Goal: Transaction & Acquisition: Purchase product/service

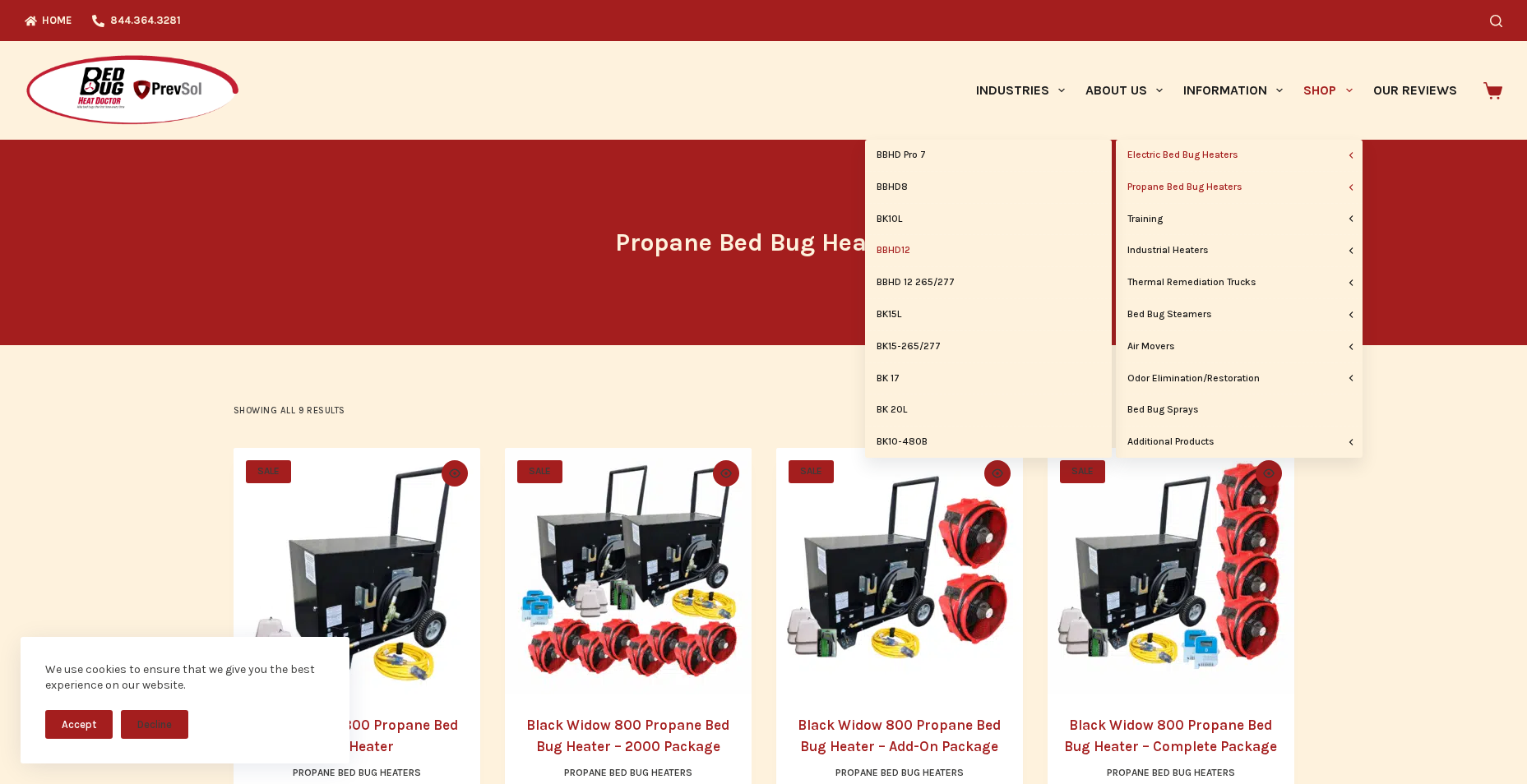
click at [888, 249] on link "BBHD12" at bounding box center [989, 251] width 247 height 31
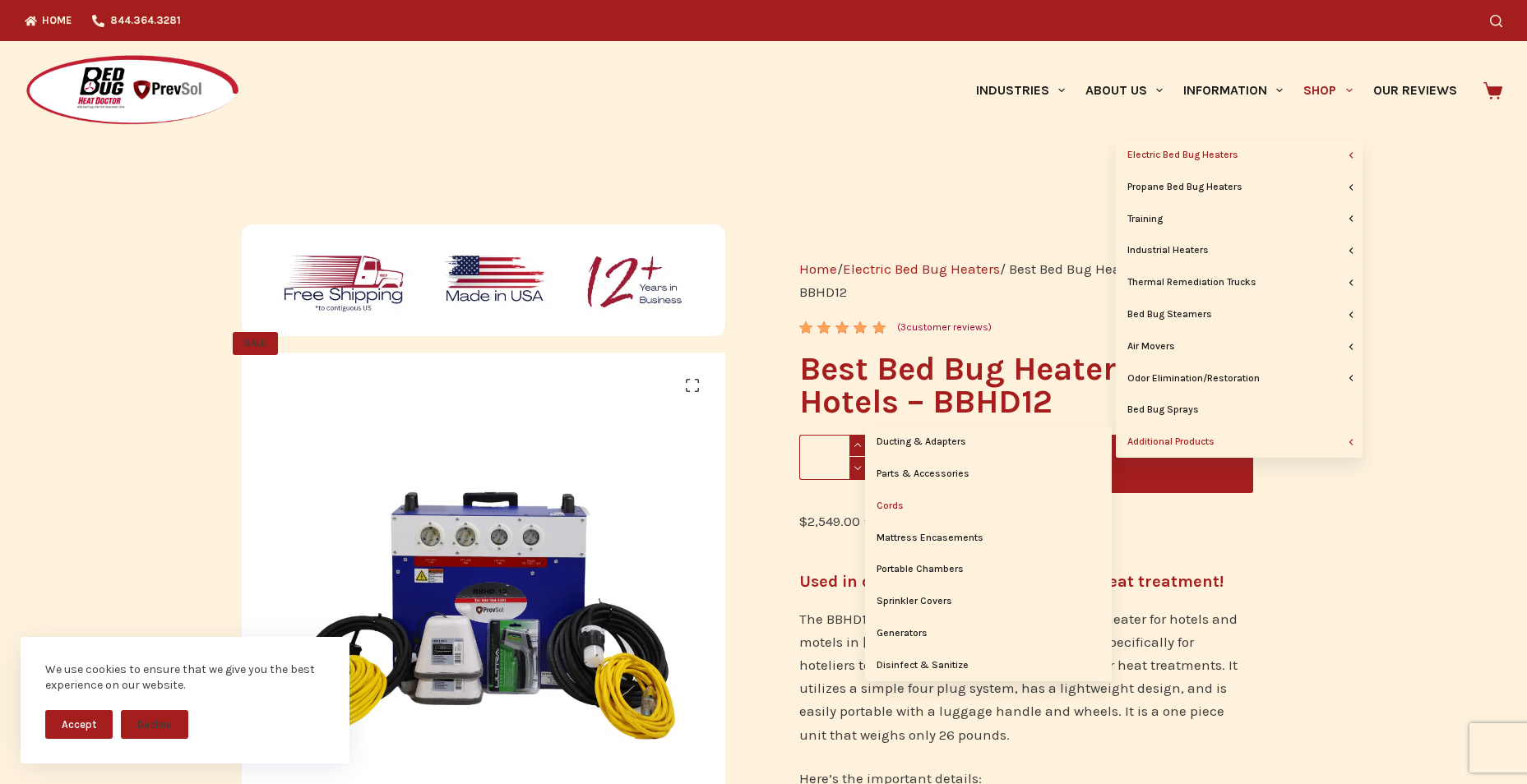
click at [910, 508] on link "Cords" at bounding box center [989, 506] width 247 height 31
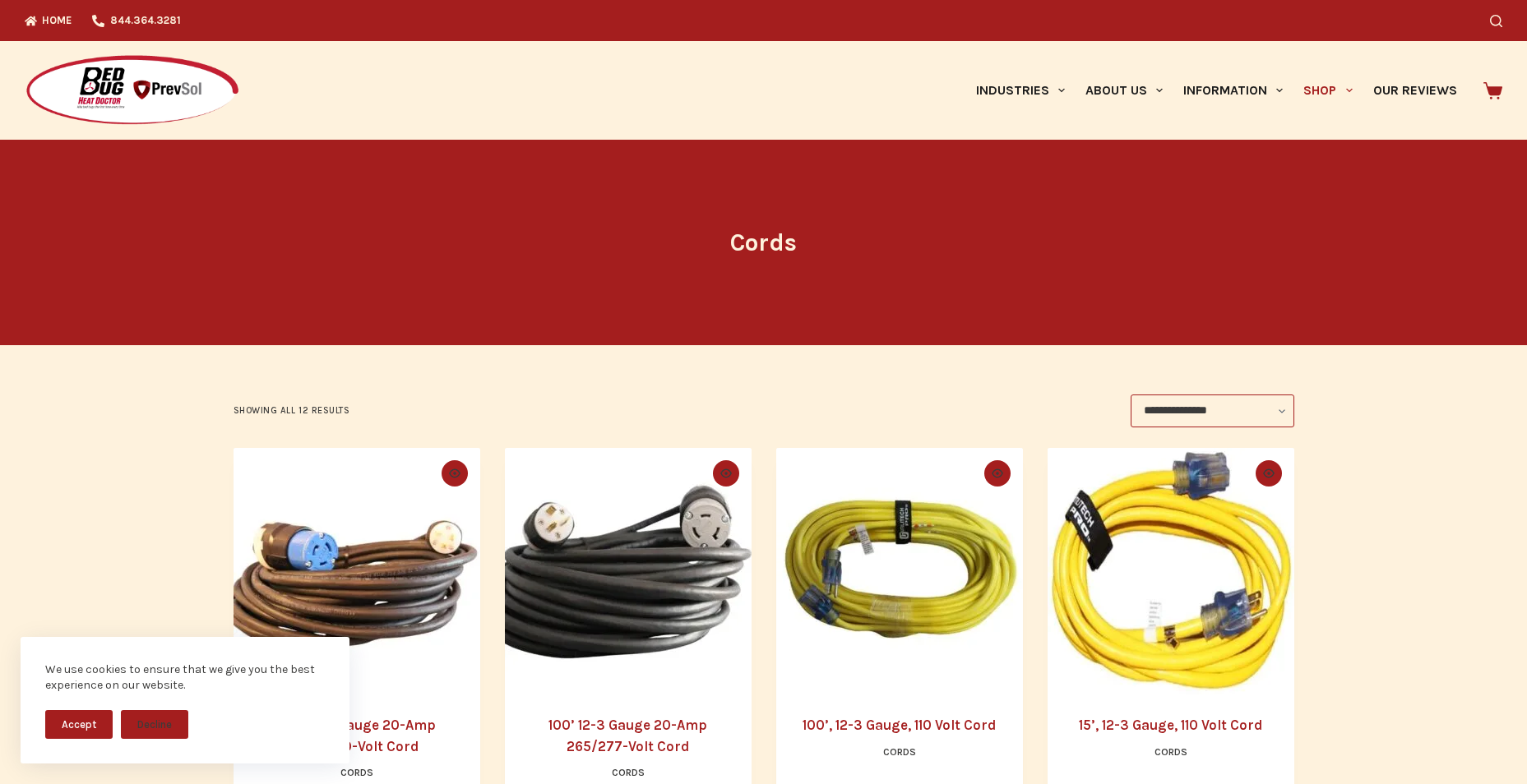
click at [67, 723] on button "Accept" at bounding box center [79, 724] width 67 height 28
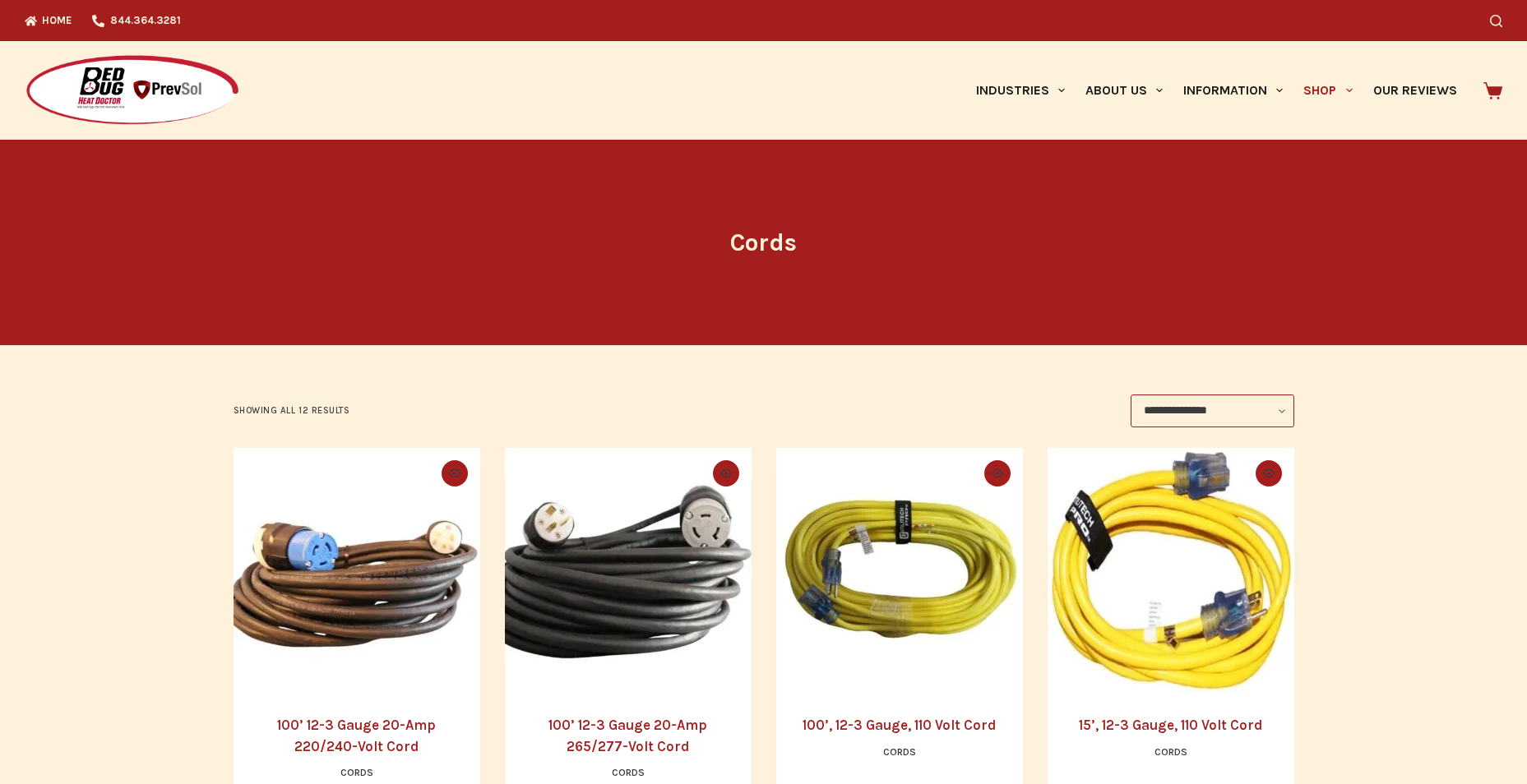
click at [1502, 87] on icon at bounding box center [1493, 91] width 19 height 17
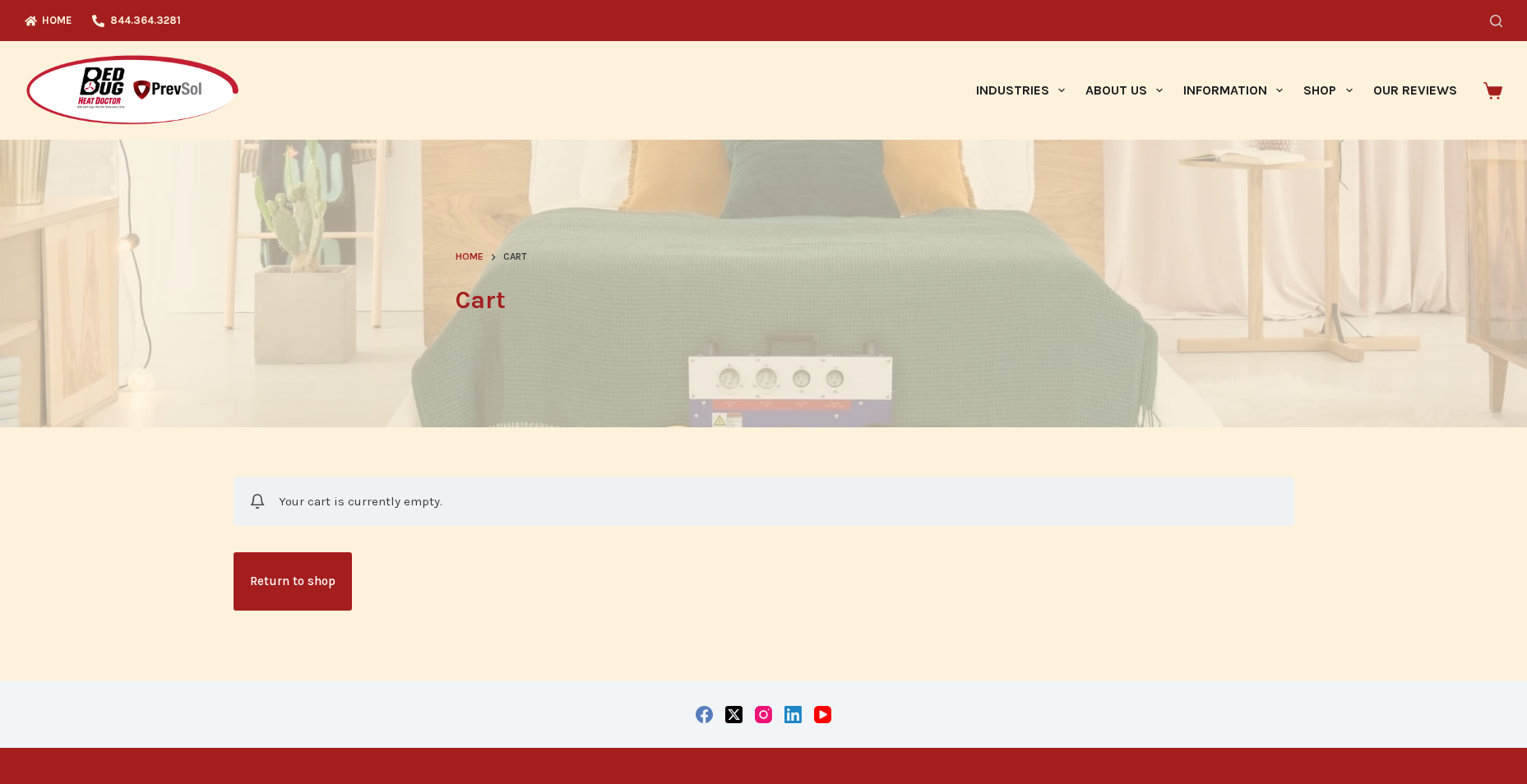
click at [1502, 20] on icon "Search" at bounding box center [1496, 21] width 12 height 12
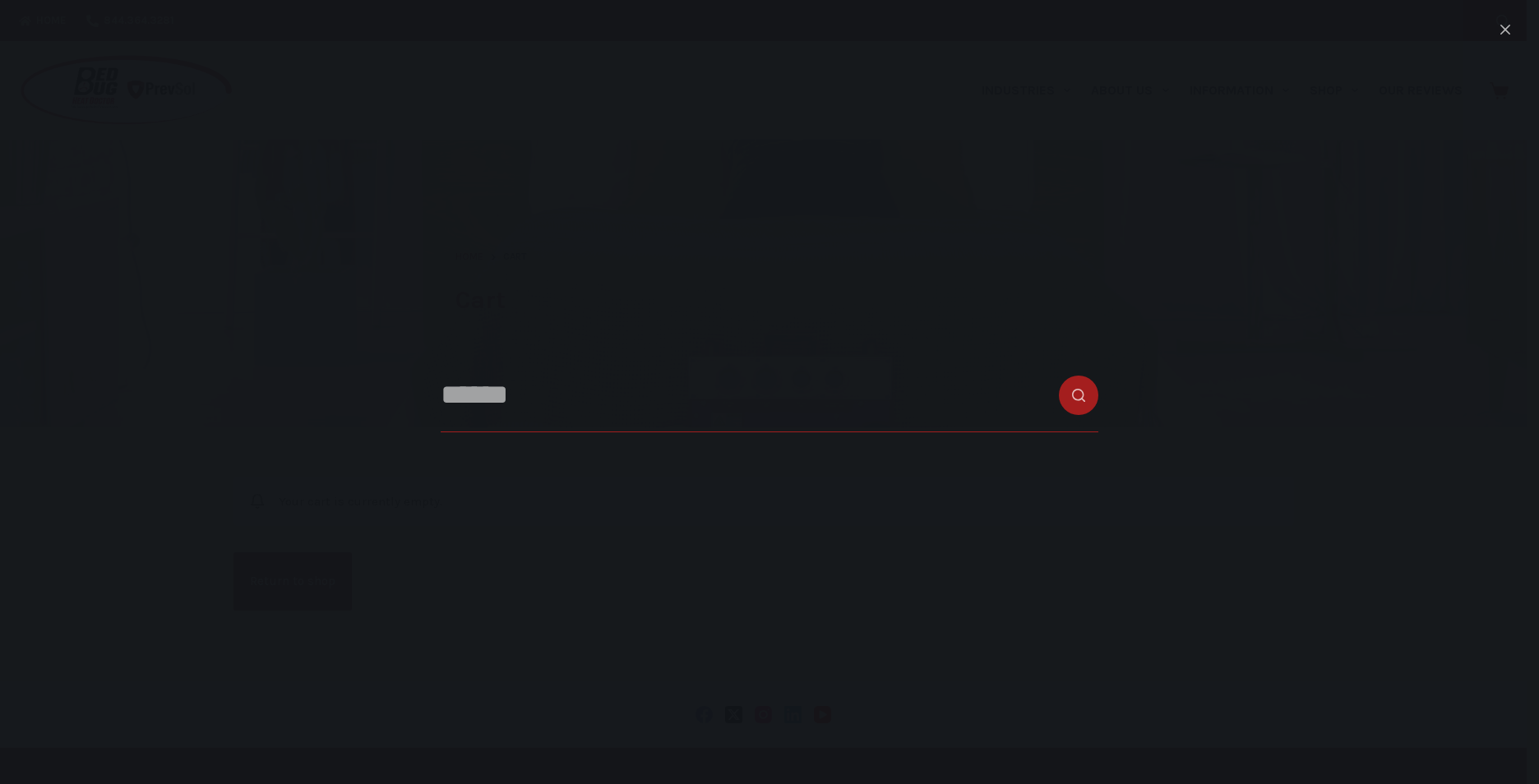
paste input "******"
type input "******"
click at [1059, 375] on button "Search button" at bounding box center [1079, 395] width 40 height 40
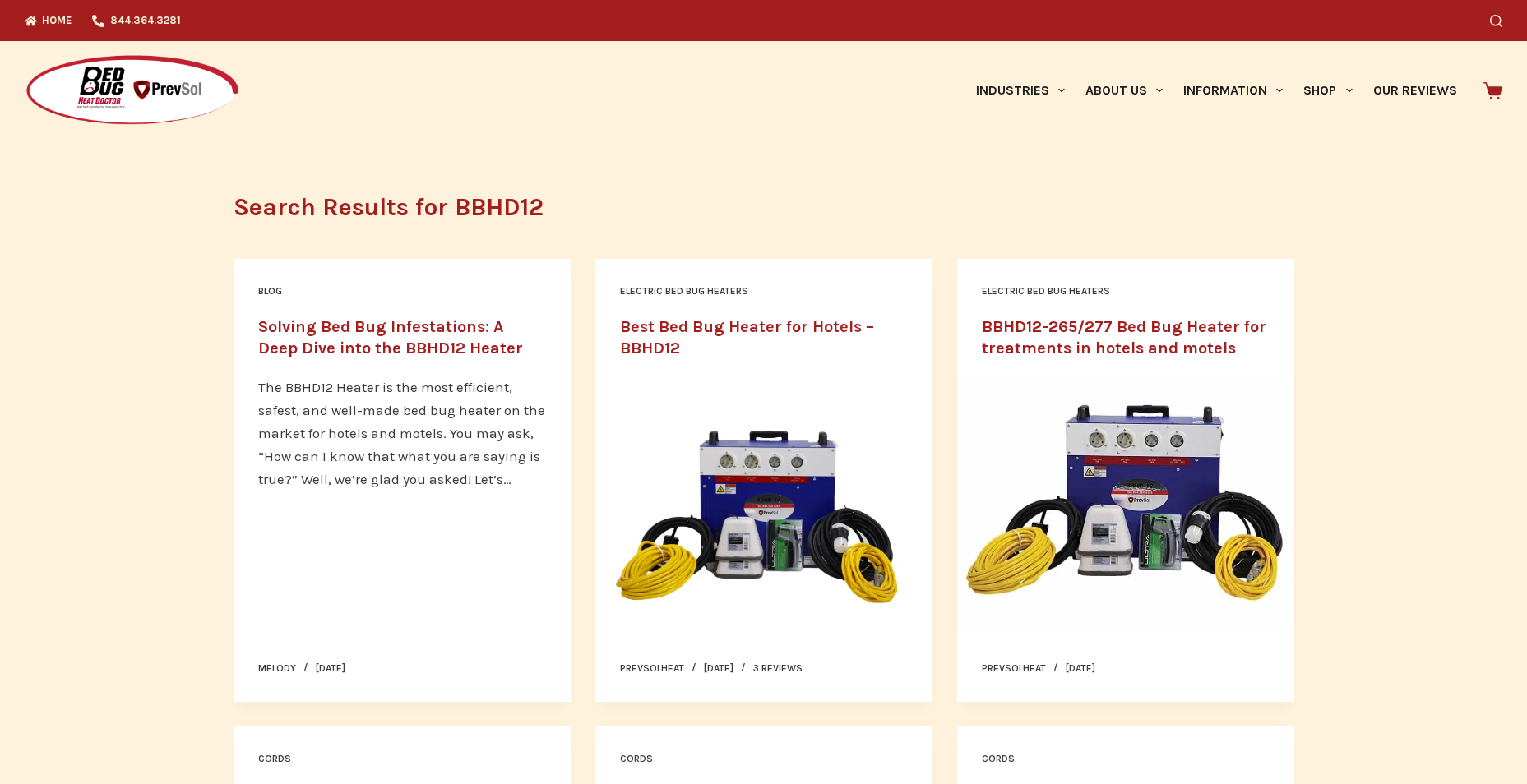
click at [682, 330] on link "Best Bed Bug Heater for Hotels – BBHD12" at bounding box center [746, 338] width 254 height 41
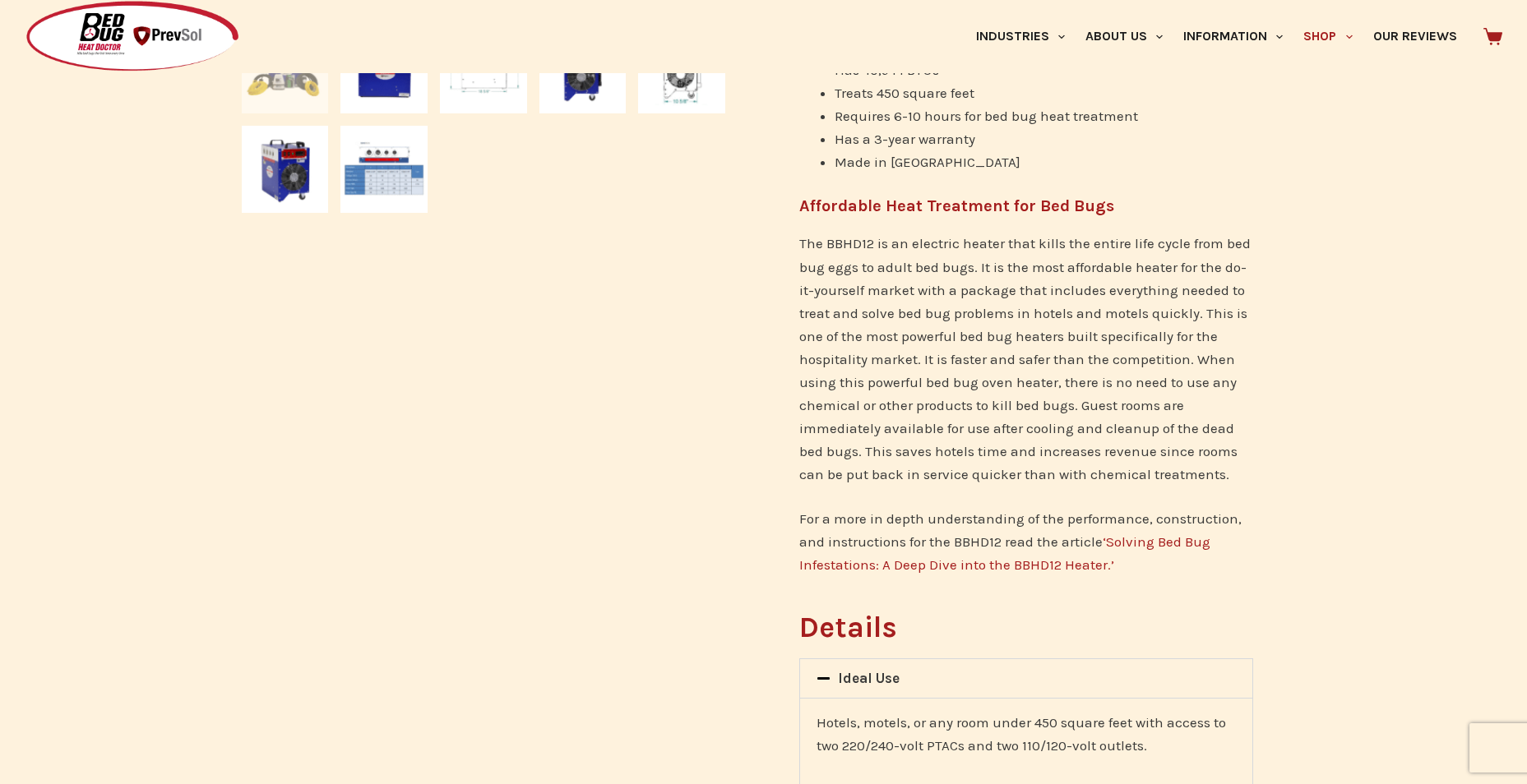
scroll to position [1233, 0]
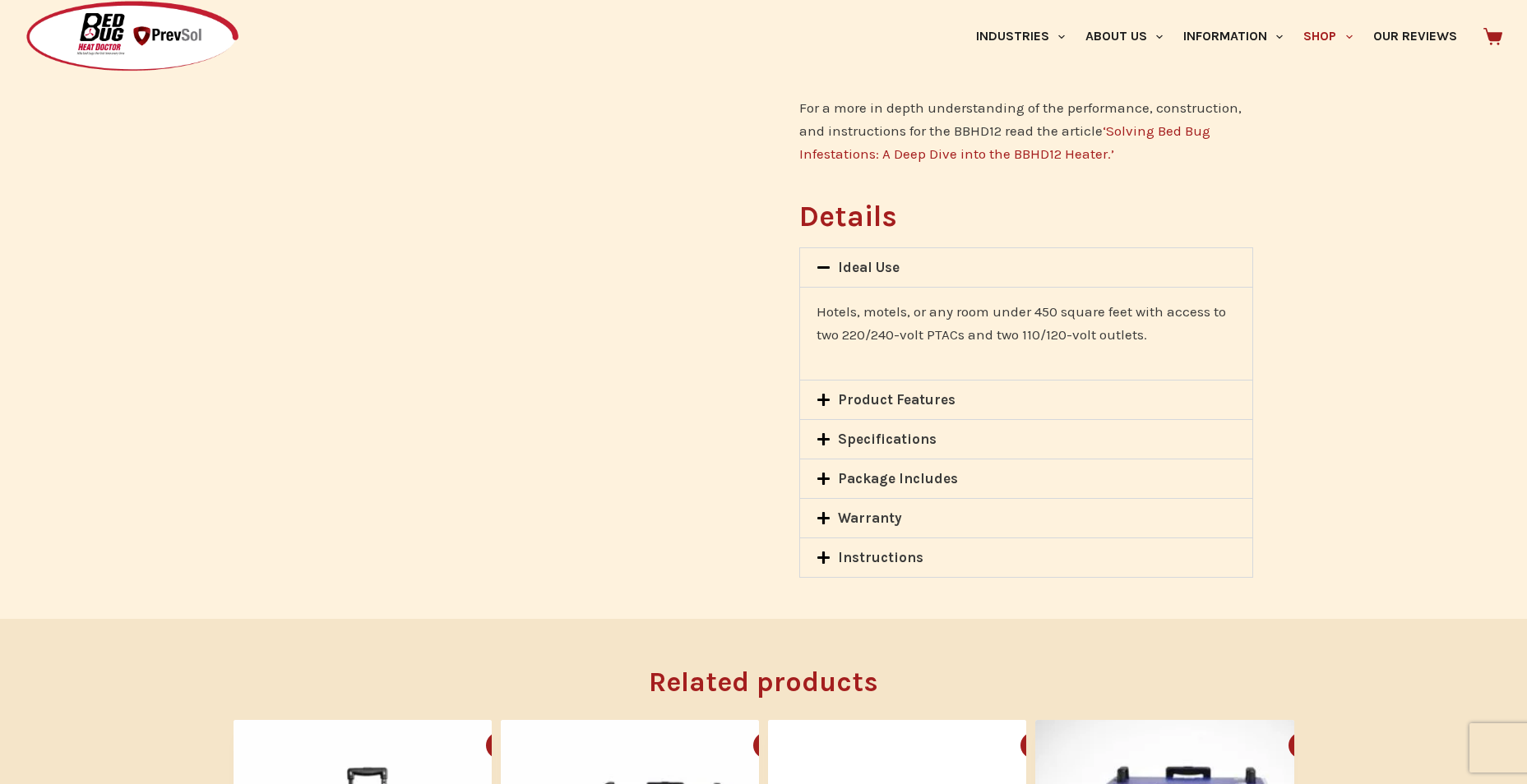
click at [824, 406] on icon at bounding box center [823, 399] width 12 height 12
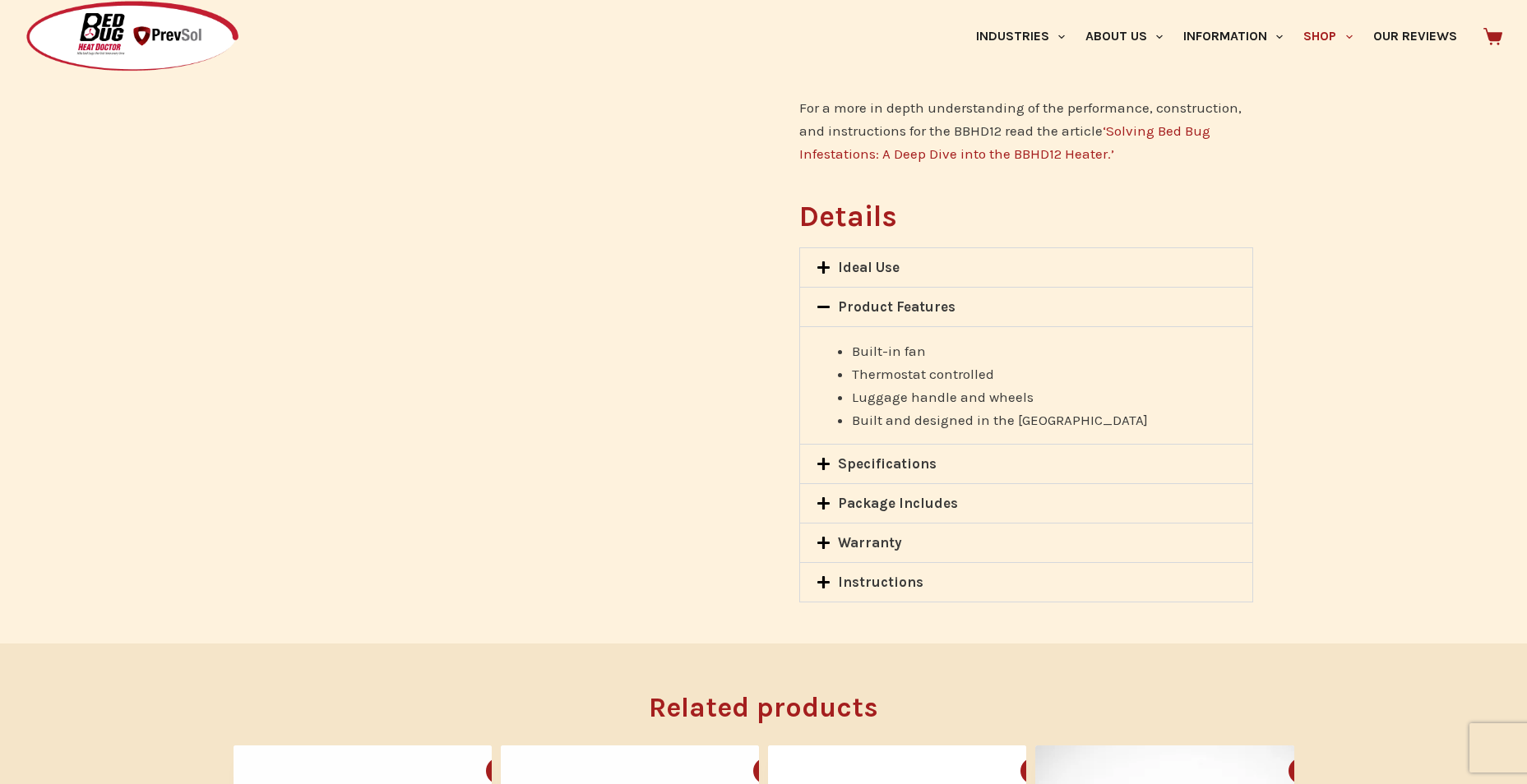
click at [826, 306] on icon at bounding box center [823, 306] width 12 height 3
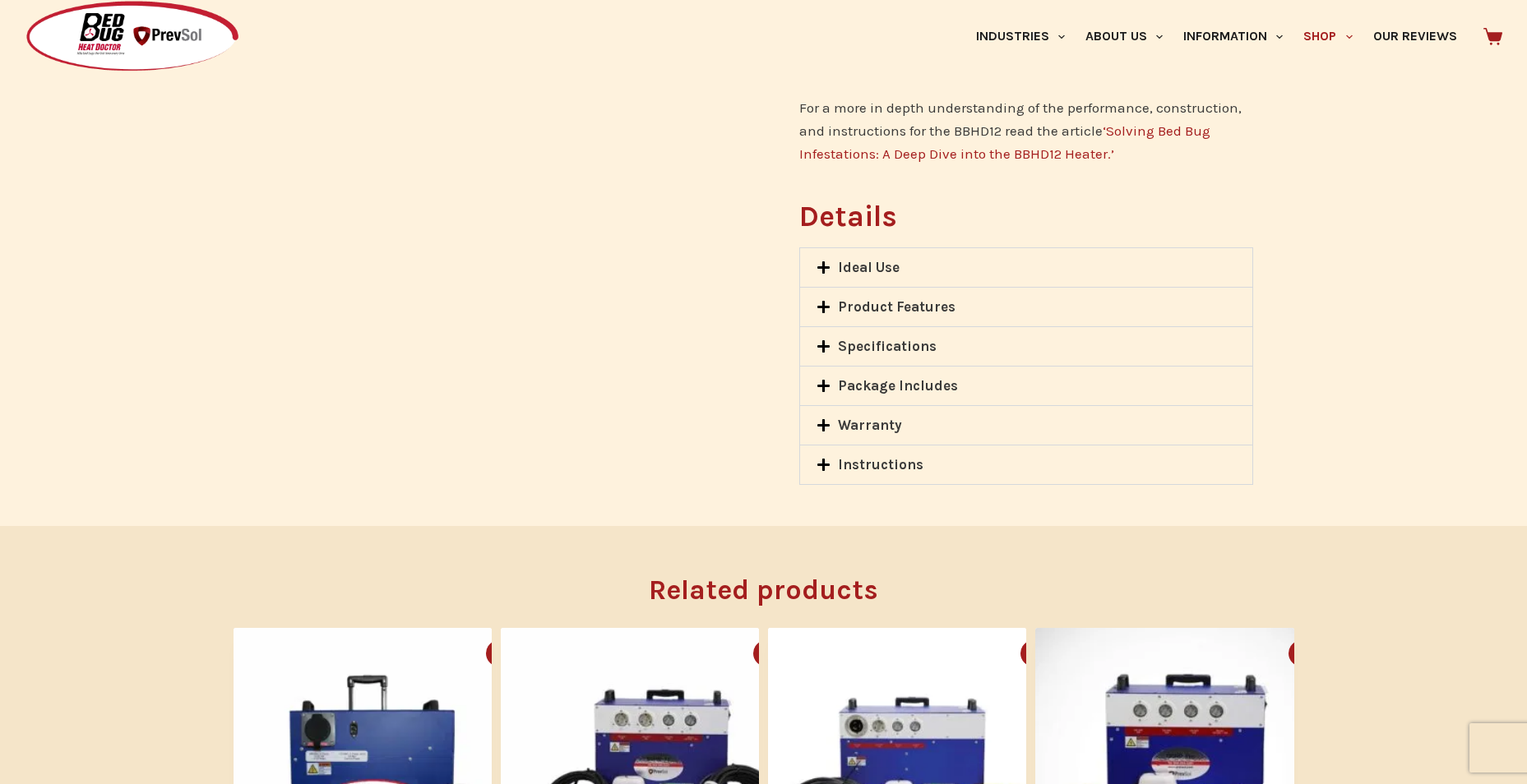
click at [828, 267] on icon at bounding box center [823, 268] width 14 height 14
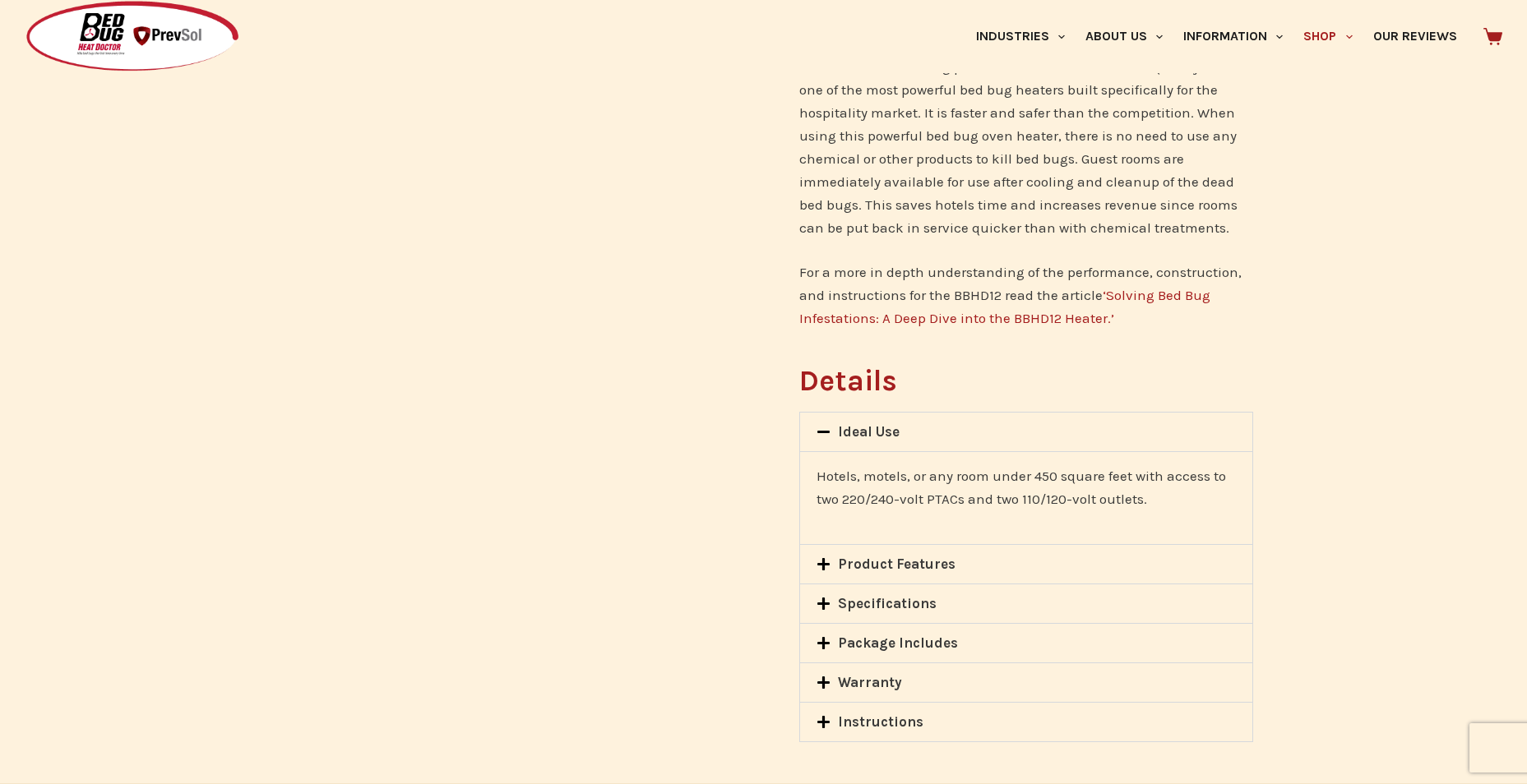
scroll to position [1151, 0]
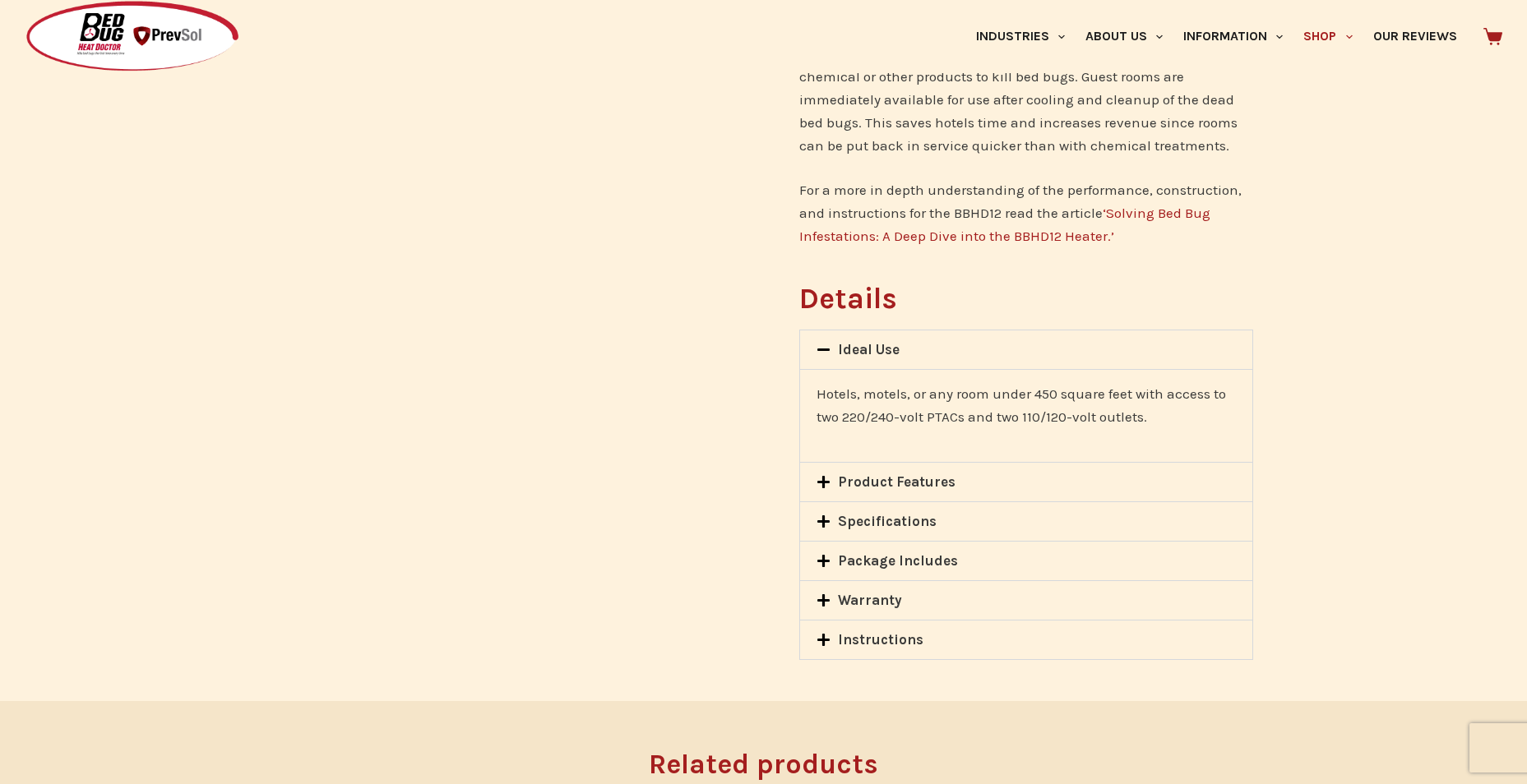
click at [828, 483] on icon at bounding box center [823, 481] width 14 height 14
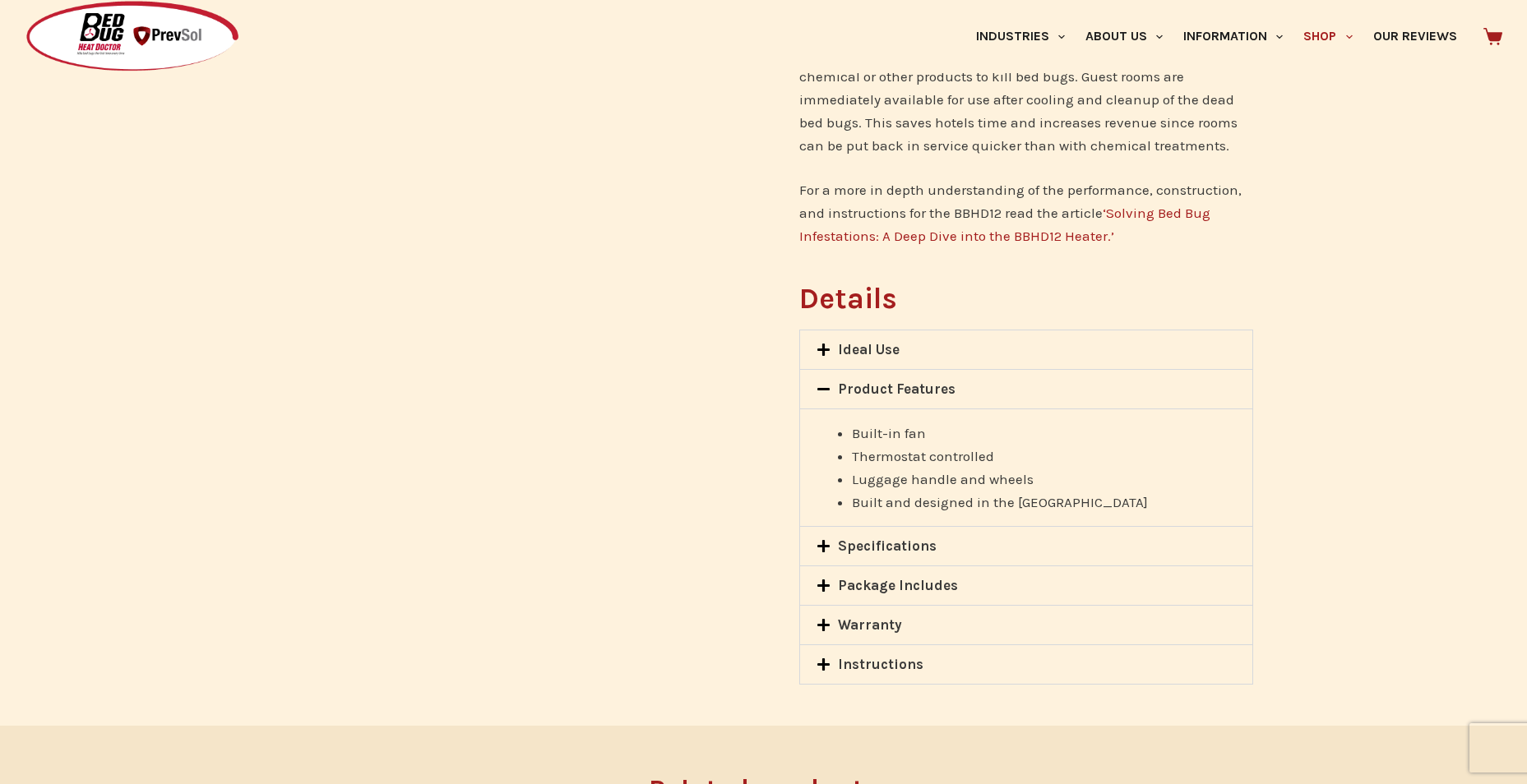
click at [821, 549] on icon at bounding box center [823, 546] width 14 height 14
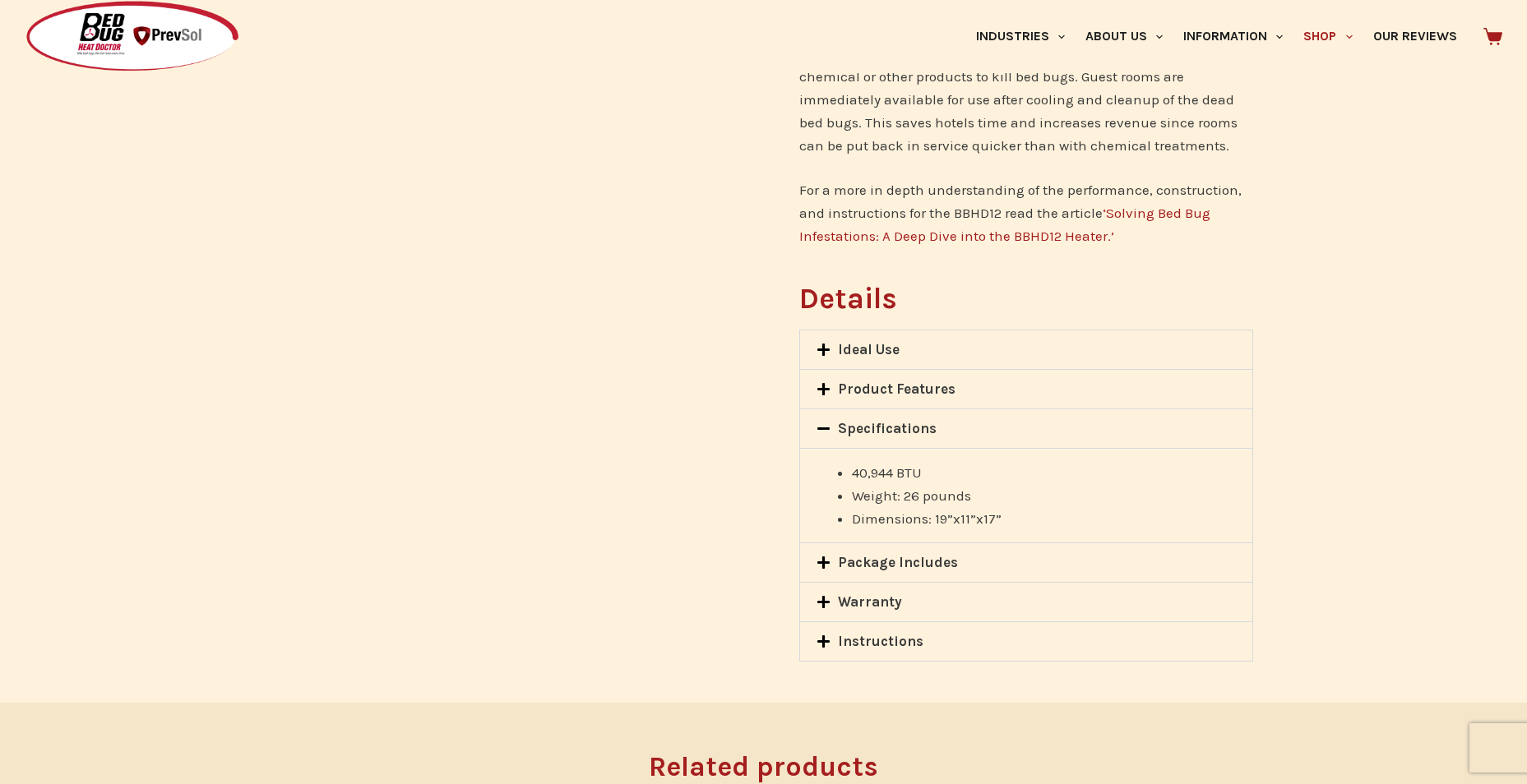
click at [828, 562] on icon at bounding box center [823, 563] width 14 height 14
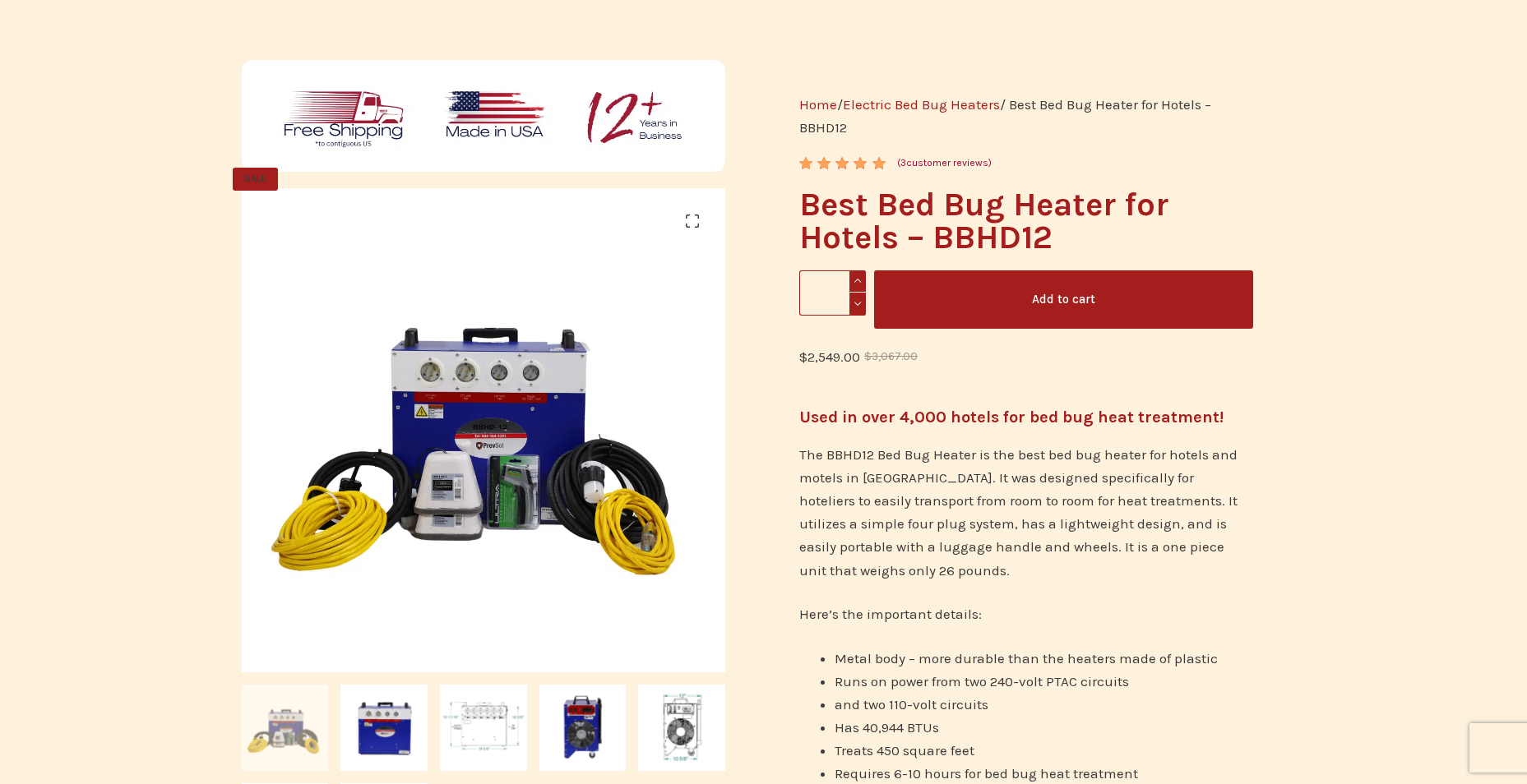
scroll to position [0, 0]
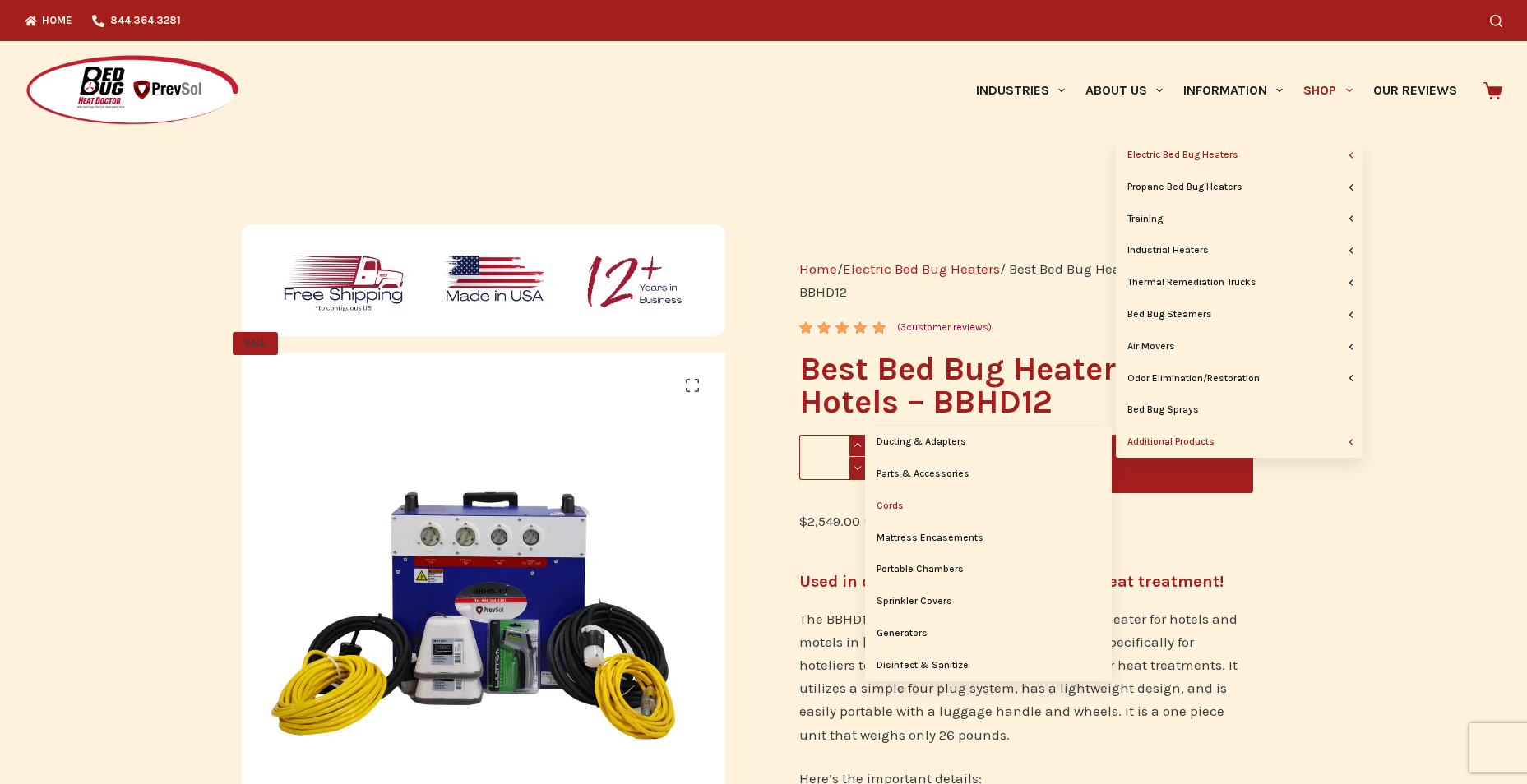
click at [919, 511] on link "Cords" at bounding box center [989, 506] width 247 height 31
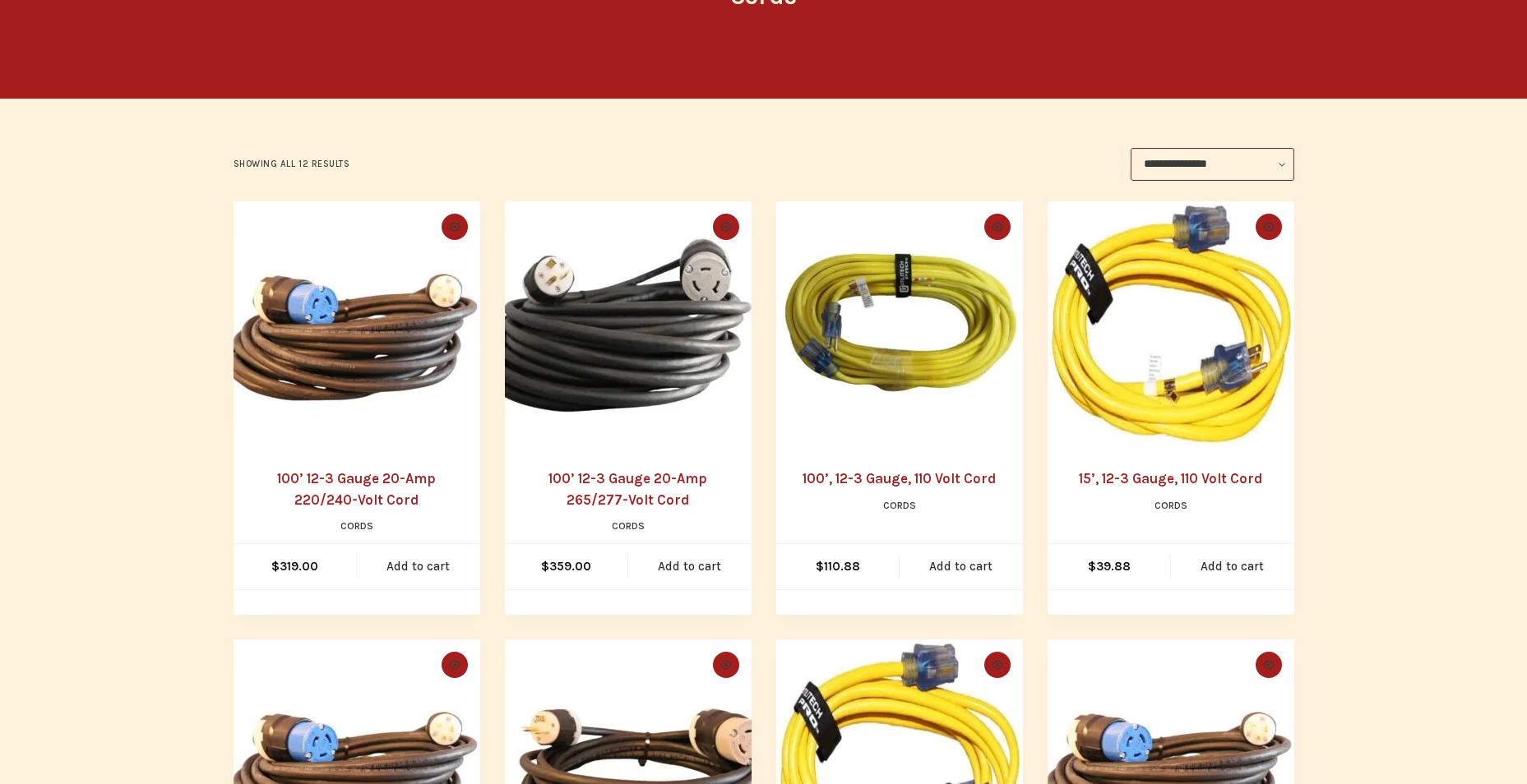
scroll to position [165, 0]
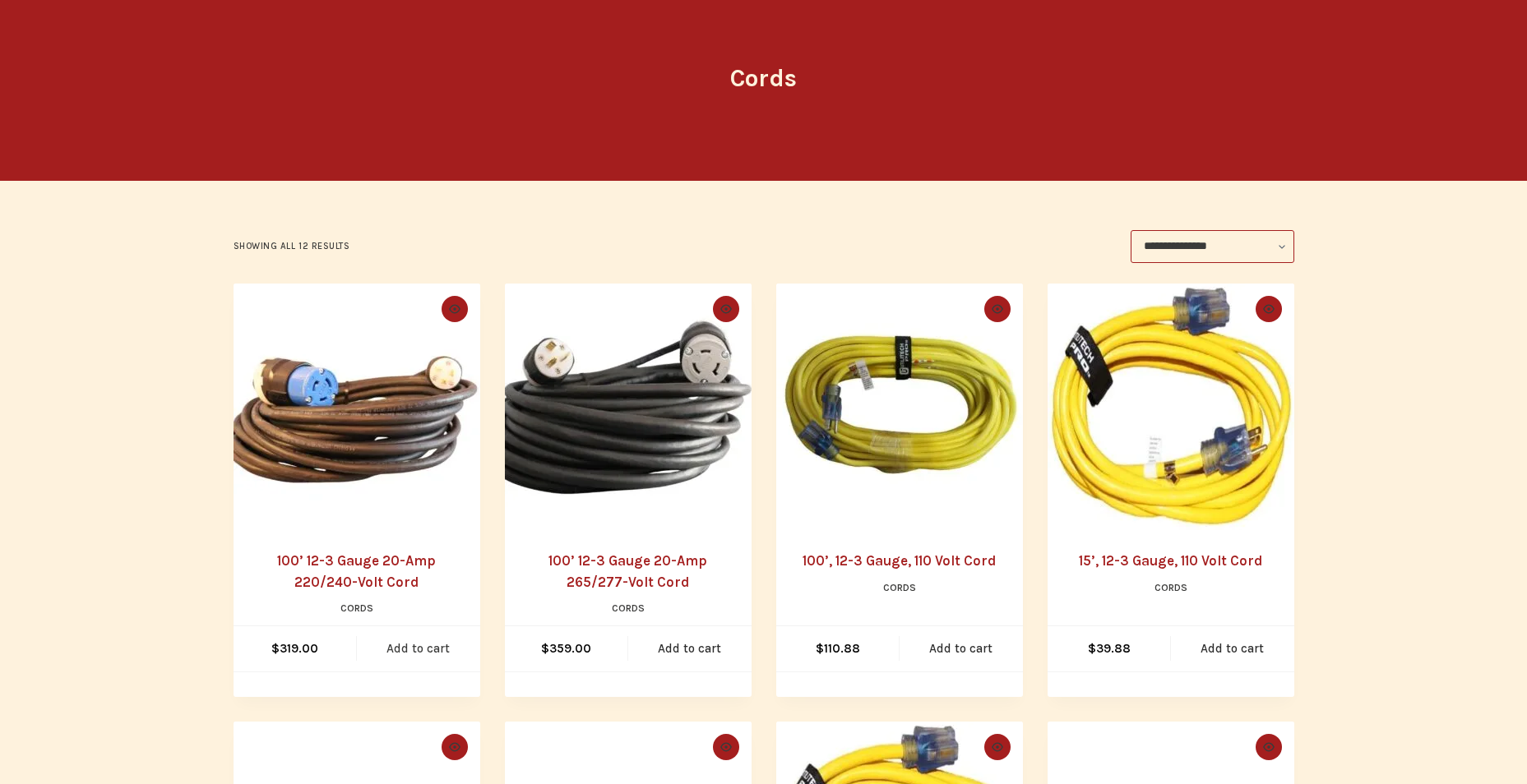
click at [418, 647] on link "Add to cart" at bounding box center [418, 649] width 123 height 45
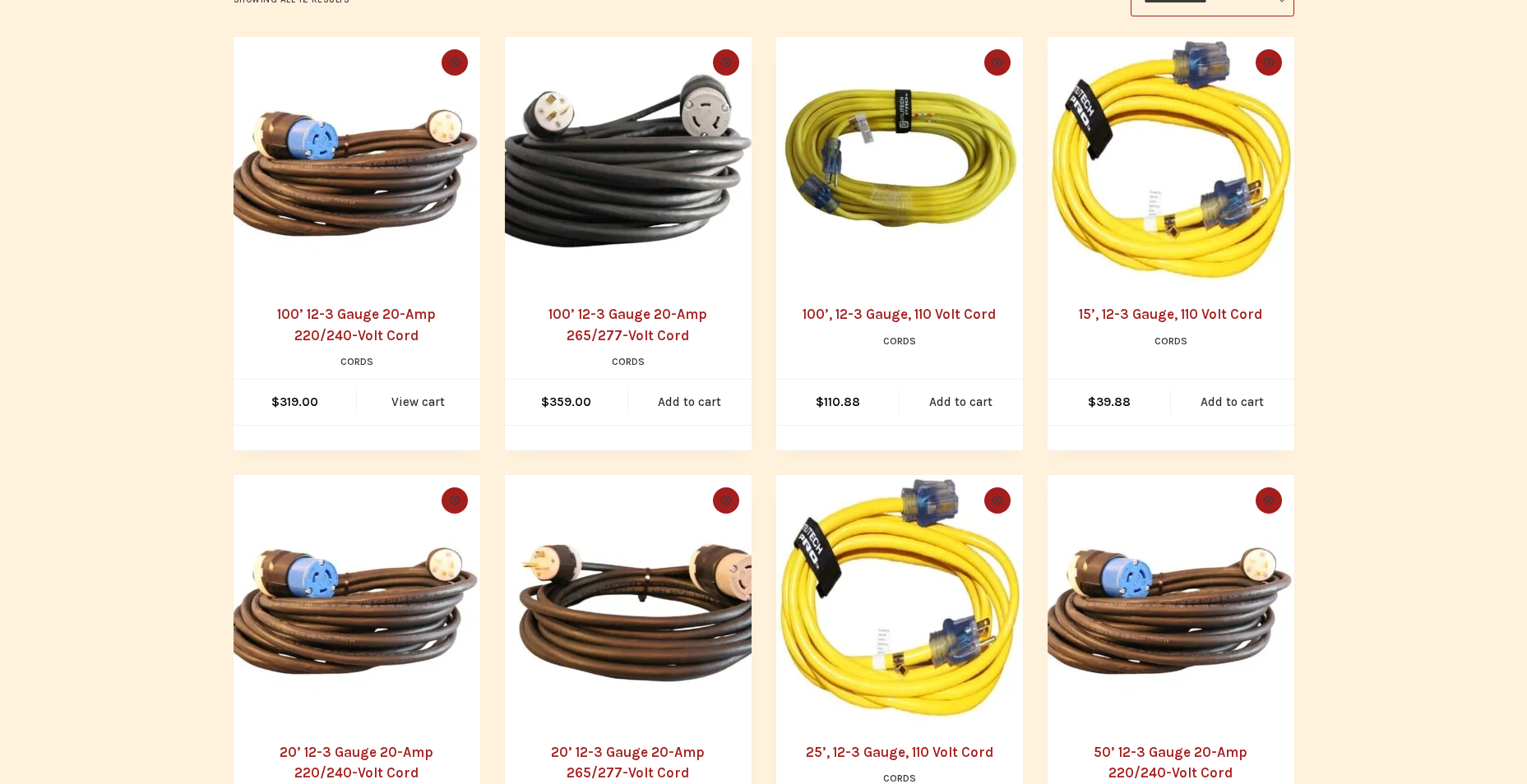
scroll to position [82, 0]
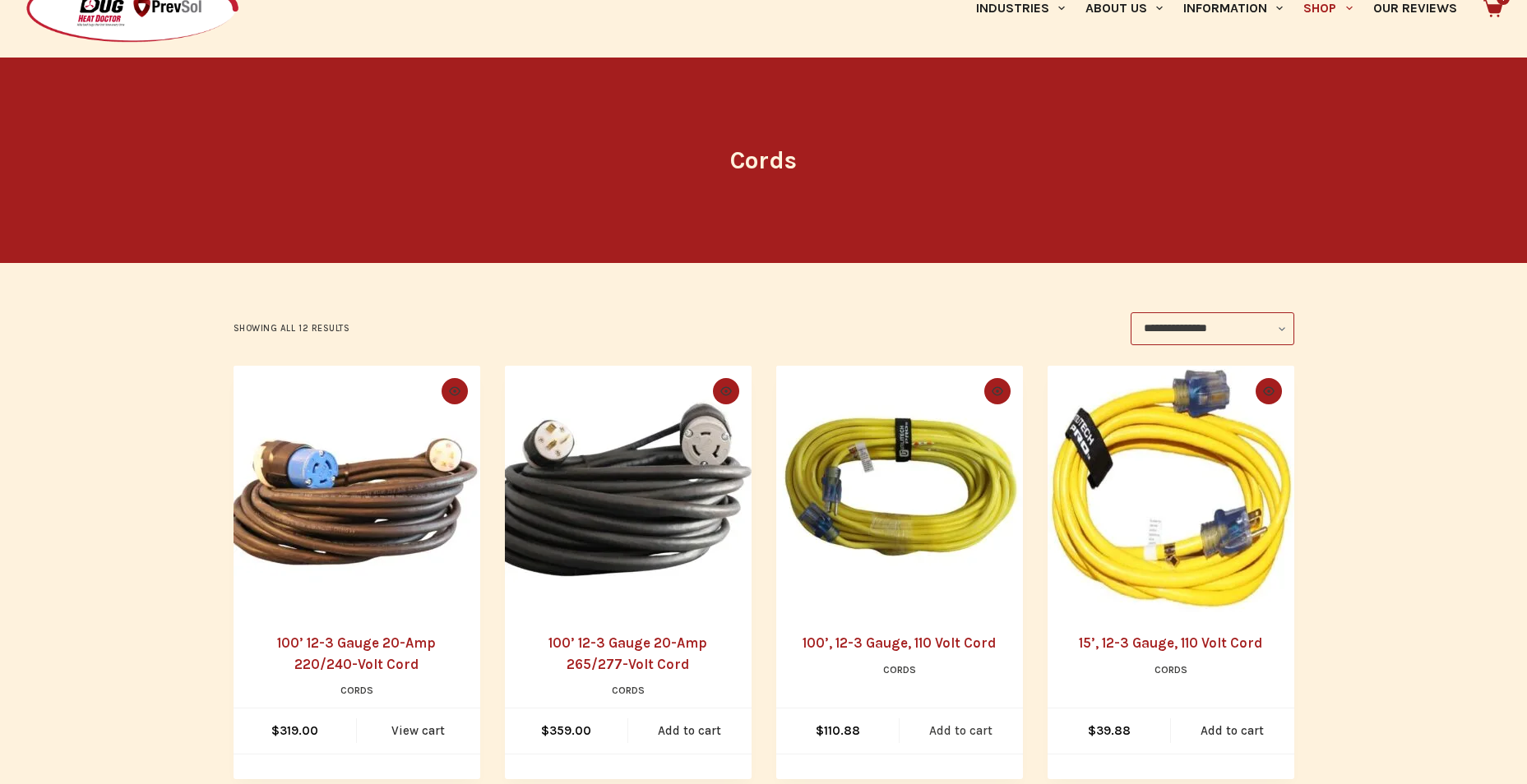
click at [961, 728] on link "Add to cart" at bounding box center [961, 731] width 123 height 45
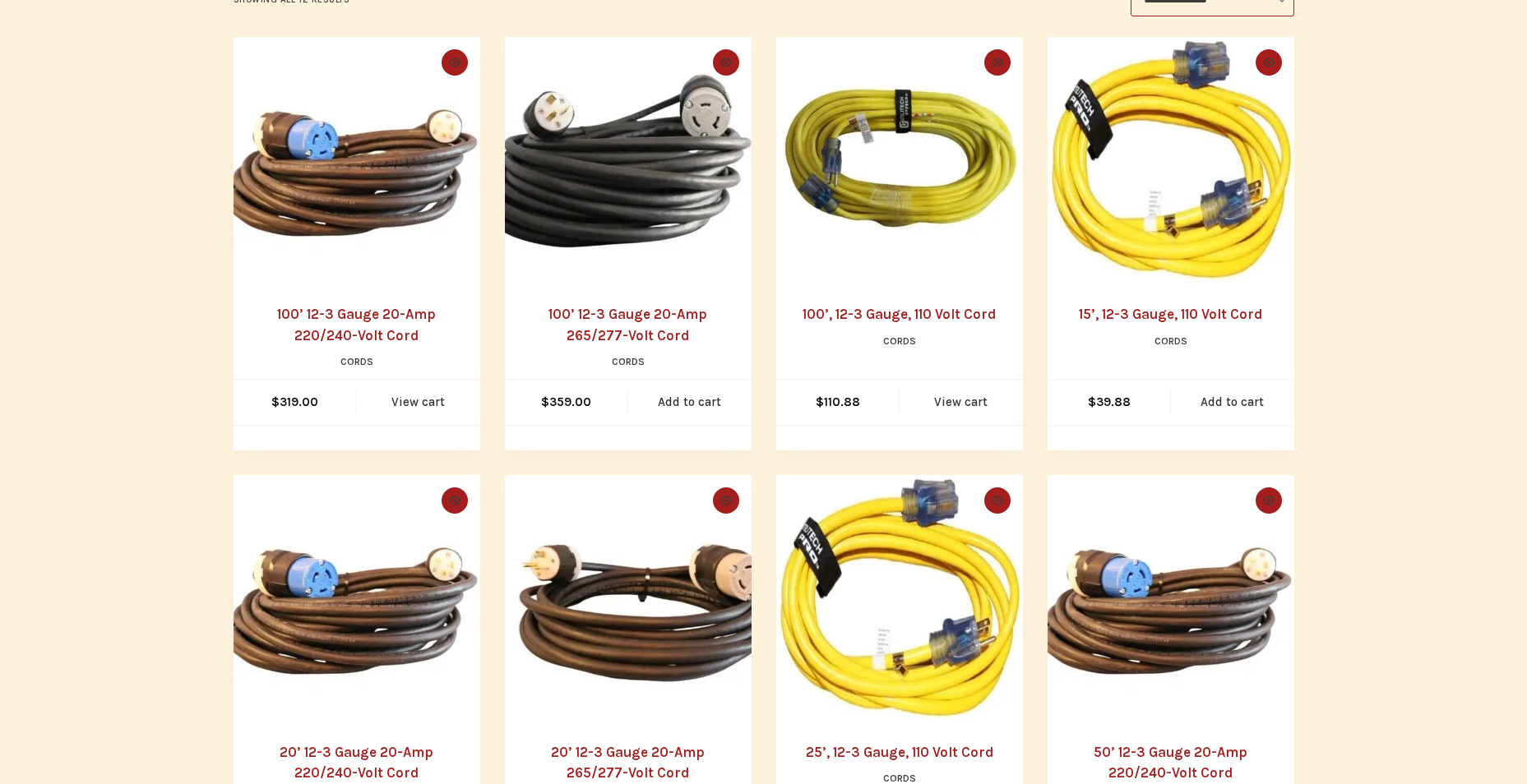
scroll to position [0, 0]
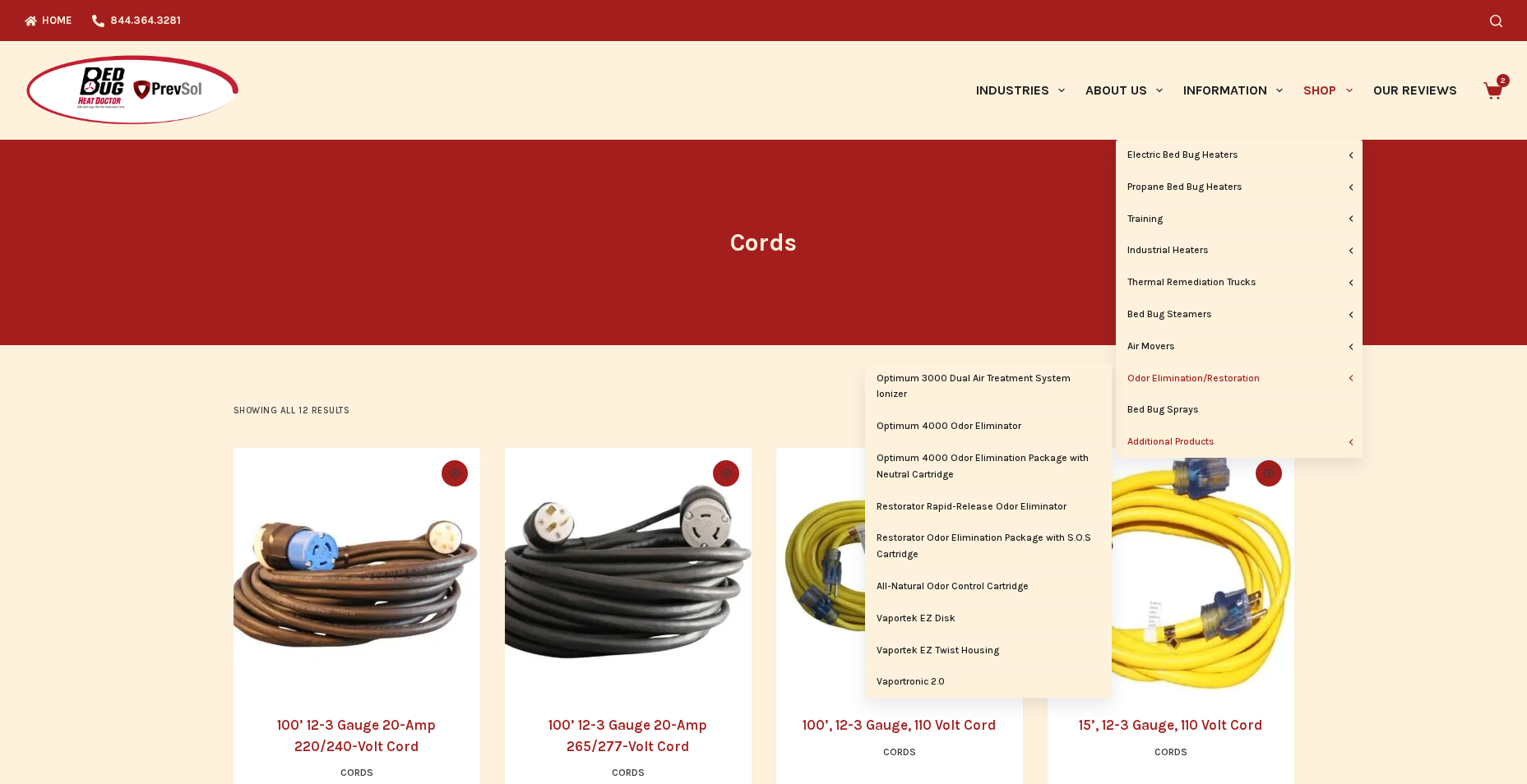
click at [1200, 386] on link "Odor Elimination/Restoration" at bounding box center [1239, 378] width 247 height 31
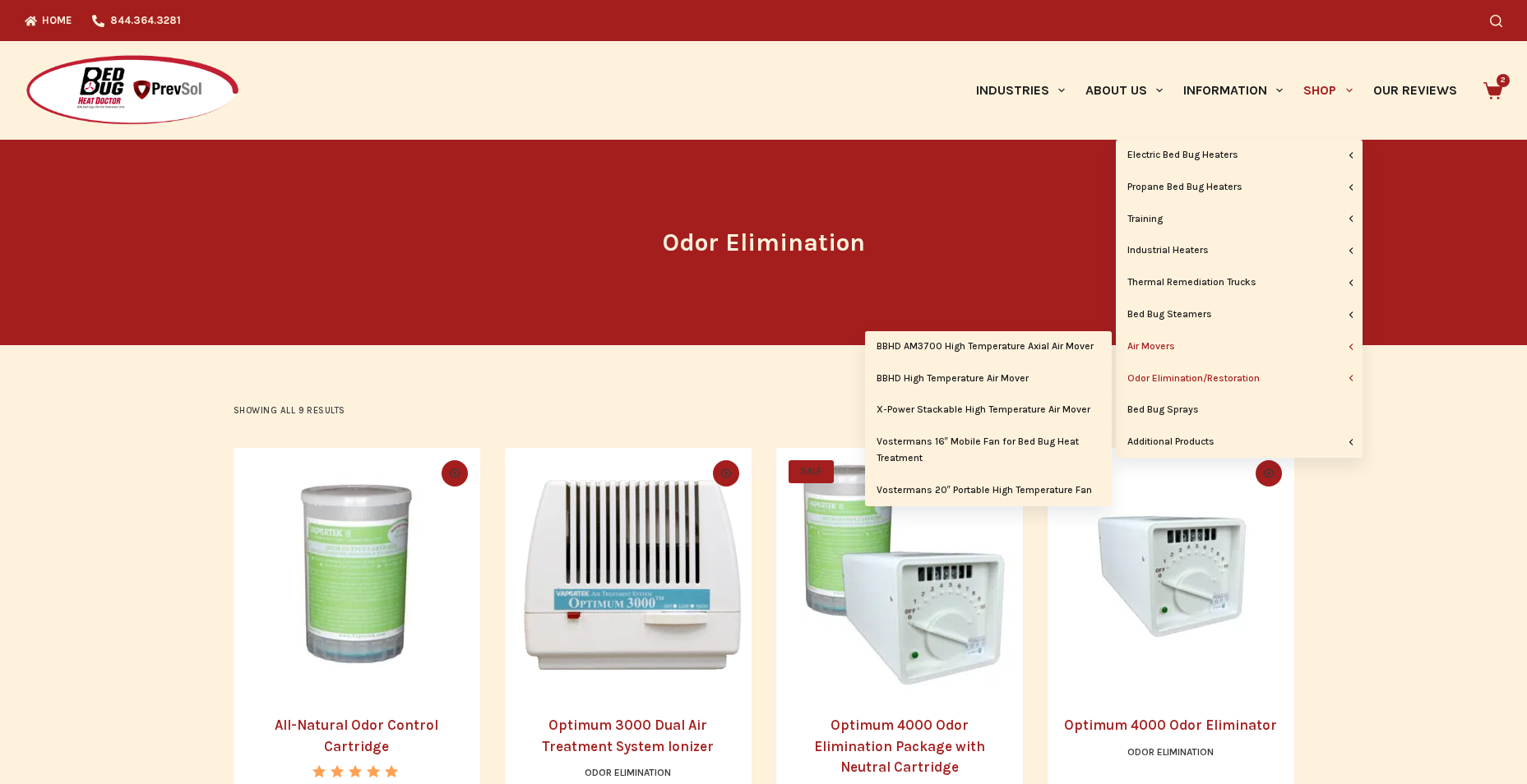
click at [1170, 343] on link "Air Movers" at bounding box center [1239, 346] width 247 height 31
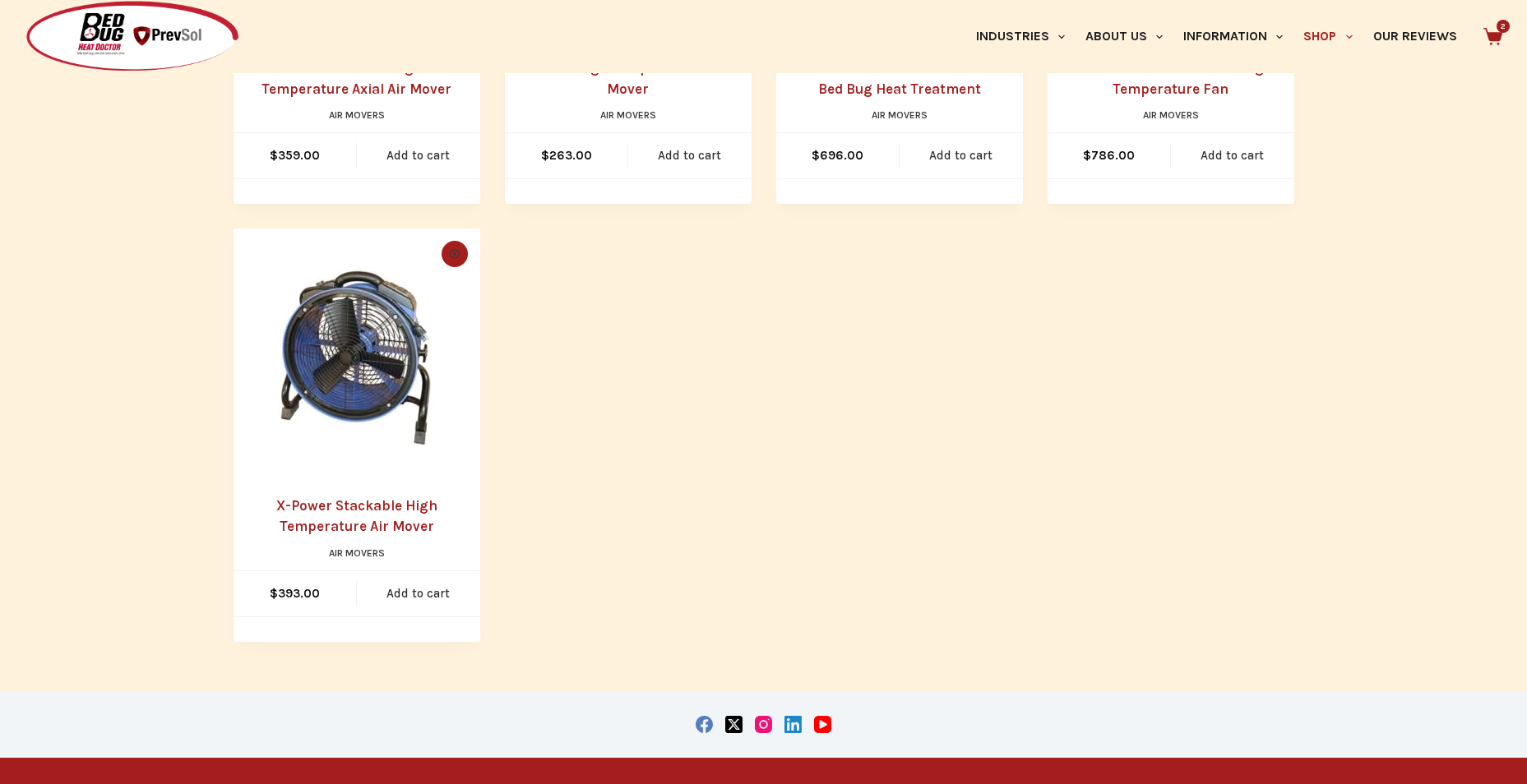
scroll to position [329, 0]
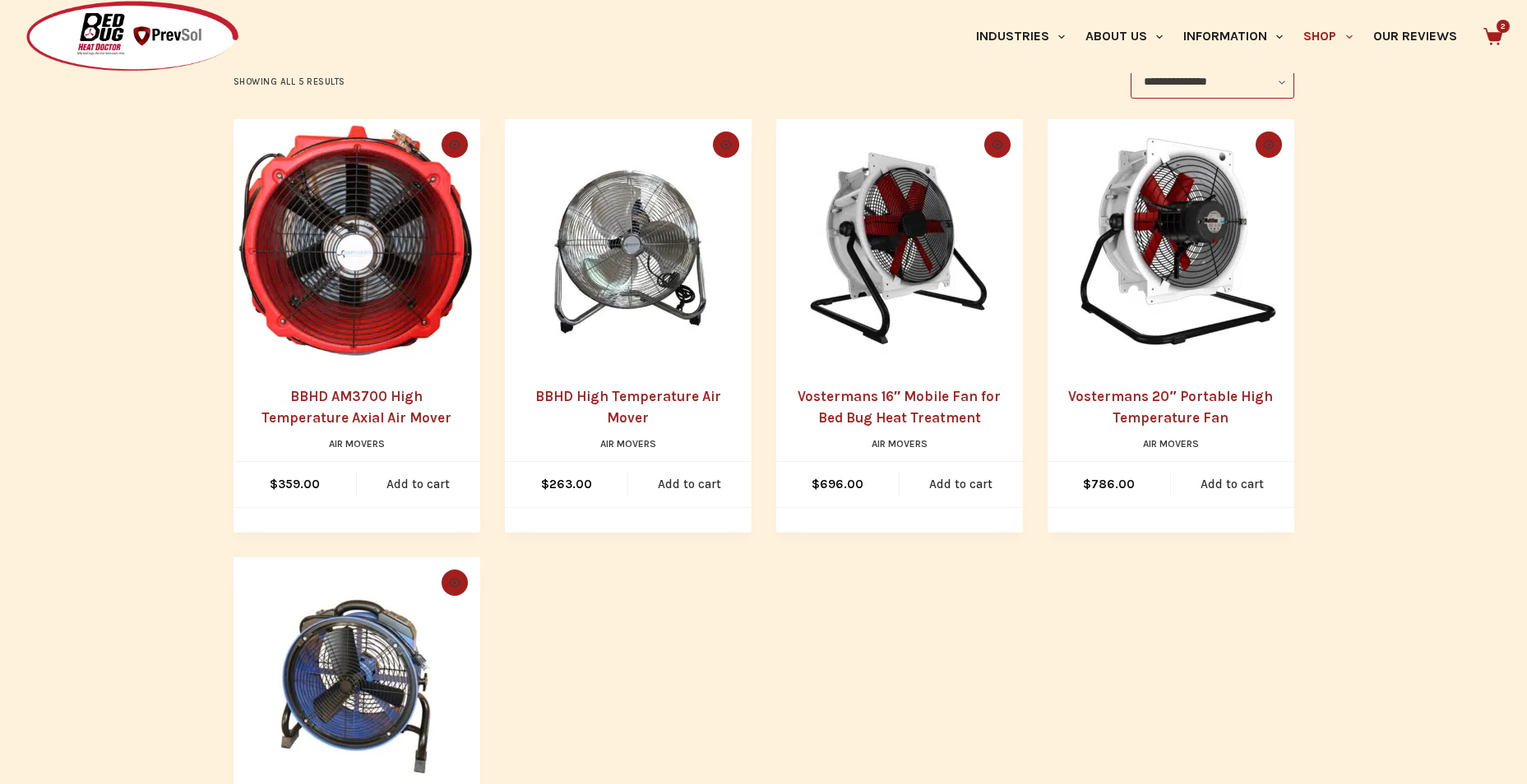
click at [647, 393] on link "BBHD High Temperature Air Mover" at bounding box center [628, 407] width 185 height 38
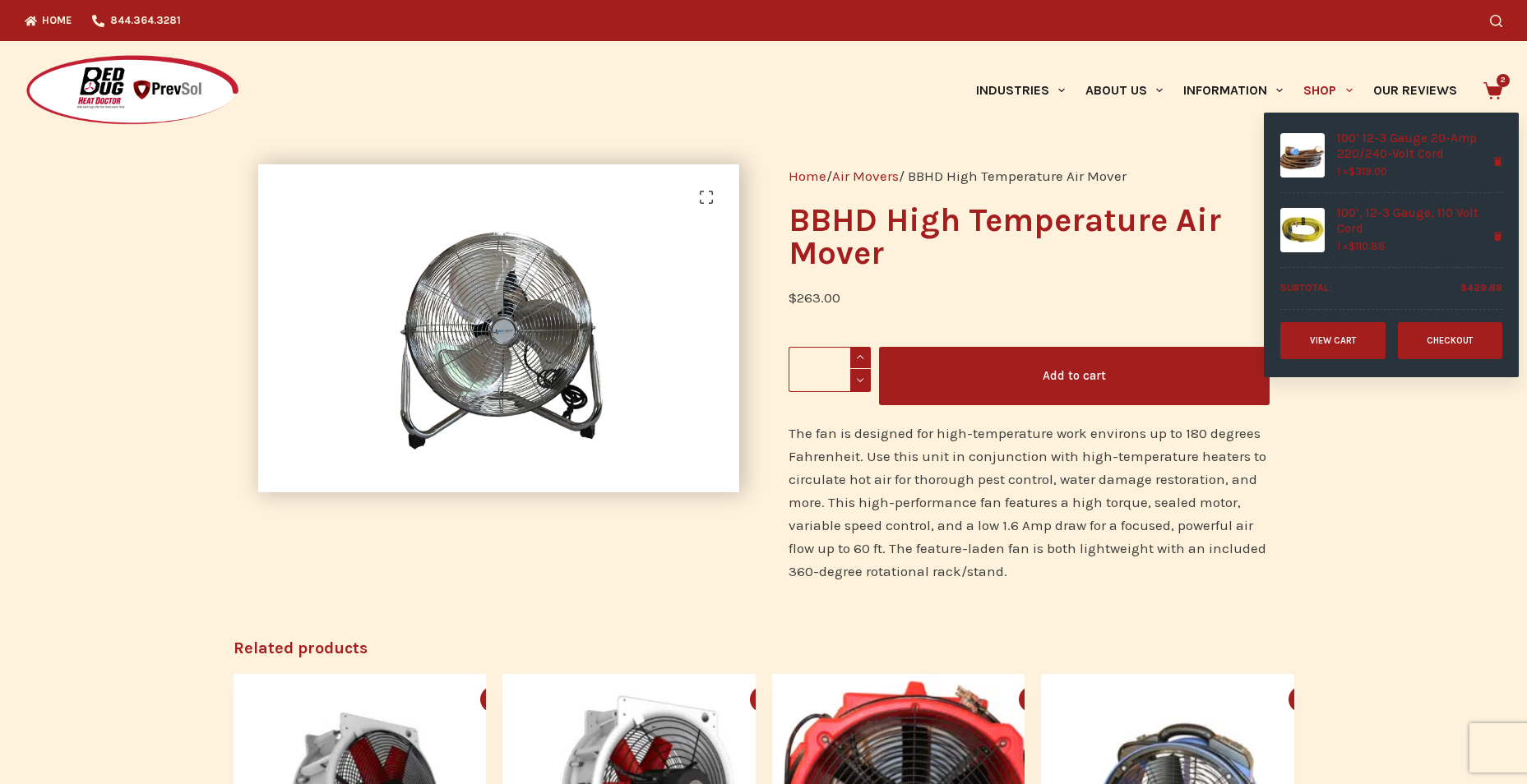
click at [1501, 86] on icon at bounding box center [1493, 91] width 19 height 17
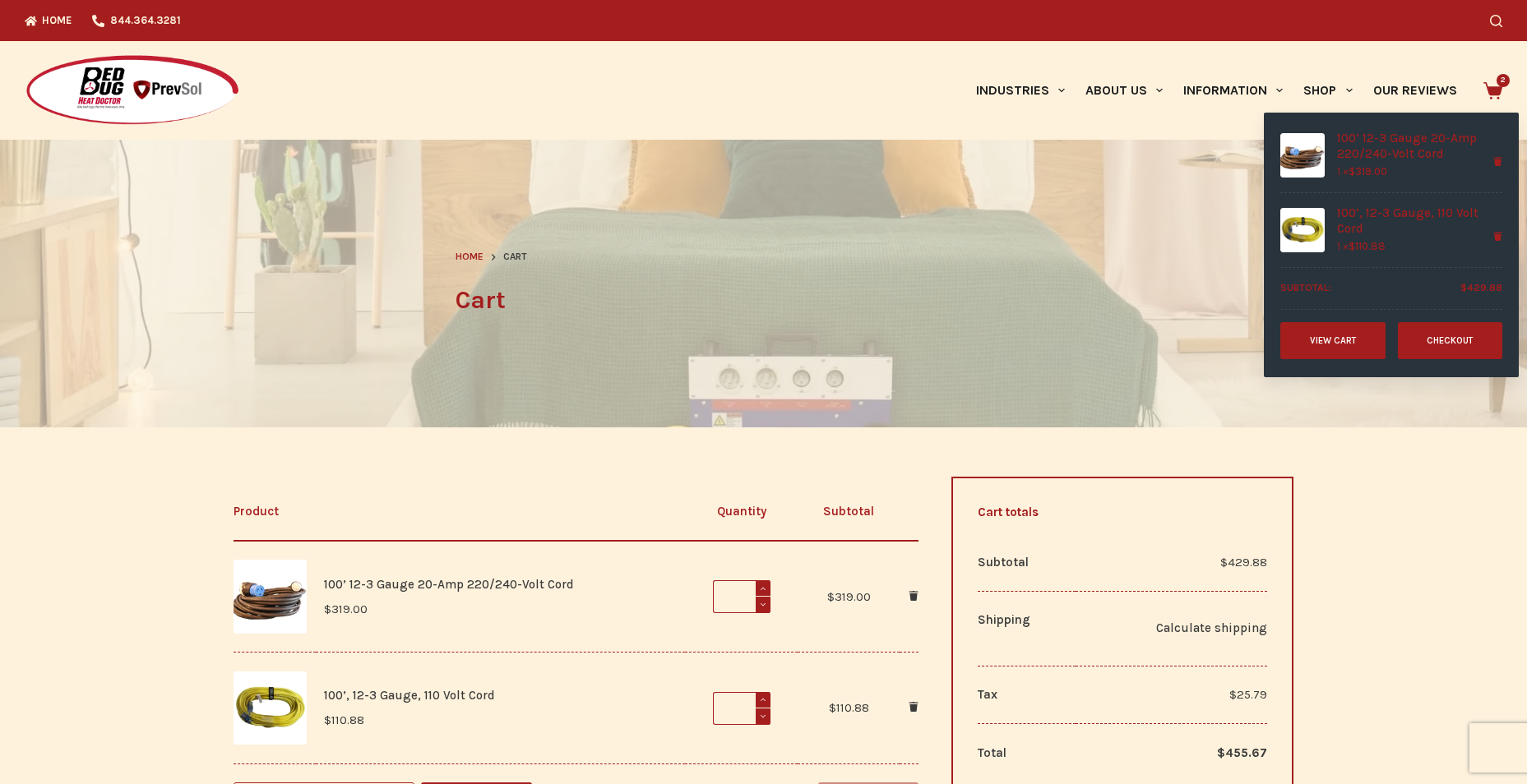
click at [1502, 87] on icon at bounding box center [1493, 91] width 19 height 17
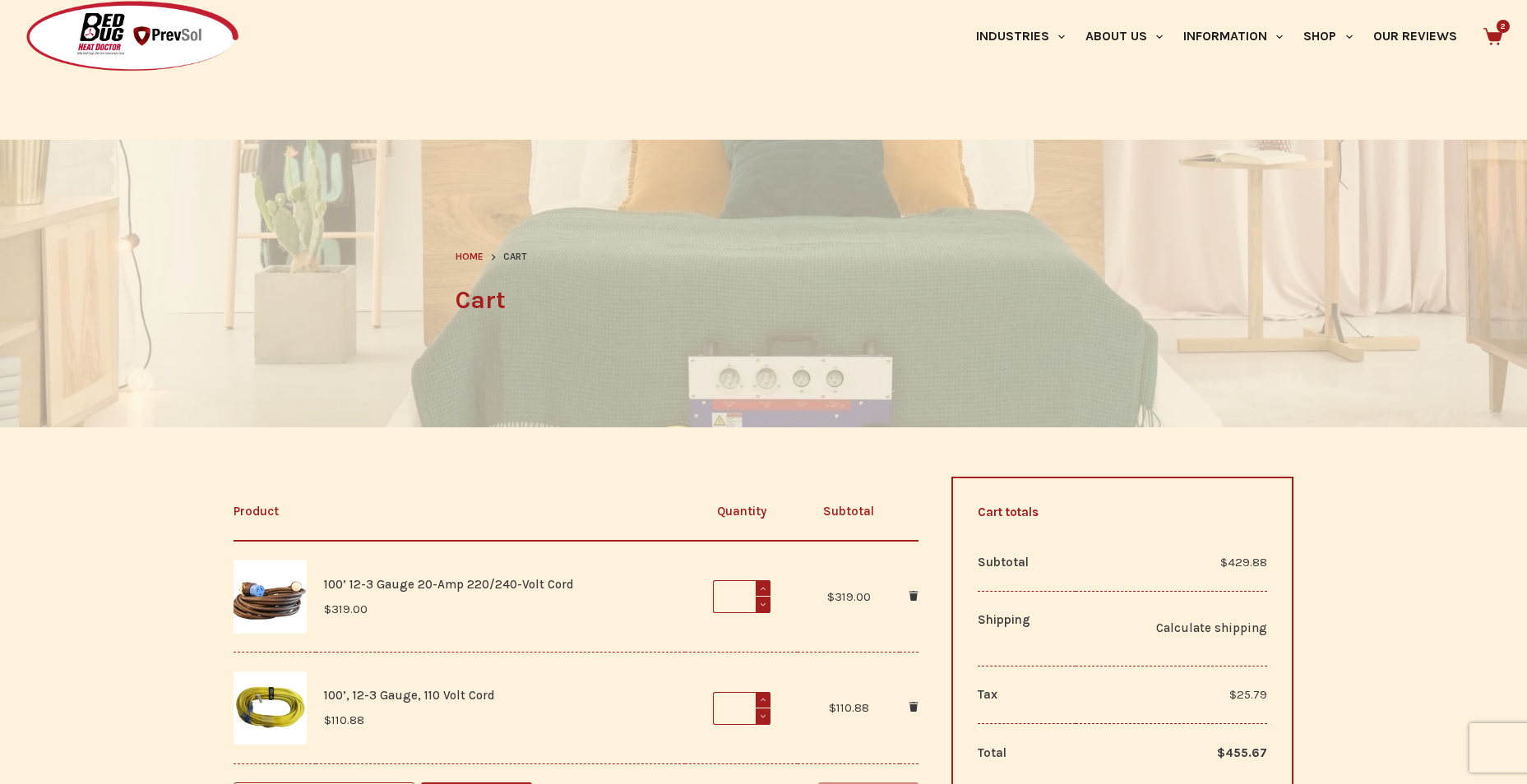
scroll to position [570, 0]
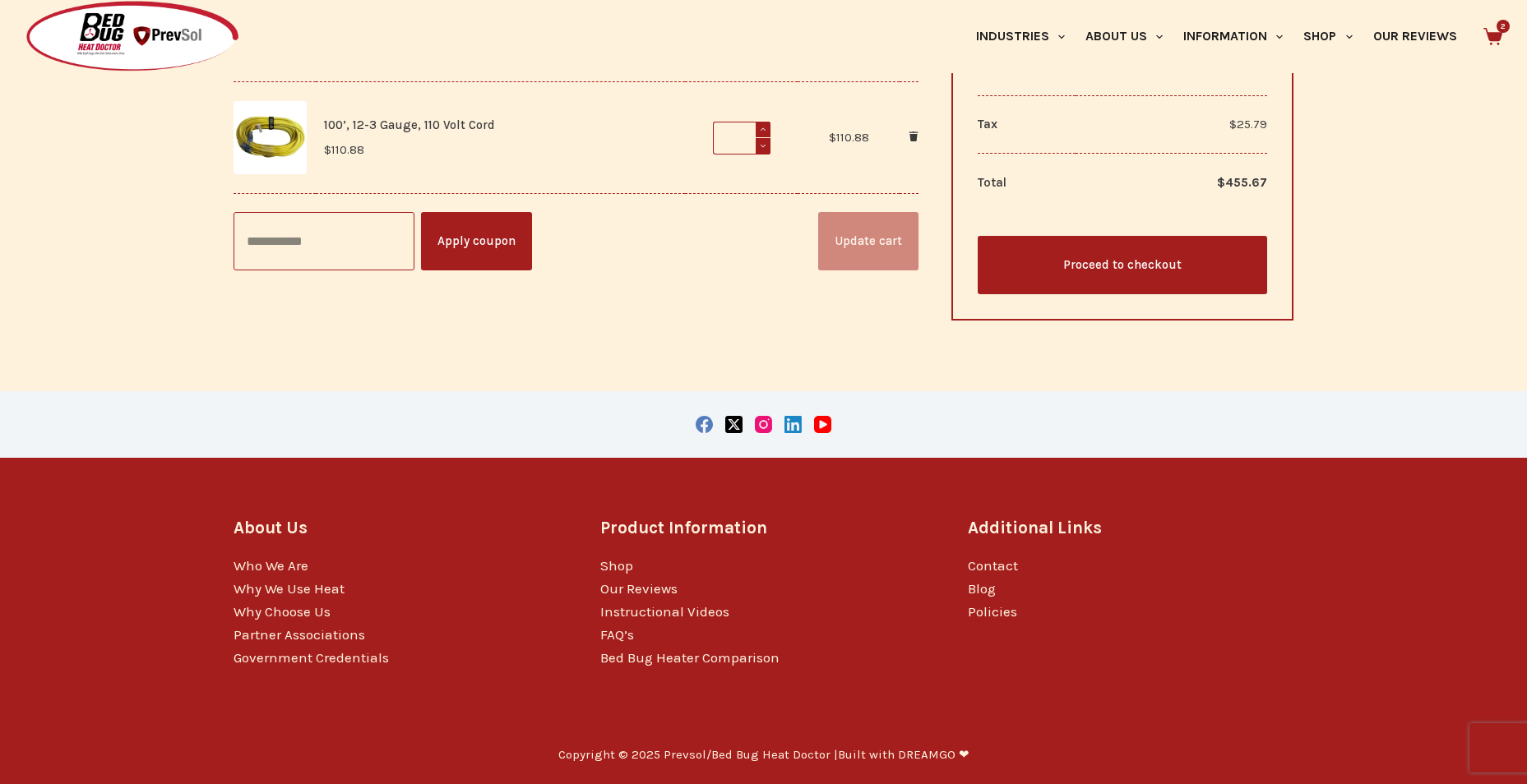
click at [1145, 271] on link "Proceed to checkout" at bounding box center [1123, 266] width 290 height 59
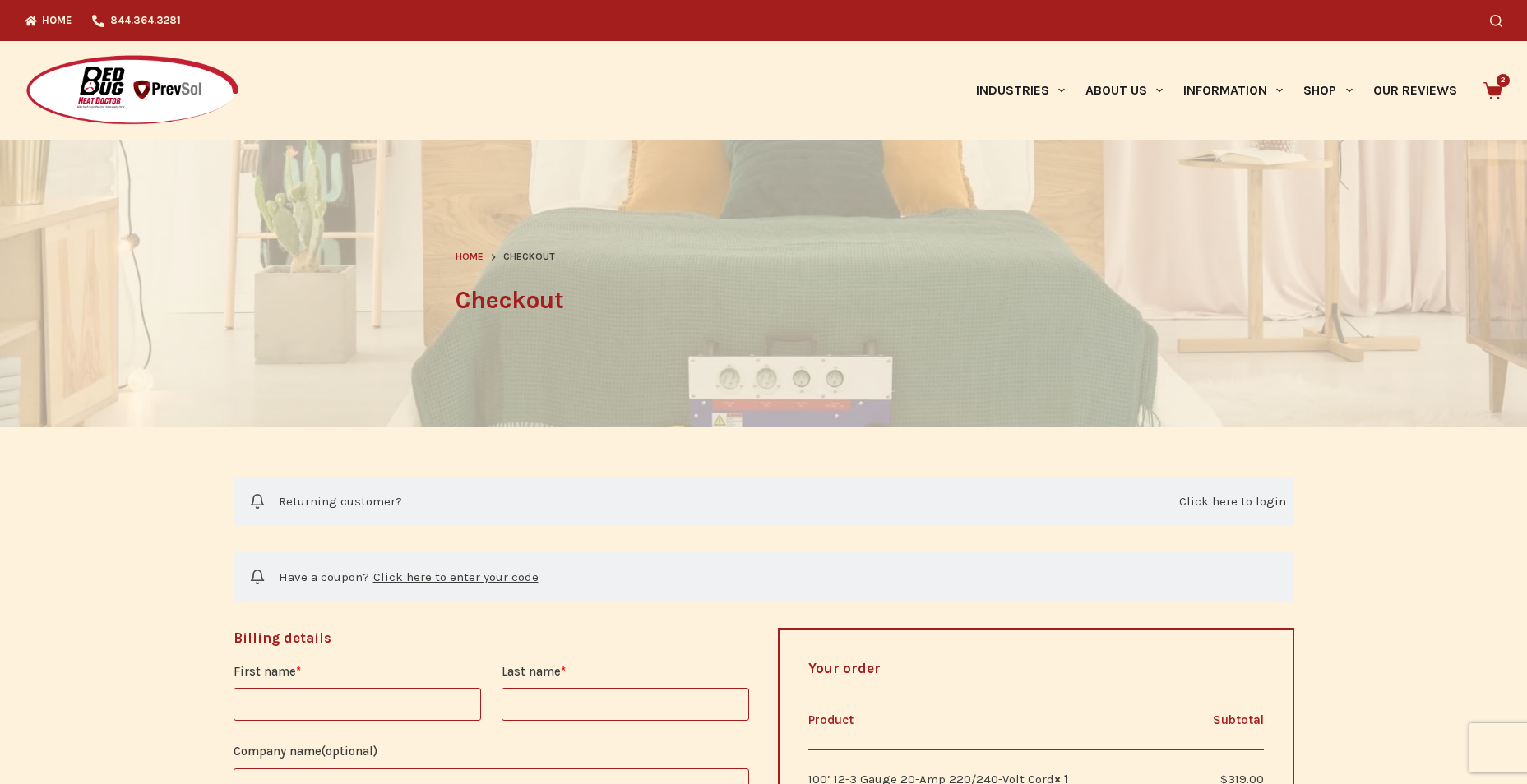
select select "**"
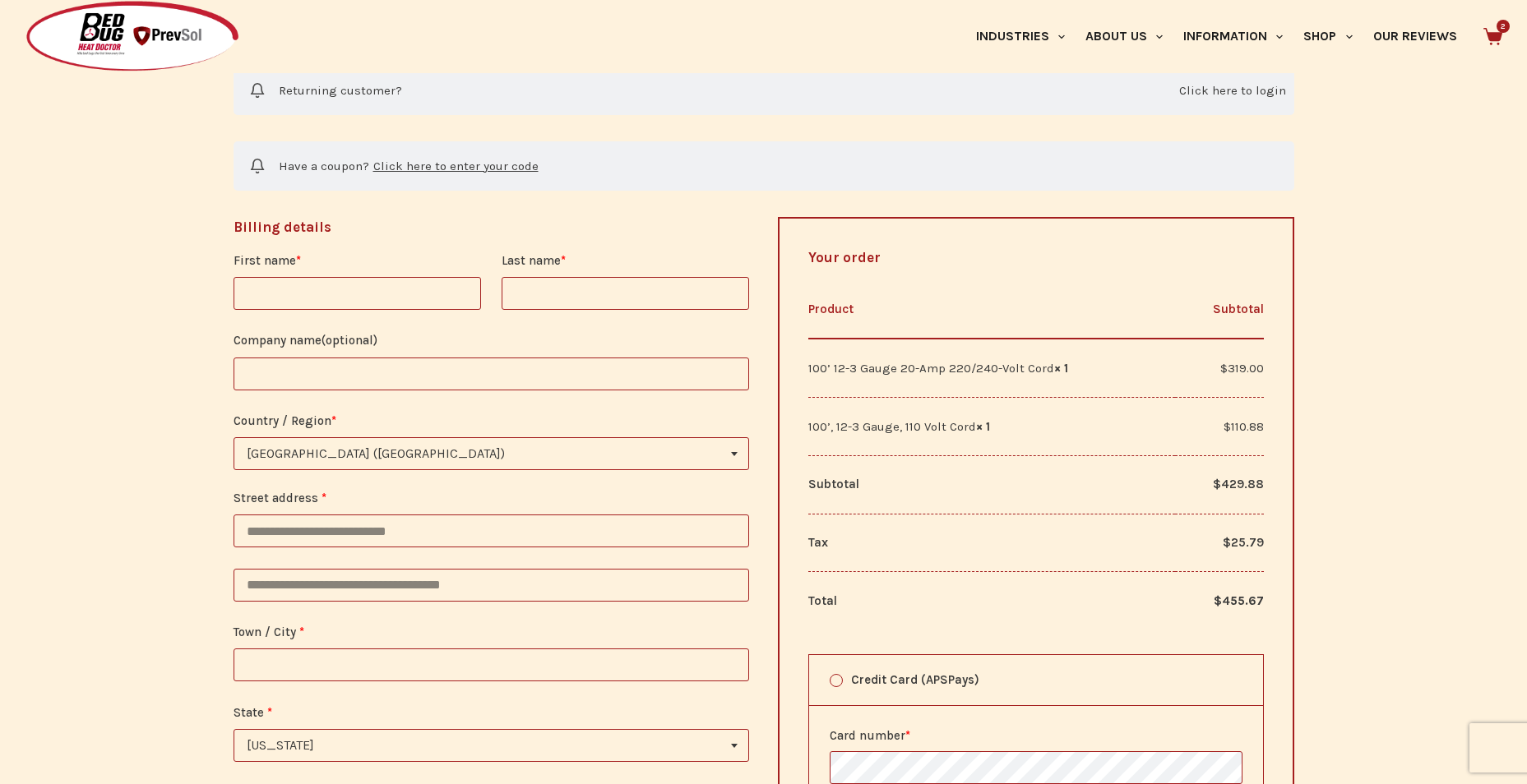
scroll to position [494, 0]
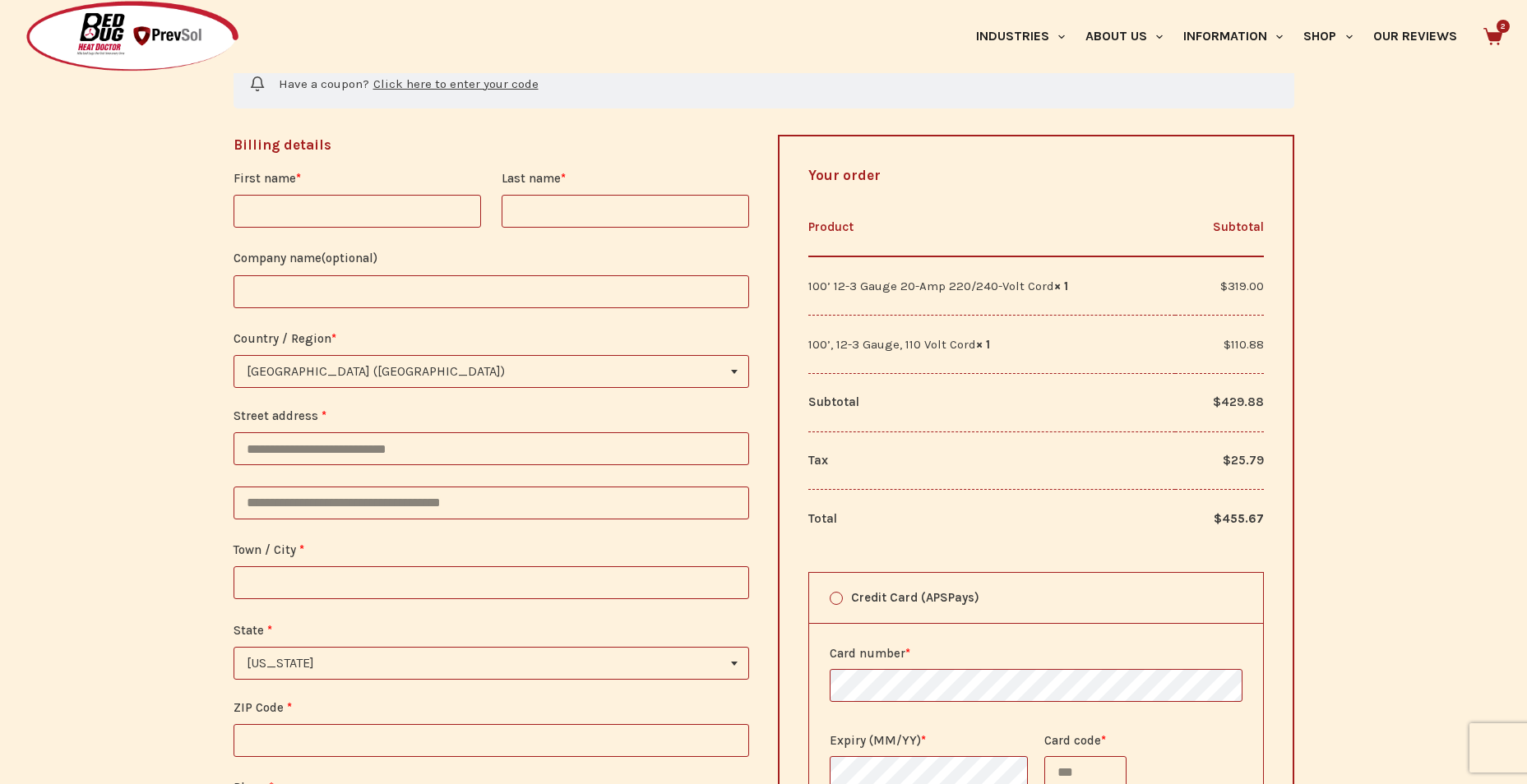
click at [424, 214] on input "First name *" at bounding box center [358, 211] width 248 height 33
type input "*******"
type input "********"
type input "**********"
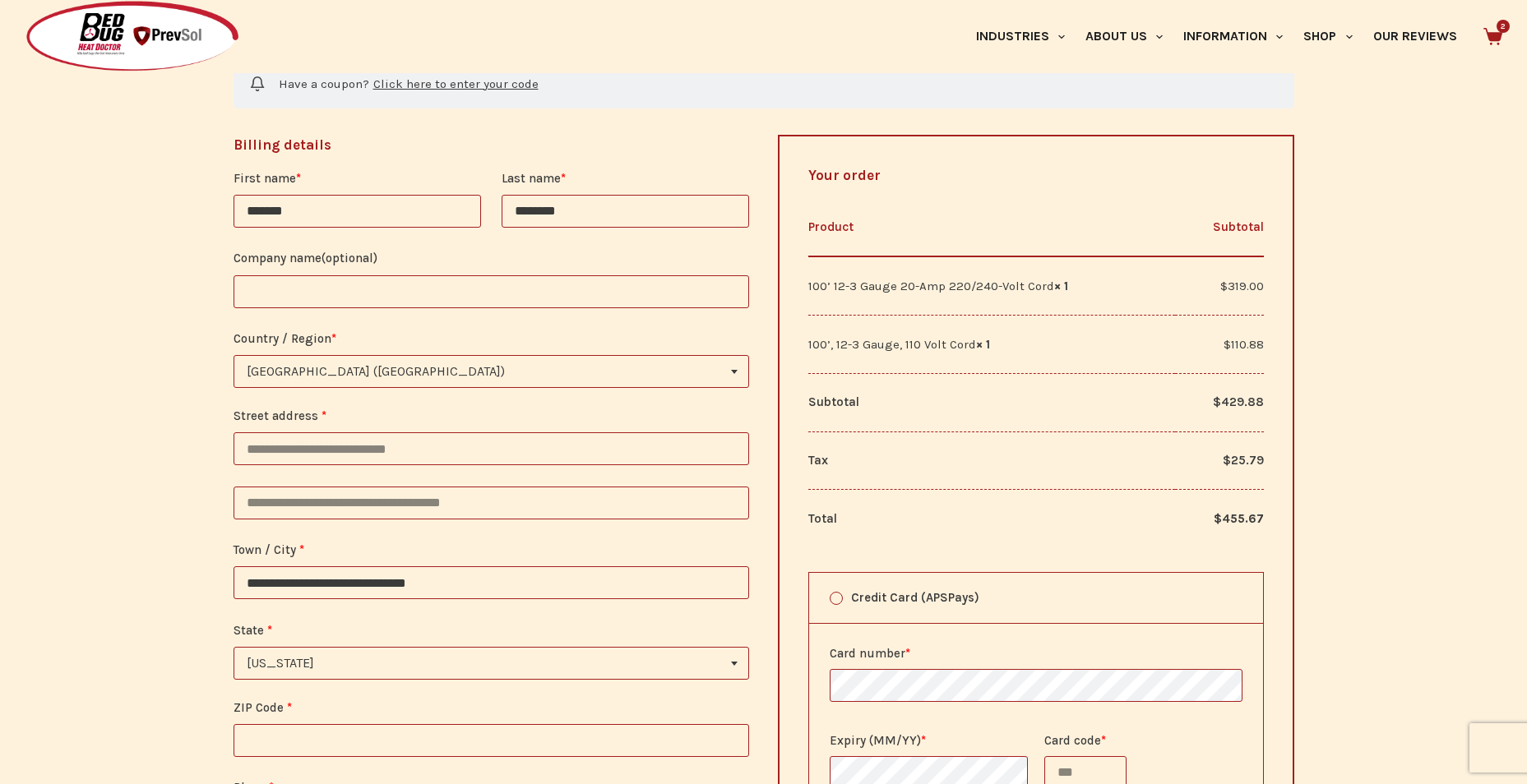
type input "**********"
click at [406, 292] on input "Company name (optional)" at bounding box center [492, 291] width 517 height 33
type input "**********"
select select "**"
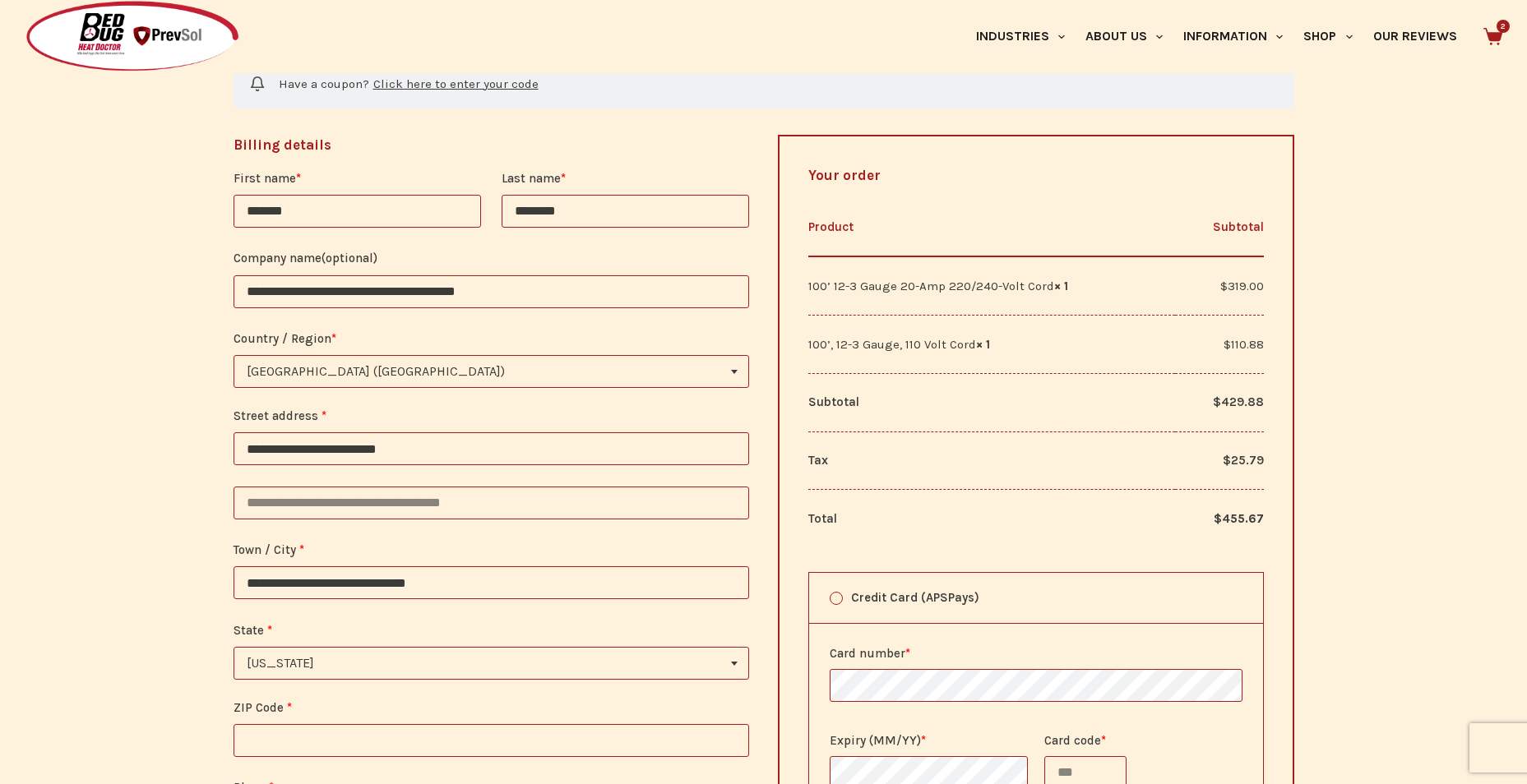
type input "*****"
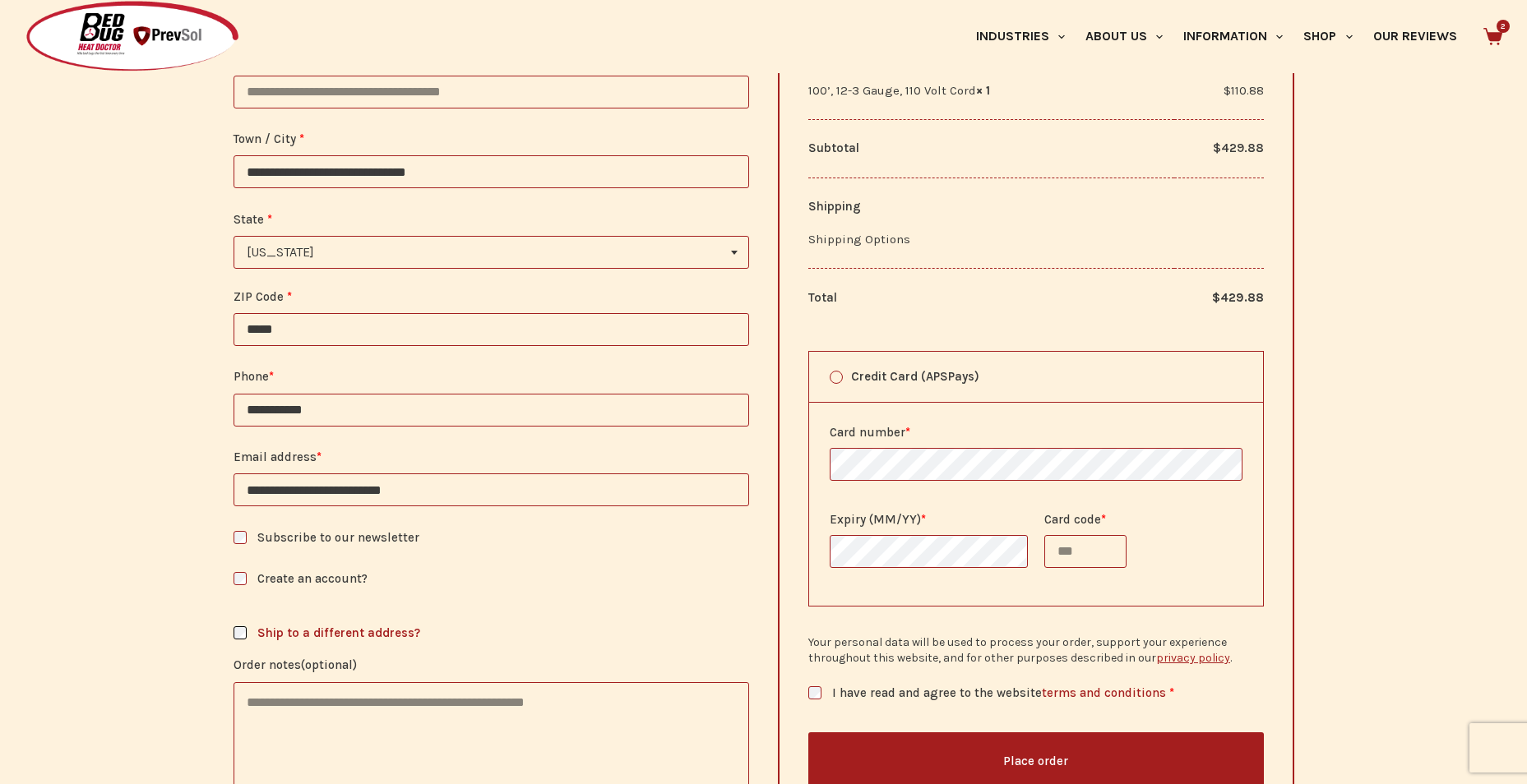
scroll to position [986, 0]
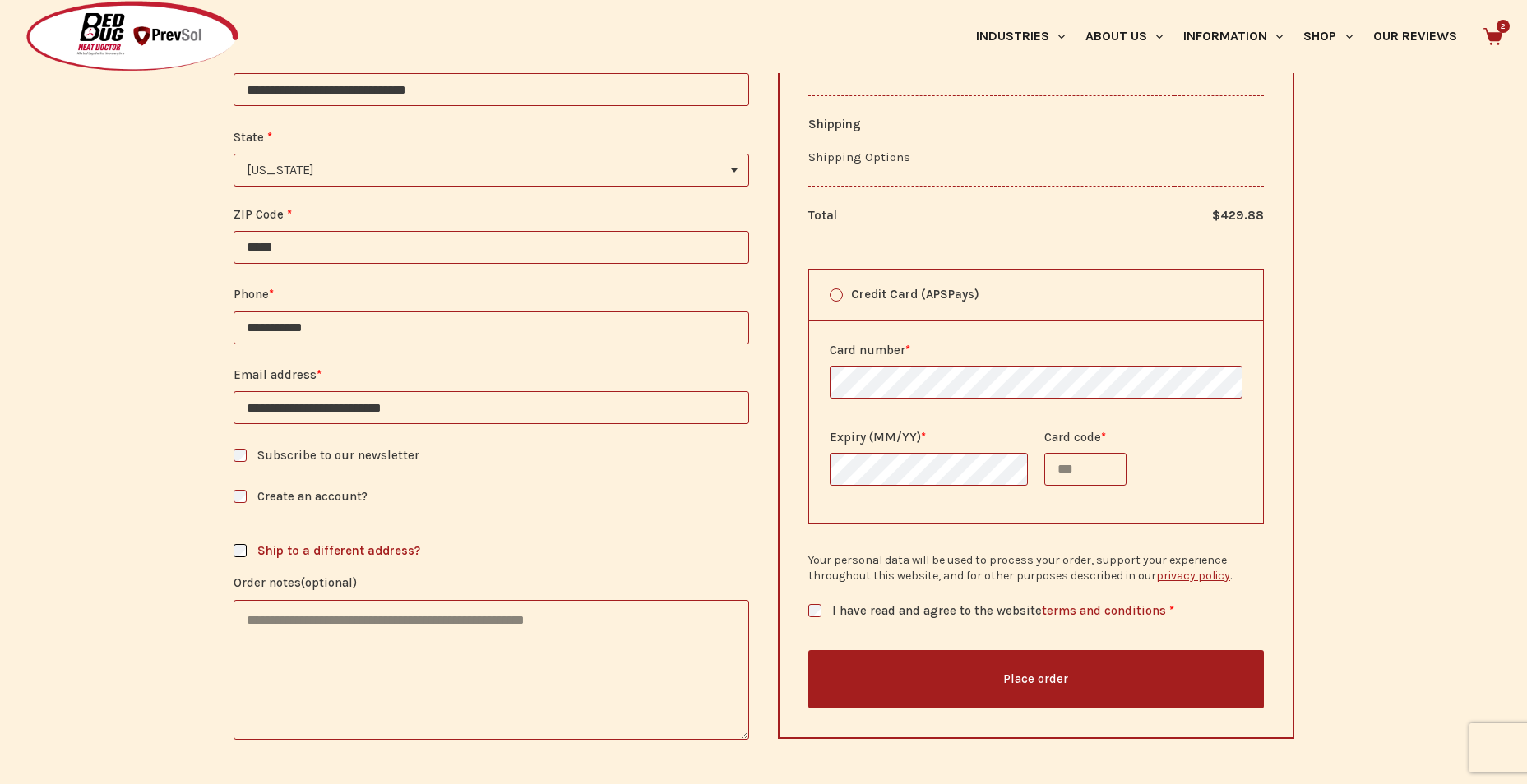
click at [1076, 469] on input "Card code *" at bounding box center [1085, 469] width 82 height 33
type input "****"
click at [821, 609] on label "I have read and agree to the website terms and conditions *" at bounding box center [1037, 610] width 456 height 18
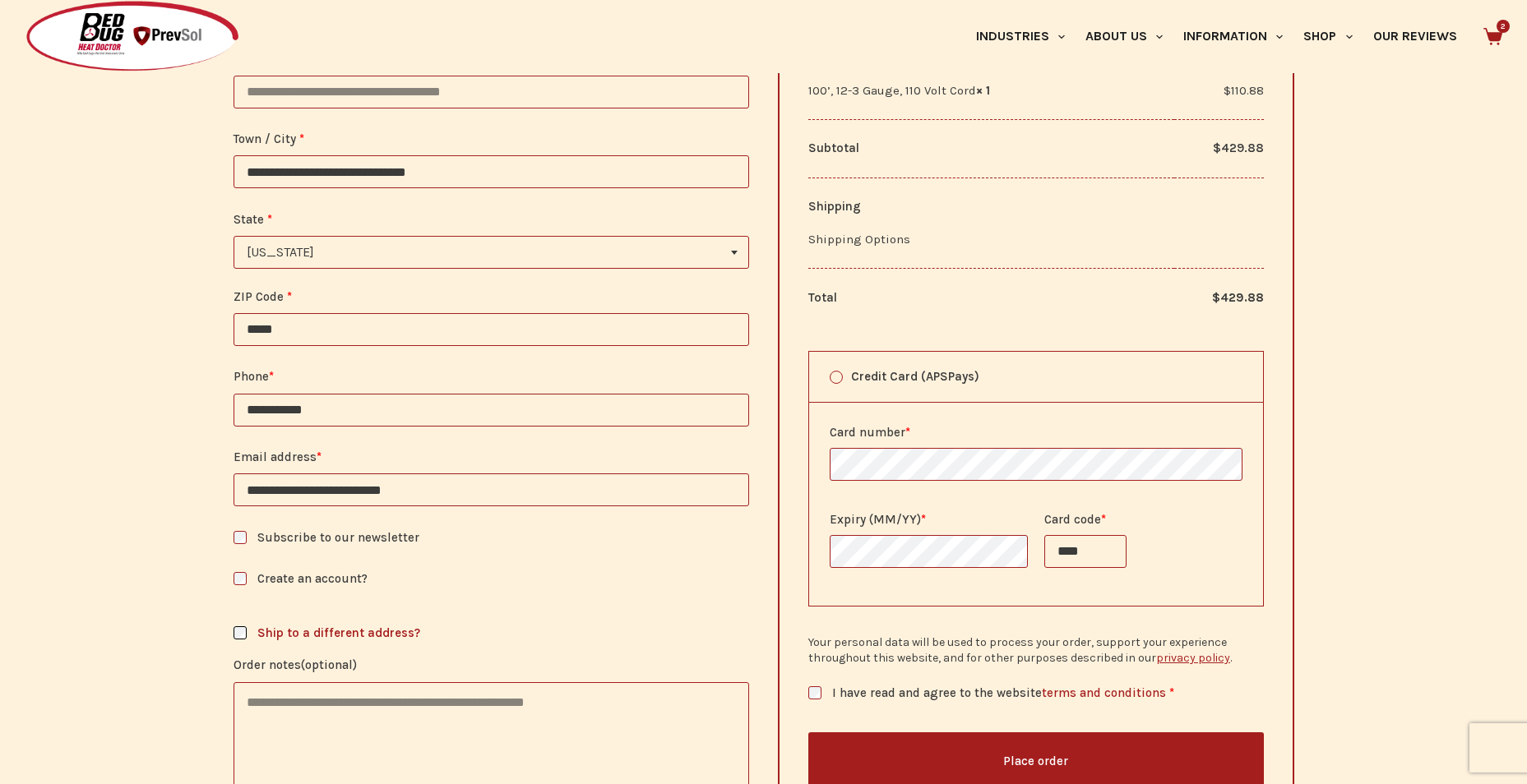
scroll to position [1069, 0]
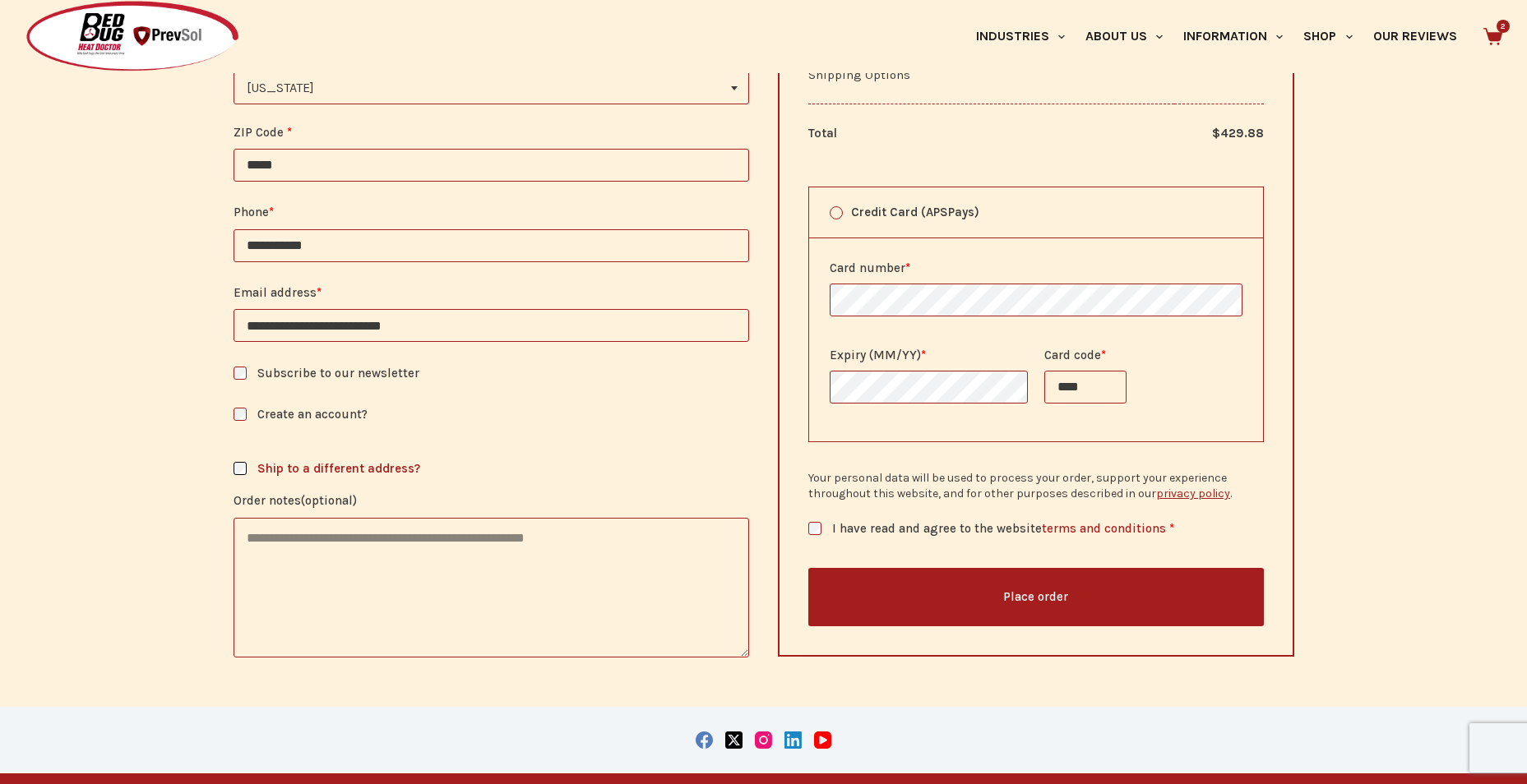
click at [1062, 592] on button "Place order" at bounding box center [1037, 599] width 456 height 59
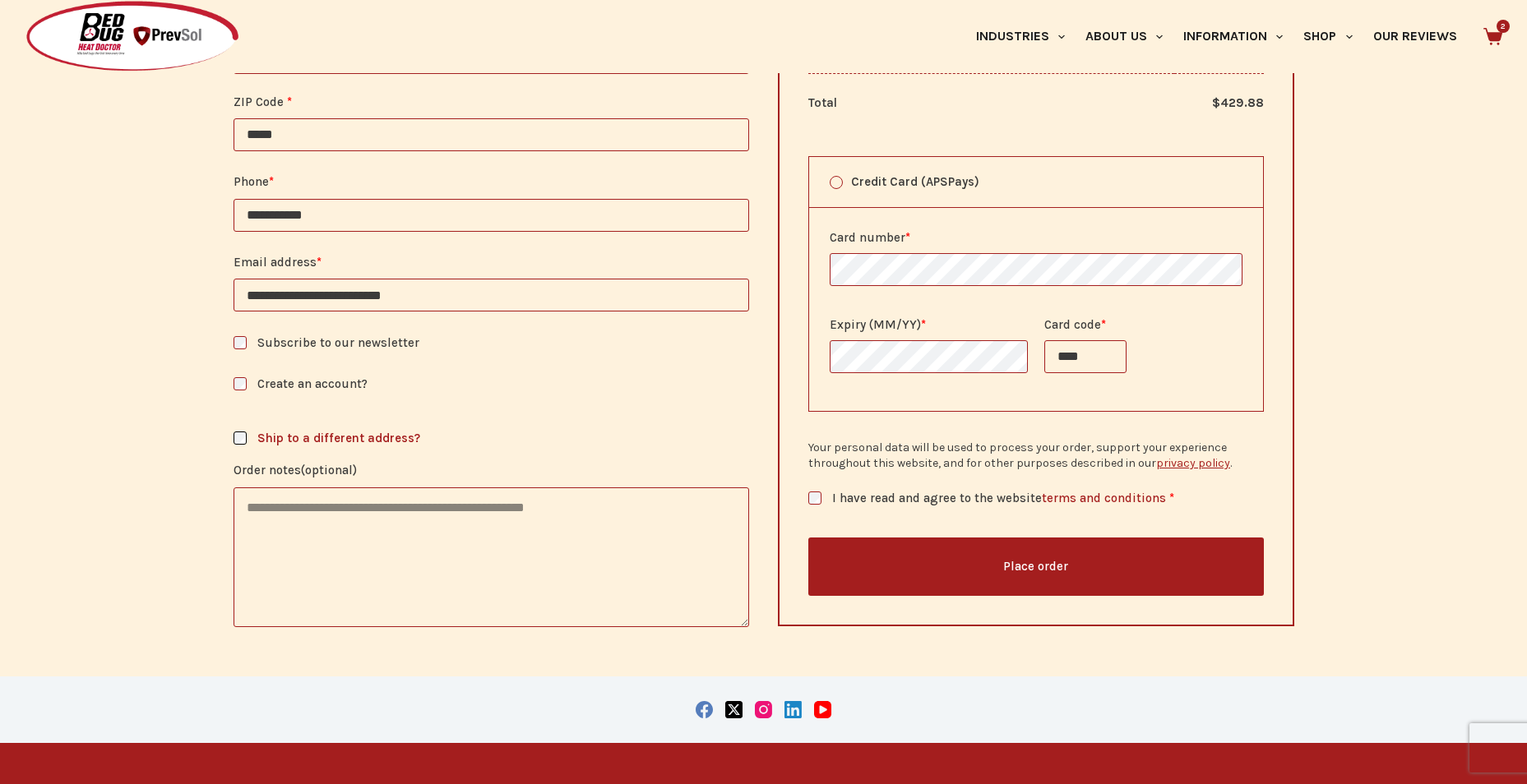
scroll to position [1286, 0]
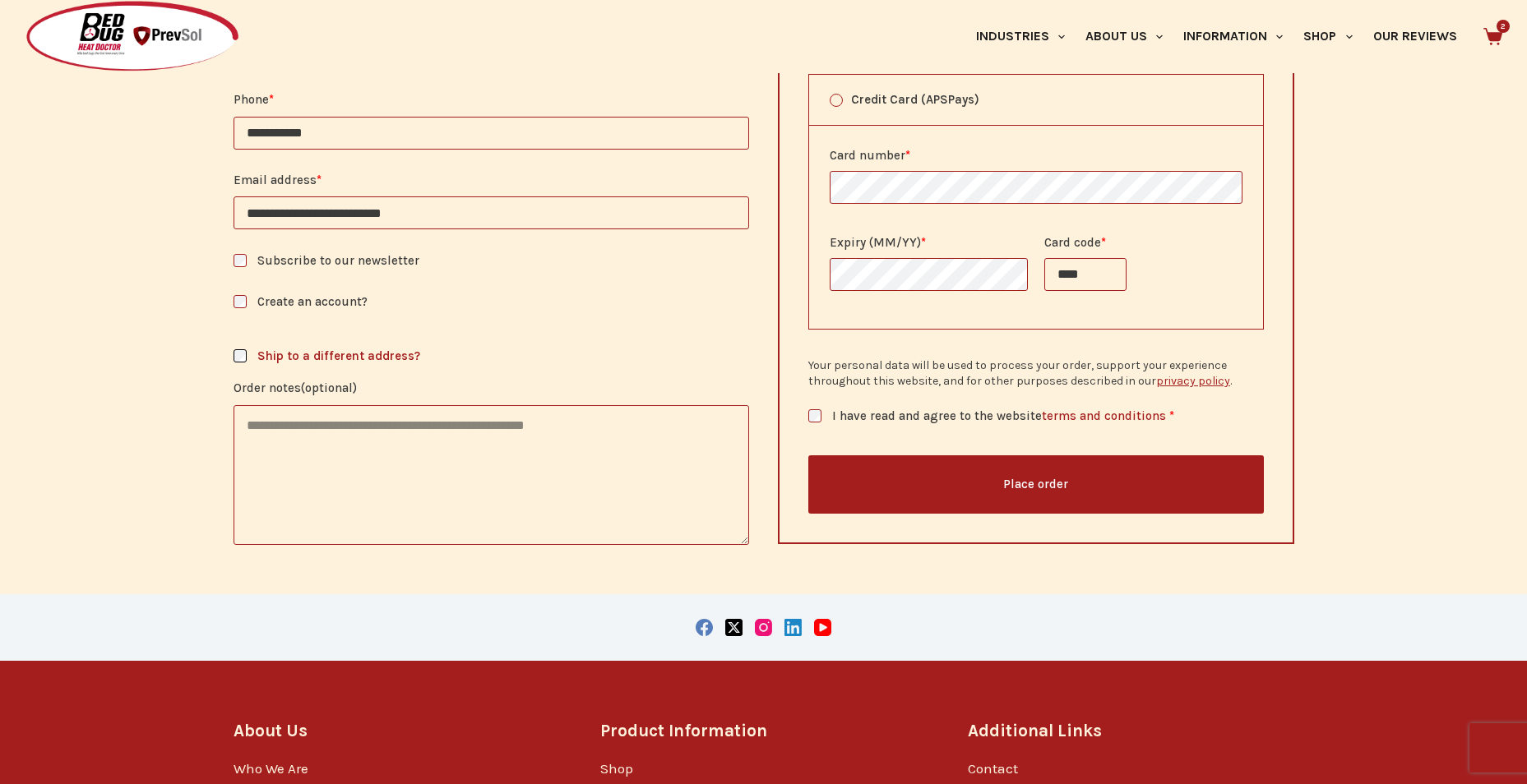
click at [941, 479] on button "Place order" at bounding box center [1037, 485] width 456 height 59
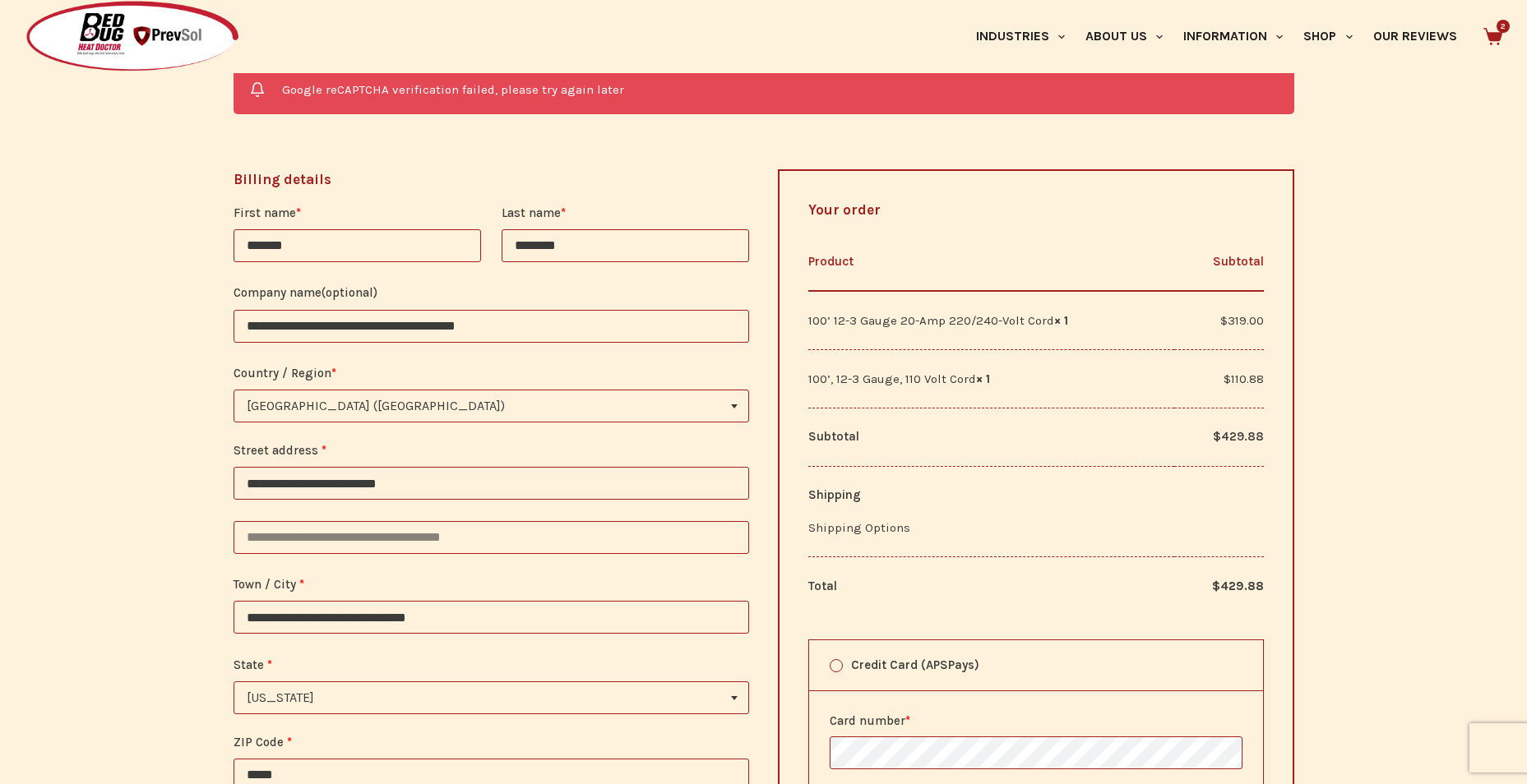
scroll to position [546, 0]
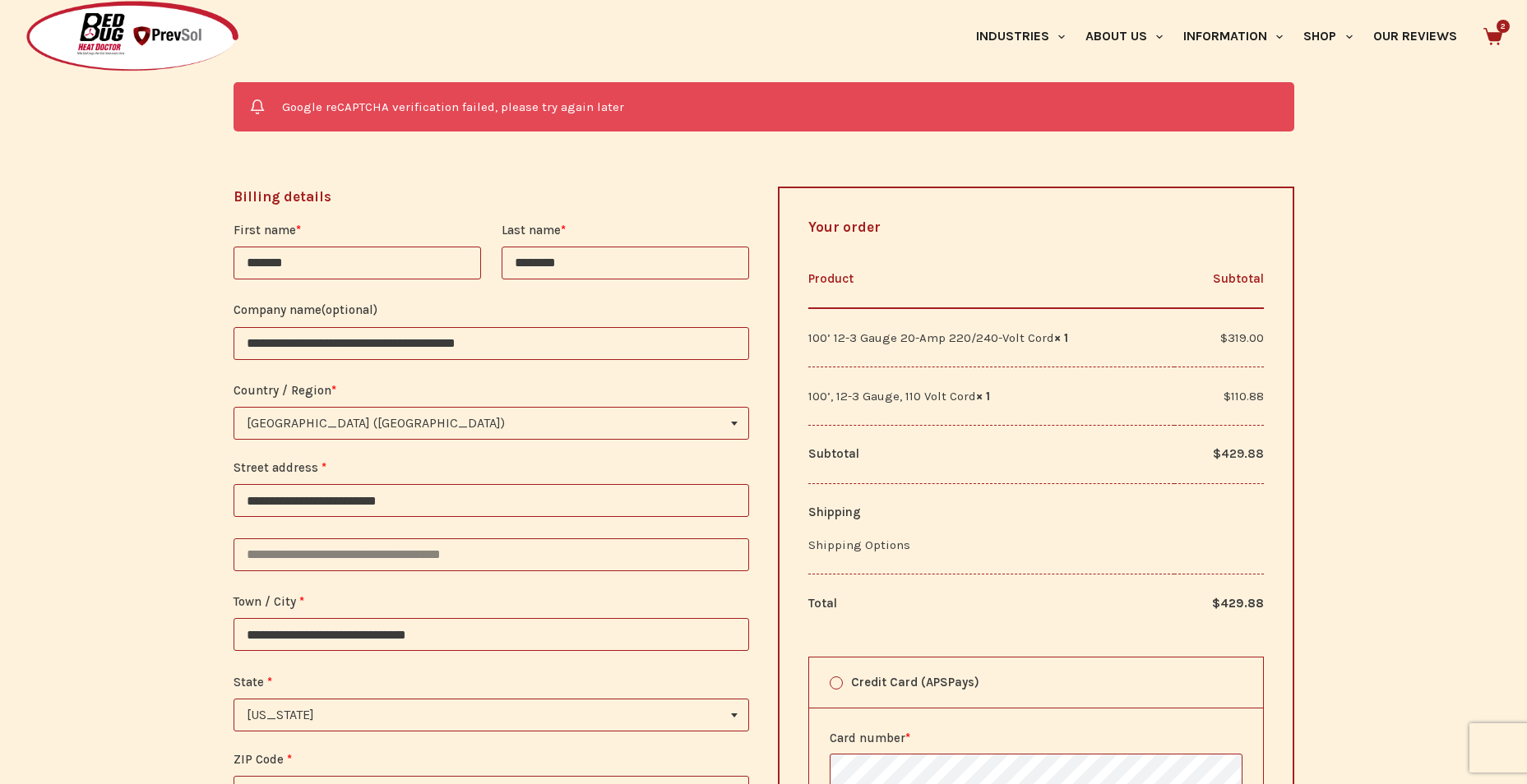
drag, startPoint x: 1438, startPoint y: 23, endPoint x: 1431, endPoint y: 78, distance: 55.4
click at [1431, 78] on div "**********" at bounding box center [764, 608] width 1527 height 1354
drag, startPoint x: 1443, startPoint y: 0, endPoint x: 791, endPoint y: 26, distance: 652.5
click at [791, 26] on div "Industries Hospitality Bed & Breakfasts Extended Stays Hotels Inns Lodge Motels…" at bounding box center [1052, 36] width 900 height 73
click at [104, 417] on div "**********" at bounding box center [764, 608] width 1527 height 1354
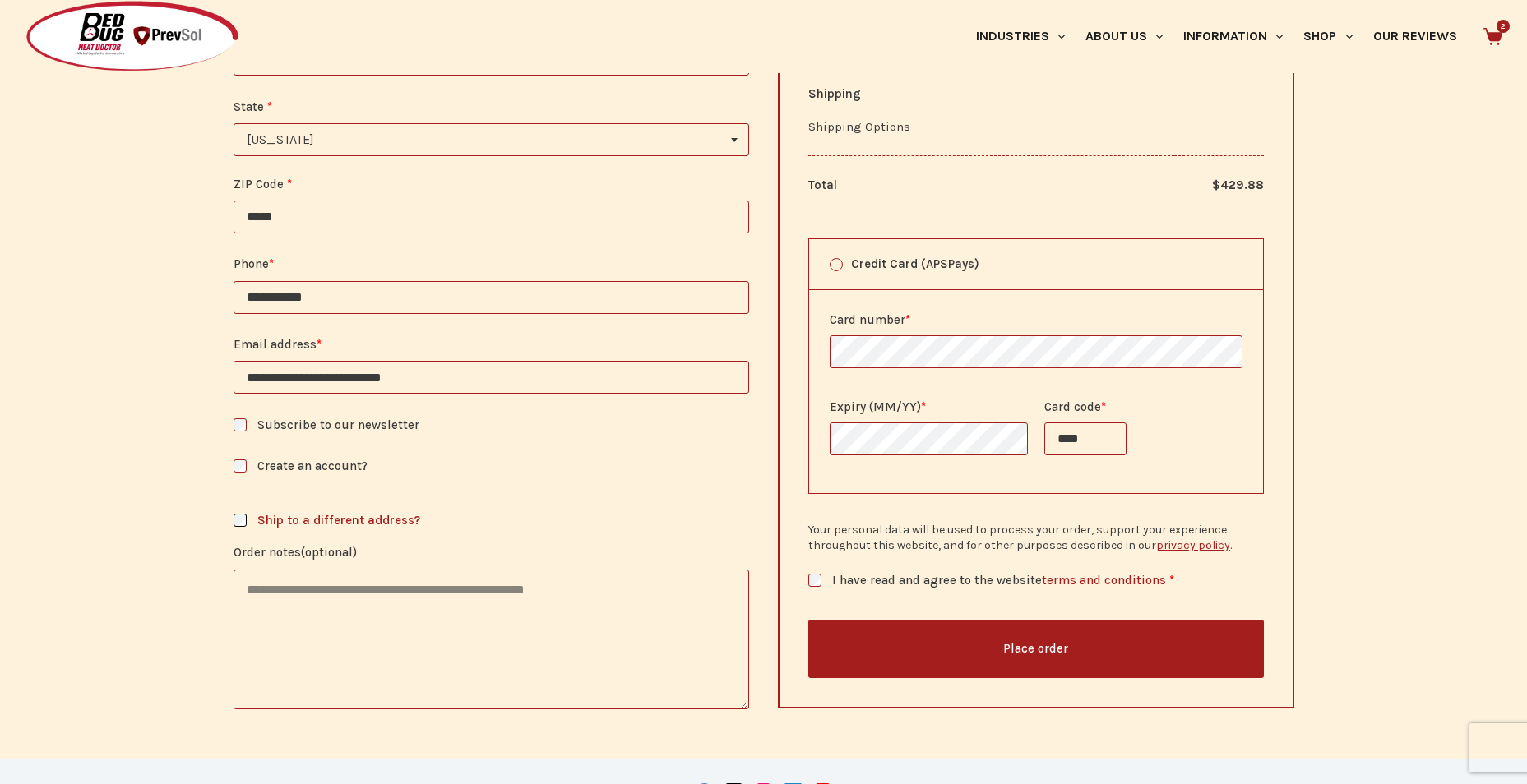
scroll to position [1286, 0]
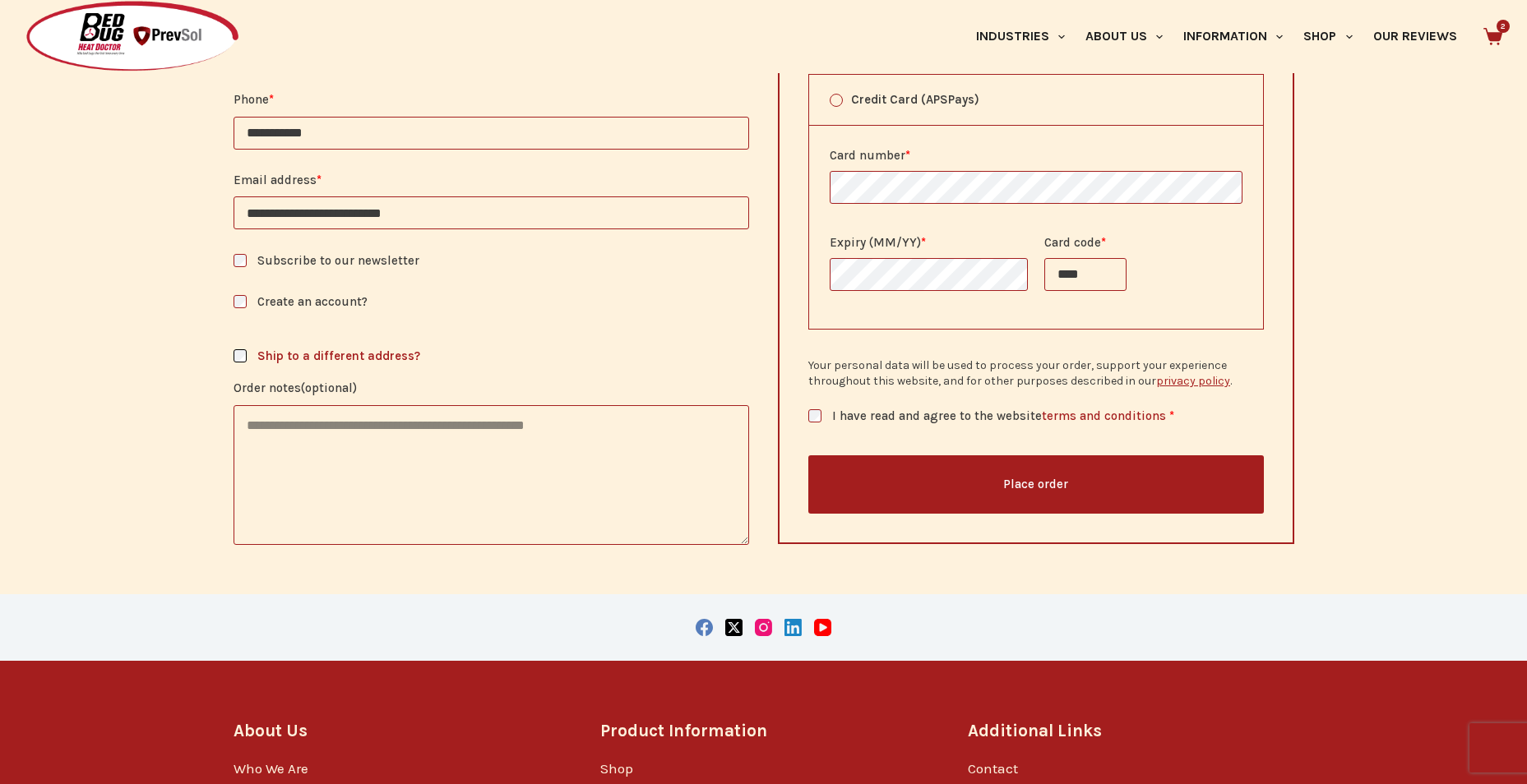
click at [1023, 481] on button "Place order" at bounding box center [1037, 485] width 456 height 59
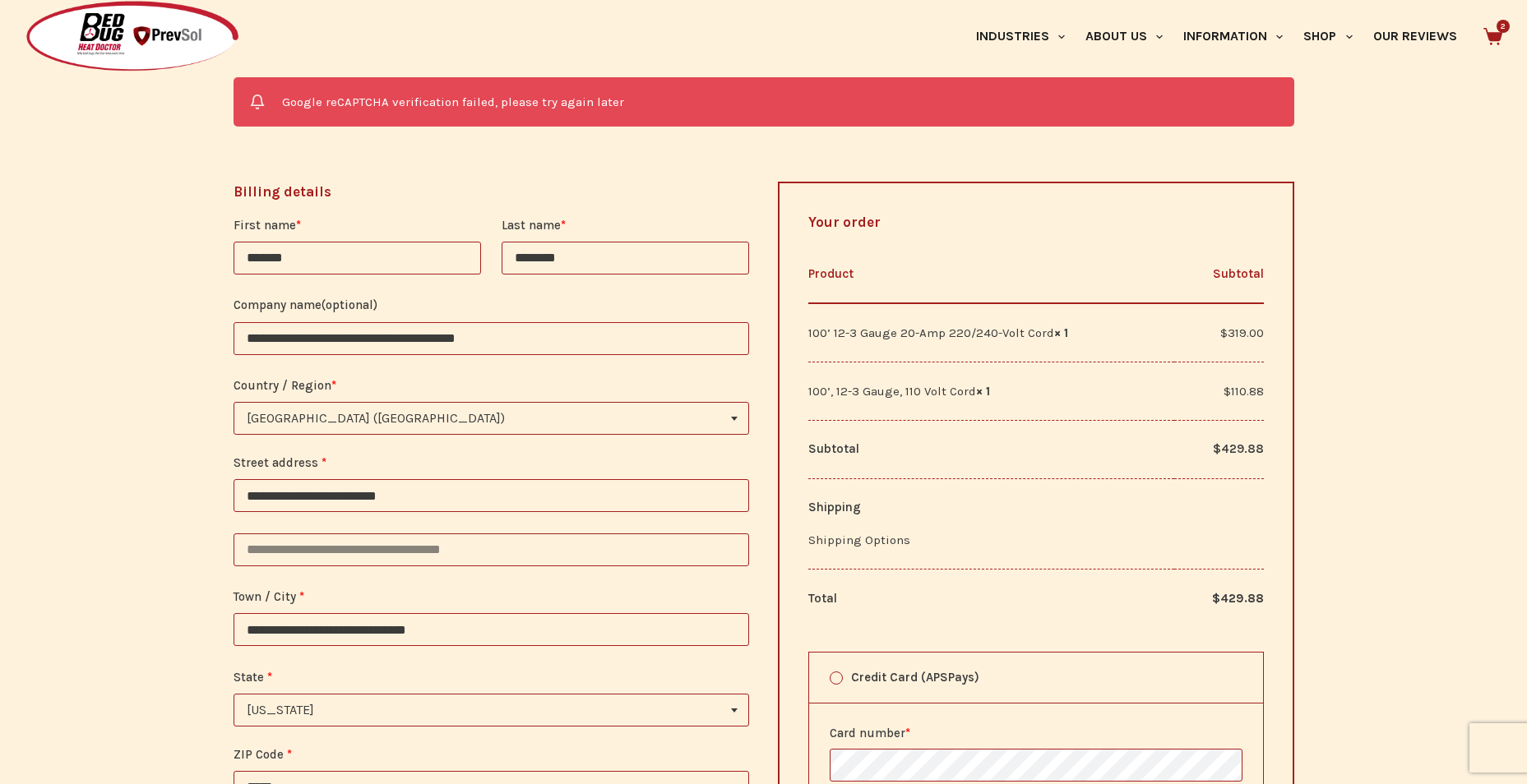
scroll to position [546, 0]
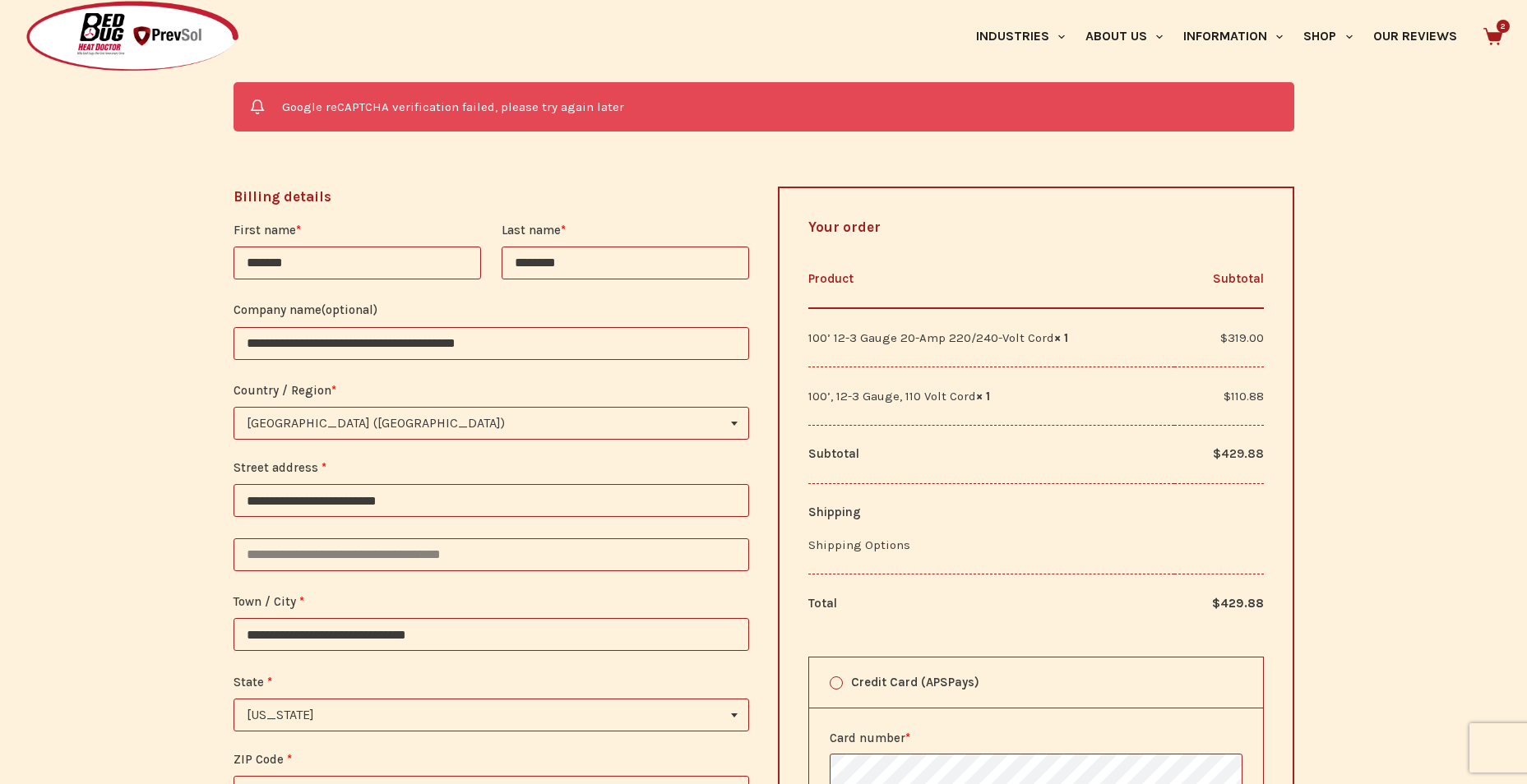
click at [765, 54] on div "Industries Hospitality Bed & Breakfasts Extended Stays Hotels Inns Lodge Motels…" at bounding box center [1052, 36] width 900 height 73
drag, startPoint x: 1451, startPoint y: 0, endPoint x: 1431, endPoint y: 78, distance: 80.5
click at [1431, 78] on div "**********" at bounding box center [764, 608] width 1527 height 1354
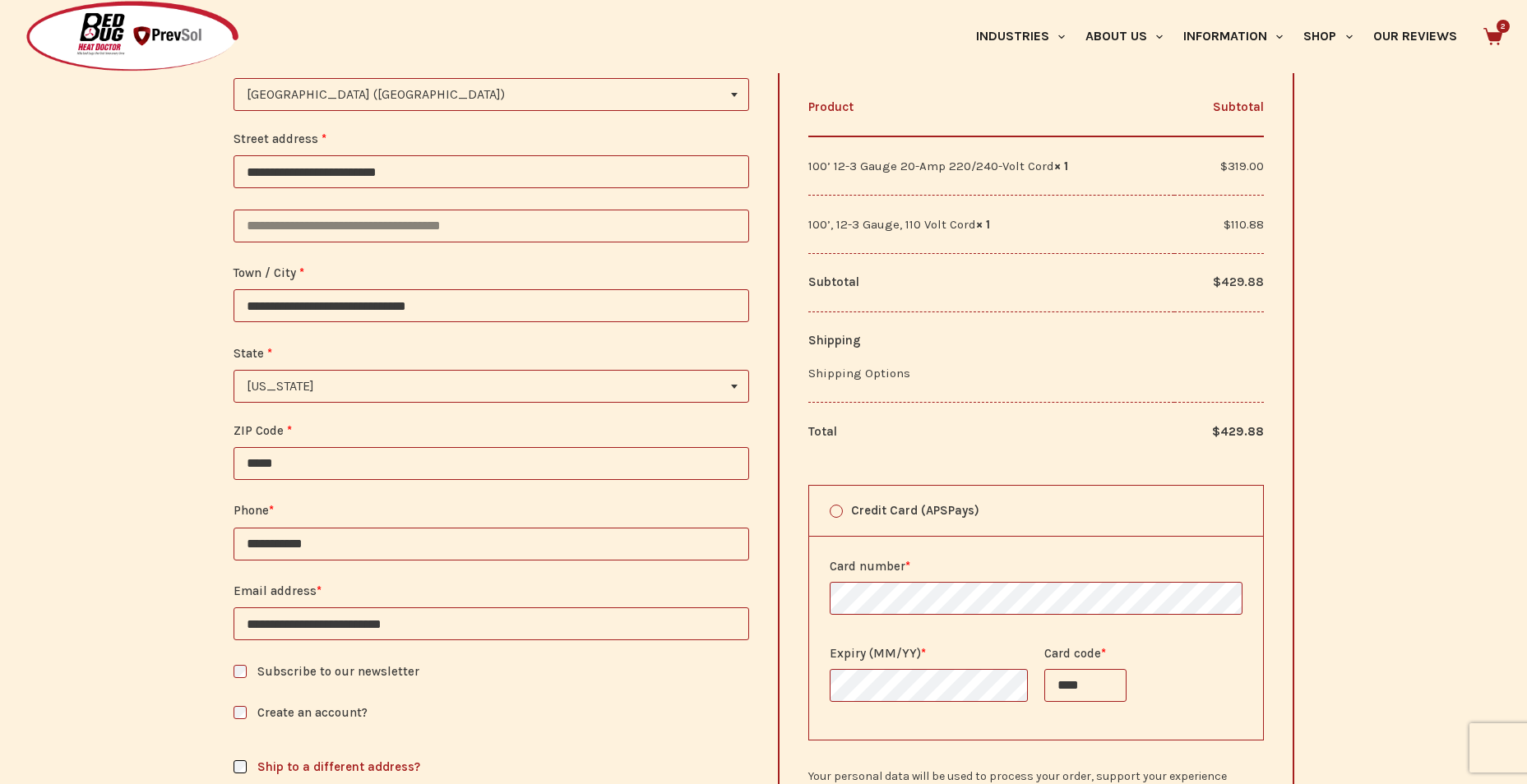
scroll to position [793, 0]
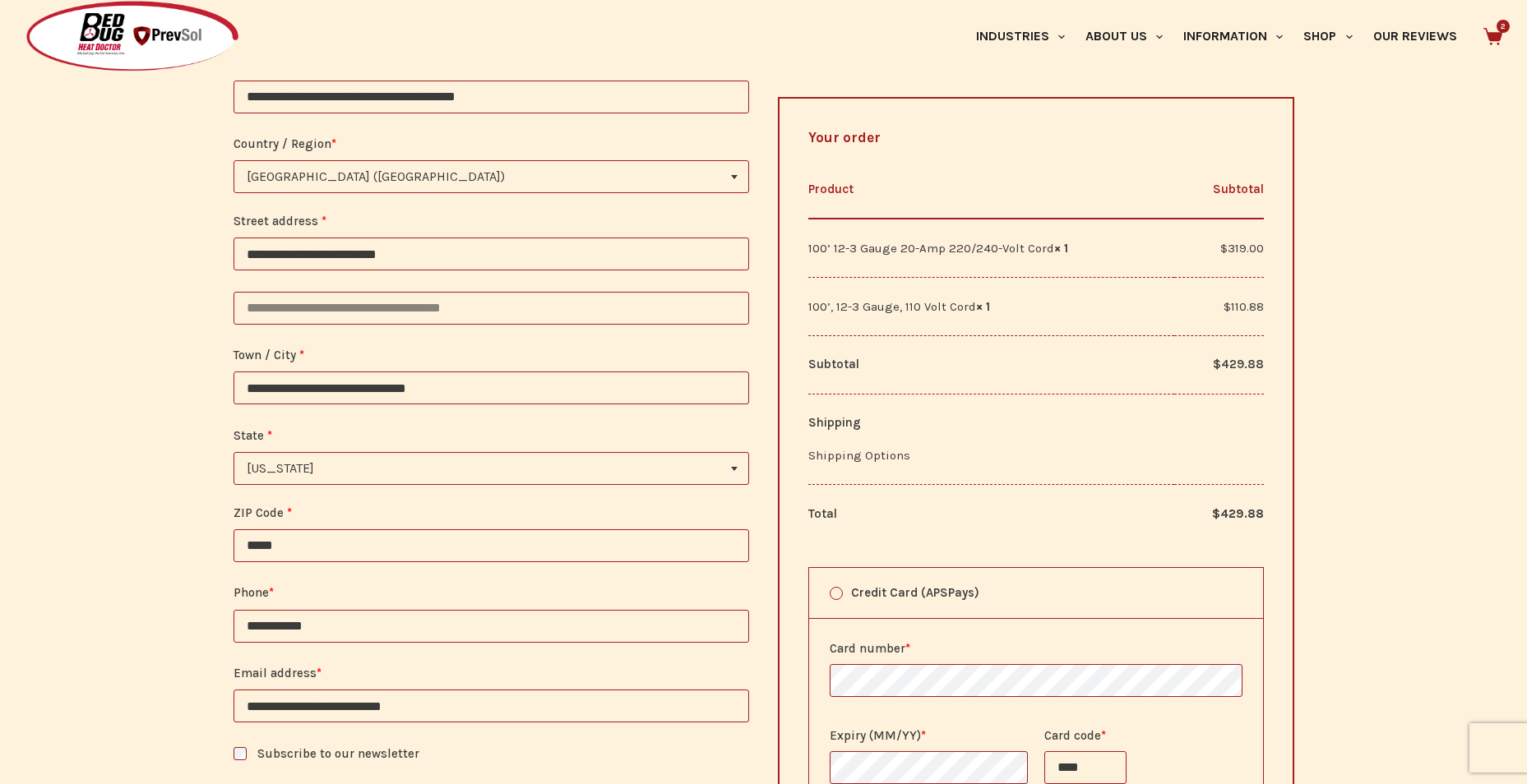
click at [905, 434] on td "Shipping Shipping Options" at bounding box center [1037, 440] width 456 height 91
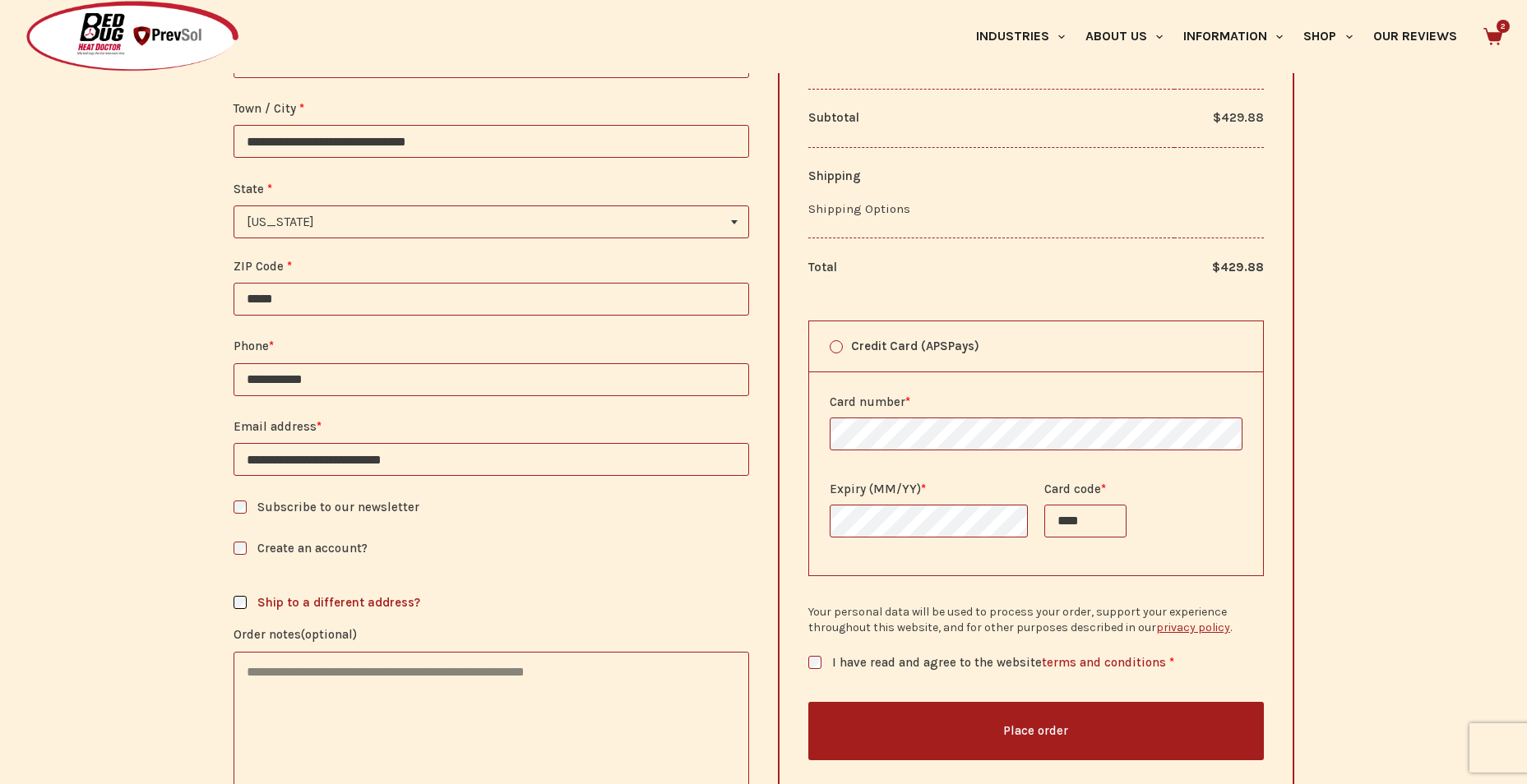
scroll to position [1286, 0]
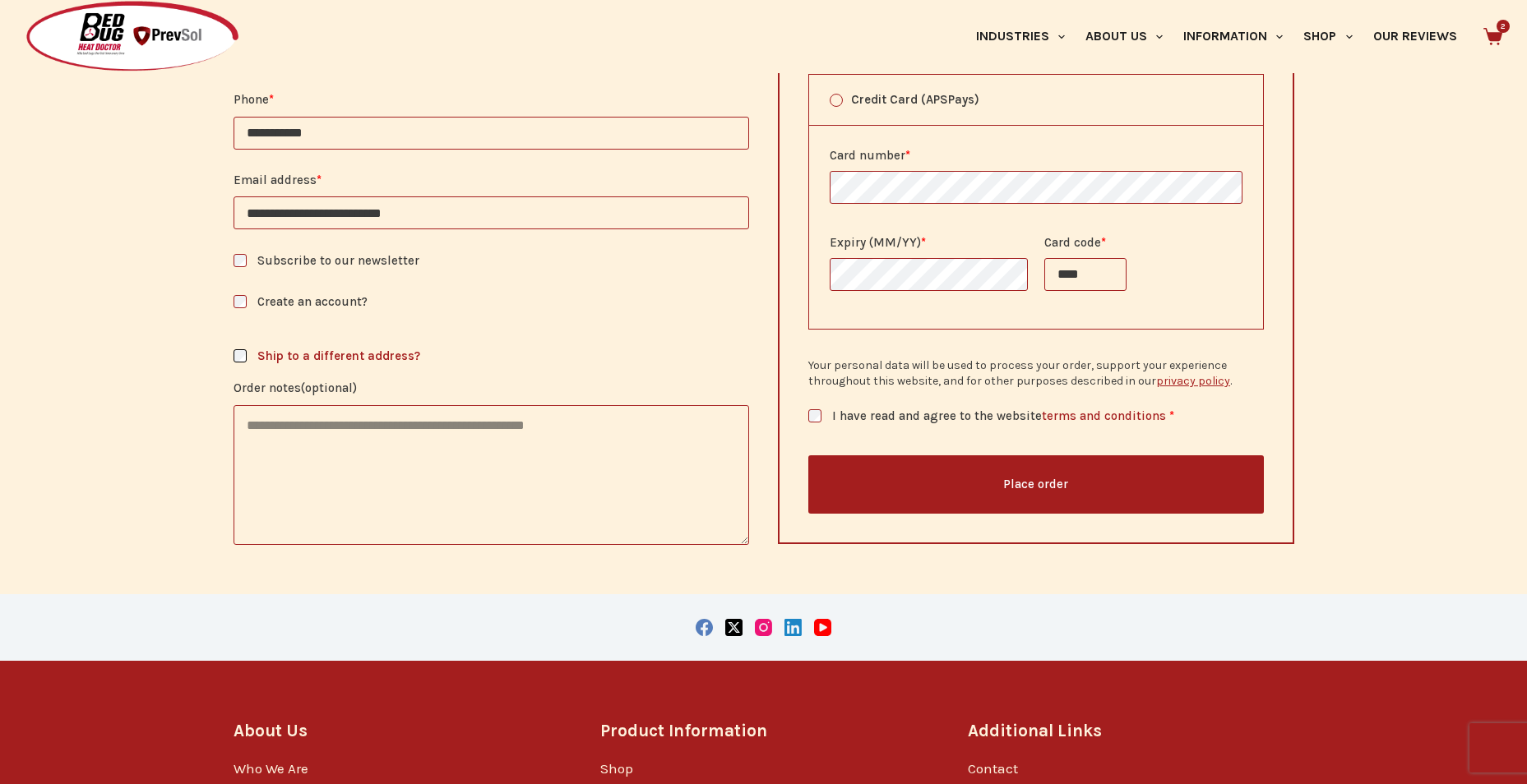
click at [538, 364] on h3 "Ship to a different address?" at bounding box center [492, 356] width 517 height 22
click at [458, 462] on textarea "Order notes (optional)" at bounding box center [492, 476] width 517 height 140
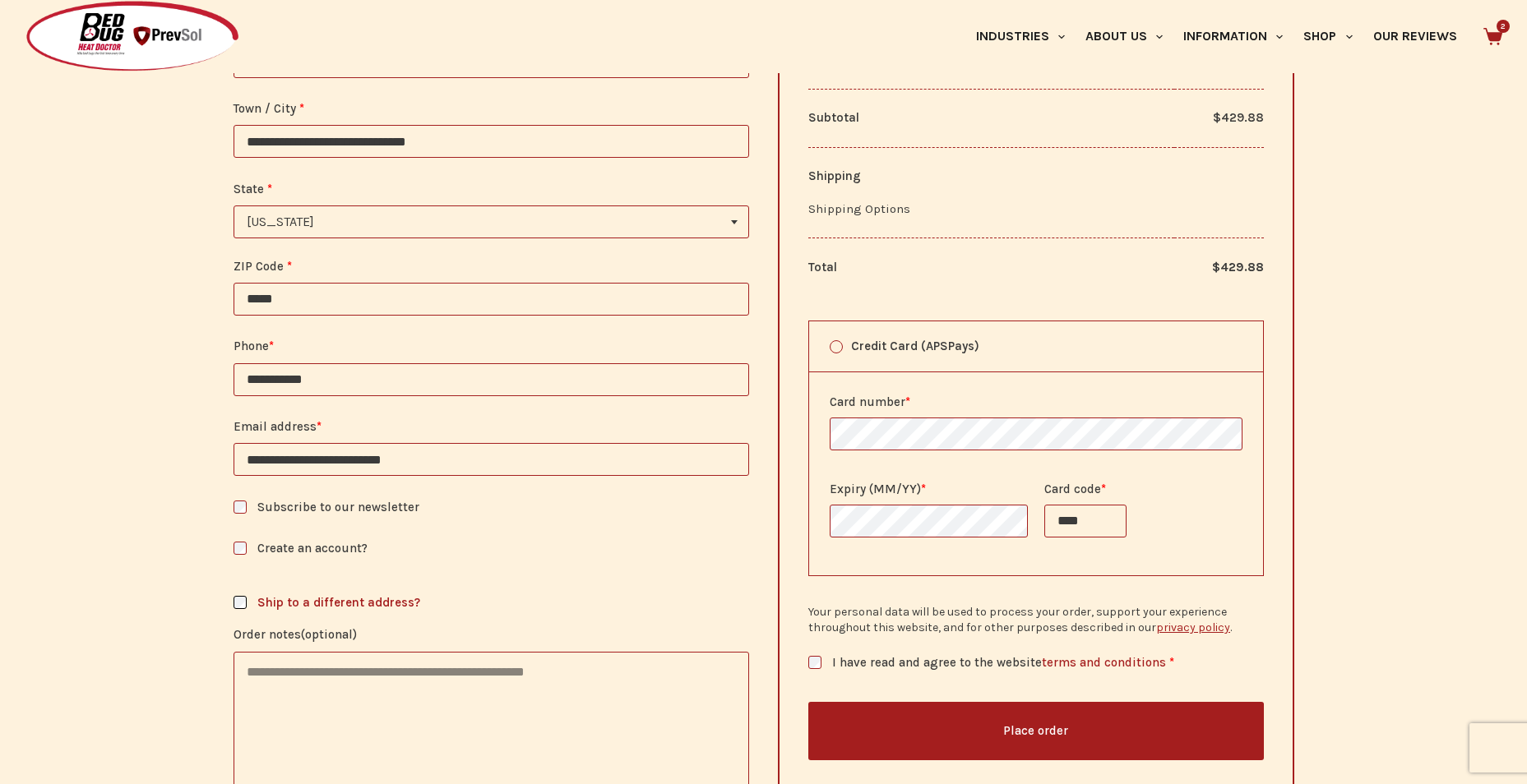
scroll to position [875, 0]
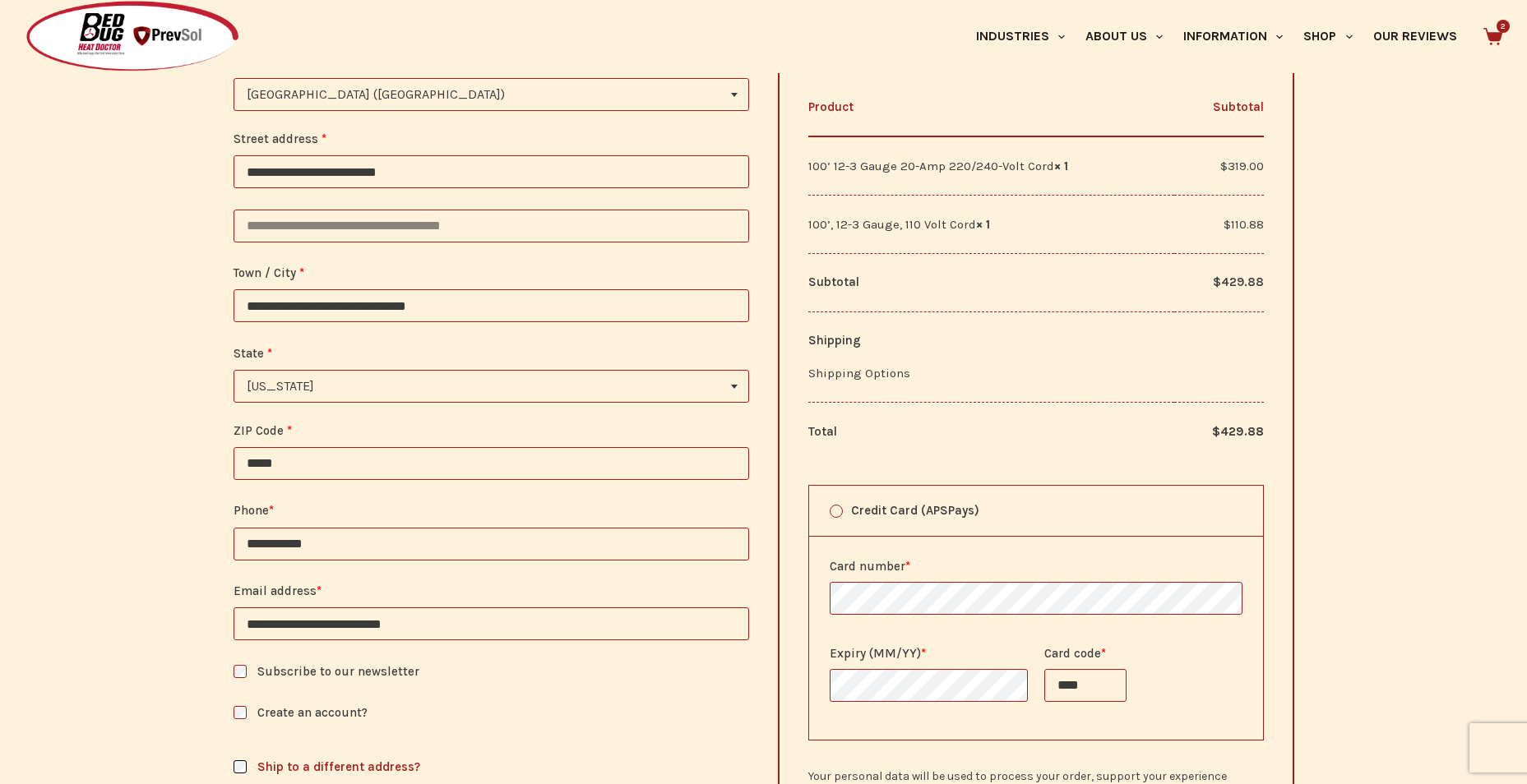
drag, startPoint x: 522, startPoint y: 306, endPoint x: 79, endPoint y: 354, distance: 445.6
click at [79, 354] on div "**********" at bounding box center [764, 279] width 1527 height 1354
type input "*"
type input "**********"
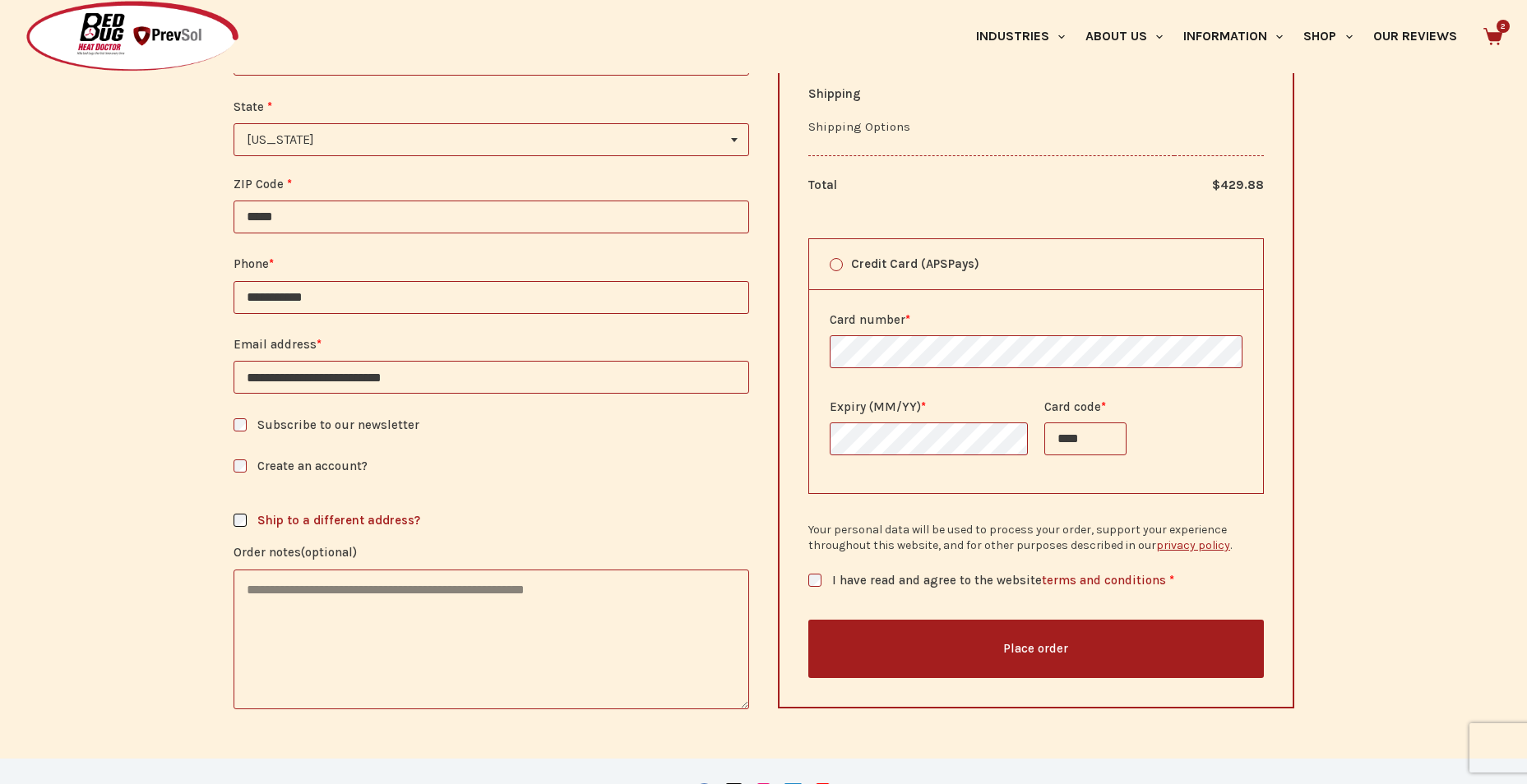
scroll to position [1204, 0]
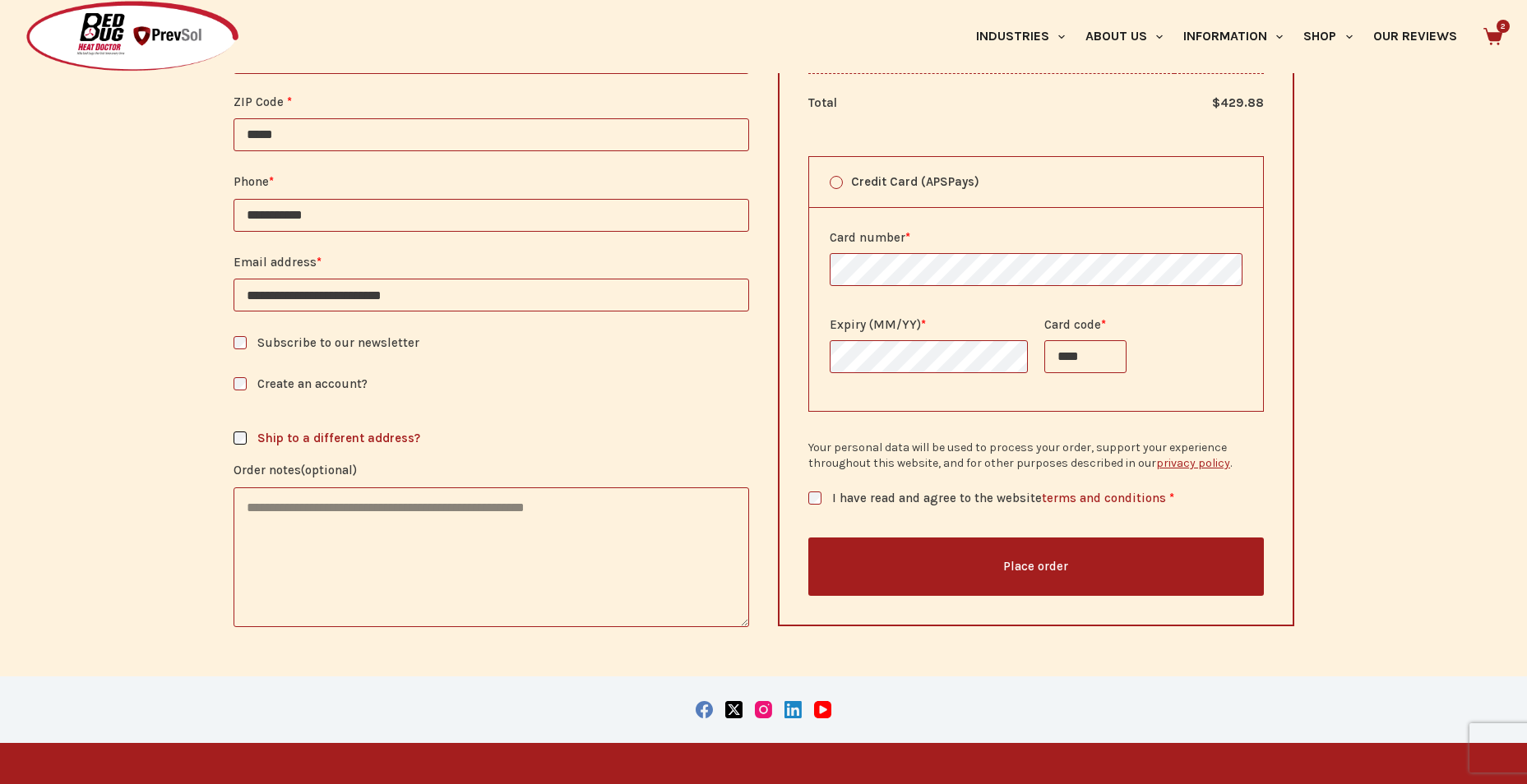
click at [963, 552] on button "Place order" at bounding box center [1037, 567] width 456 height 59
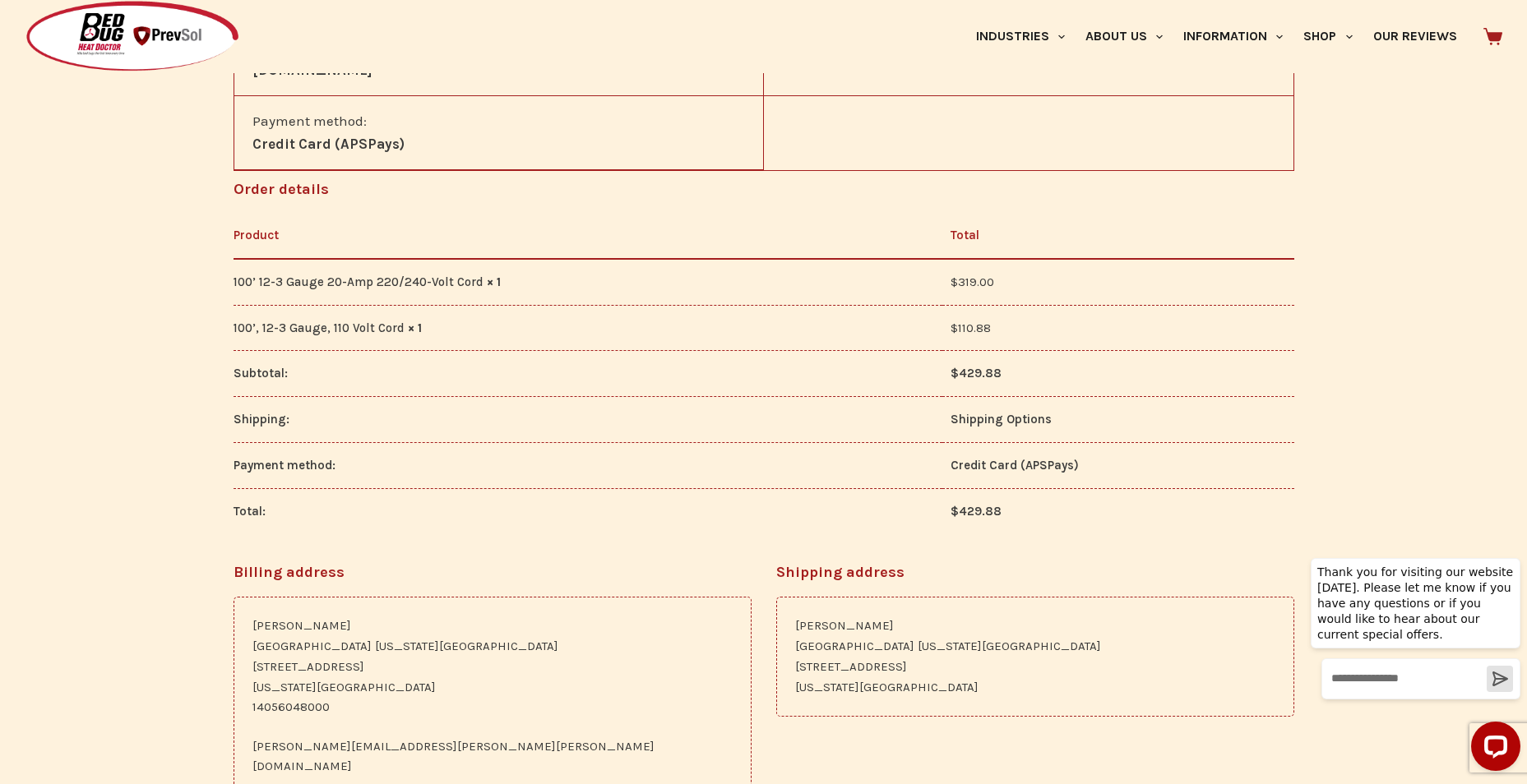
scroll to position [547, 0]
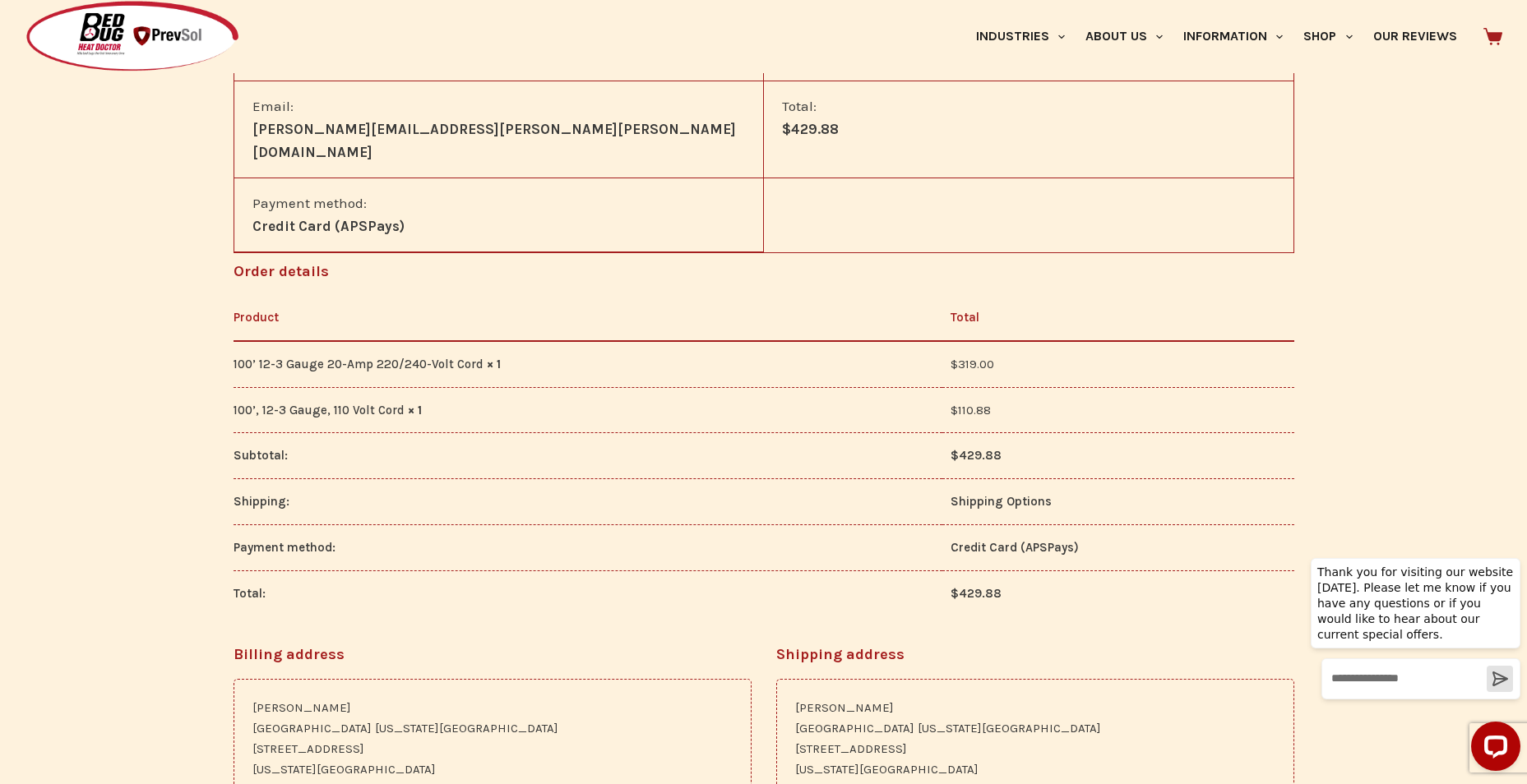
click at [1378, 484] on div "Thank you. Your order has been received. Order number: 26375 Date: August 18, 2…" at bounding box center [764, 404] width 1527 height 949
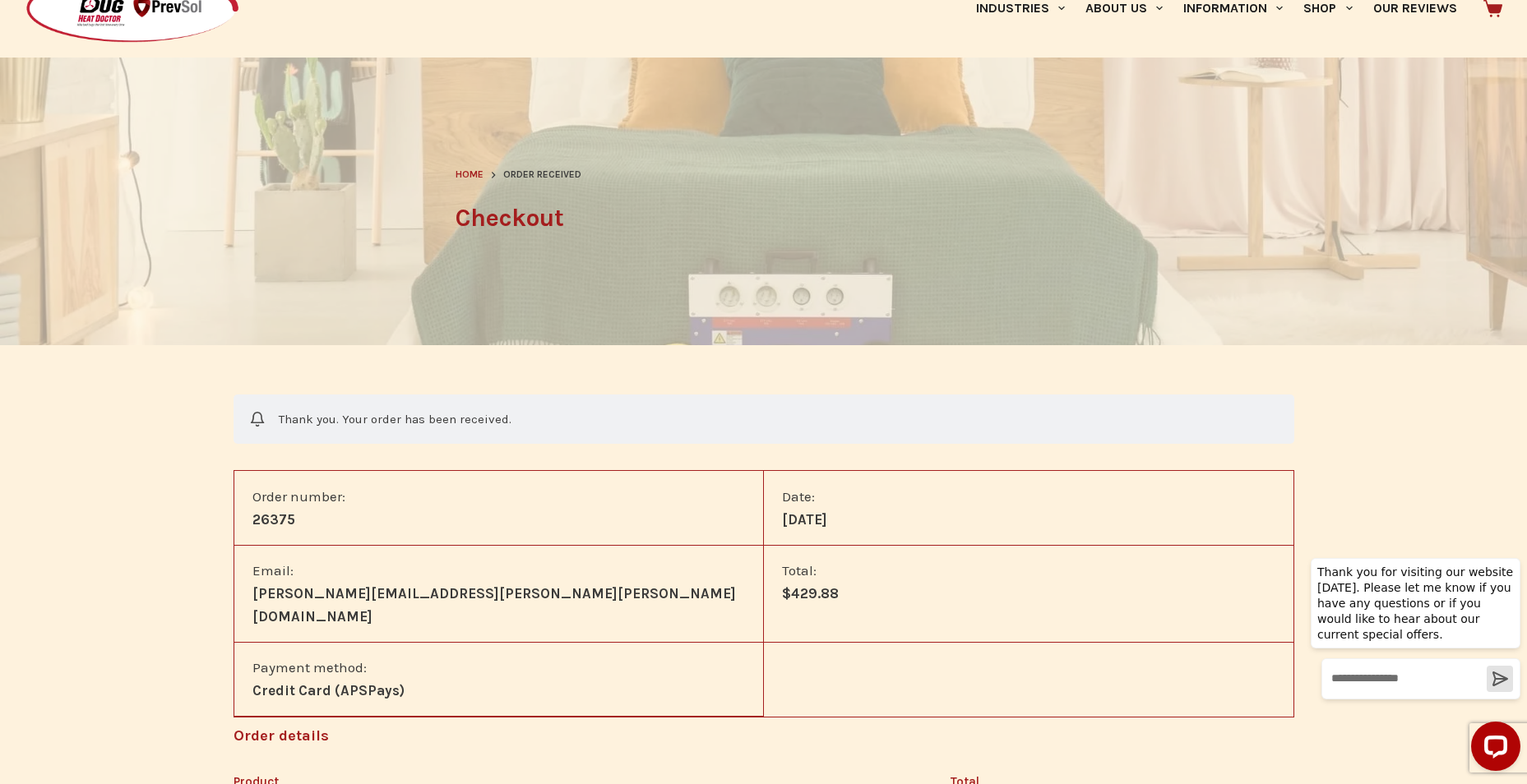
scroll to position [0, 0]
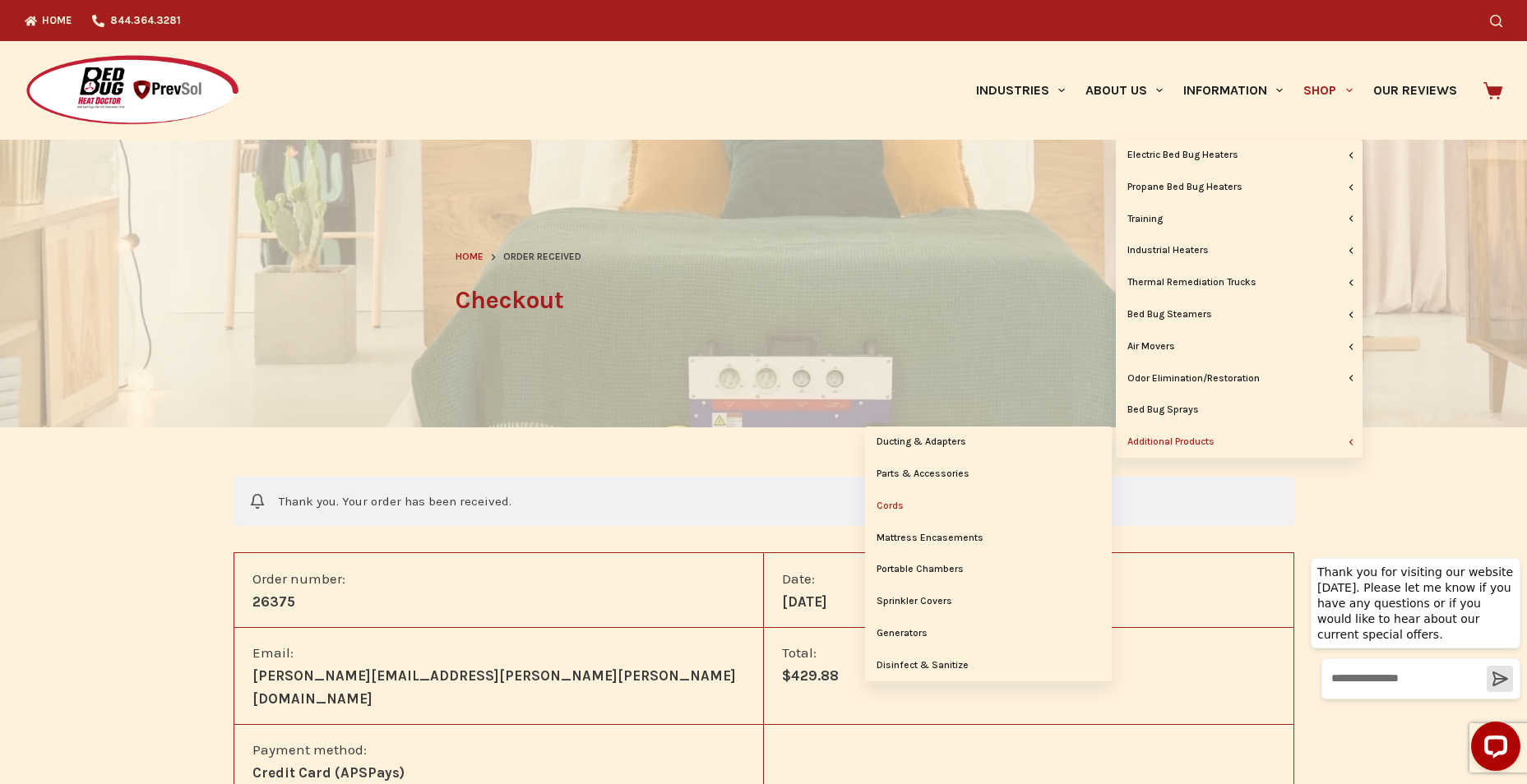
click at [896, 511] on link "Cords" at bounding box center [989, 506] width 247 height 31
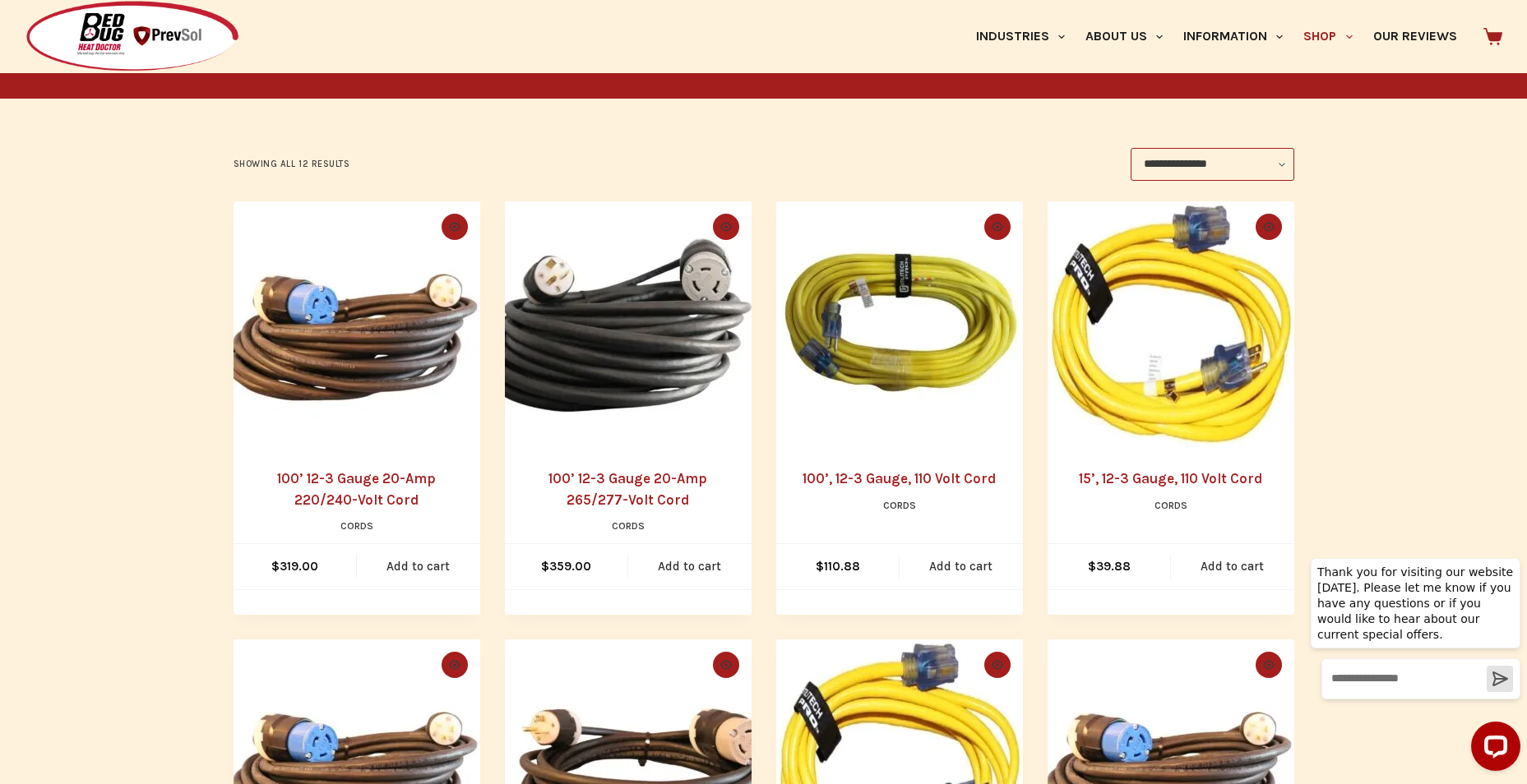
scroll to position [165, 0]
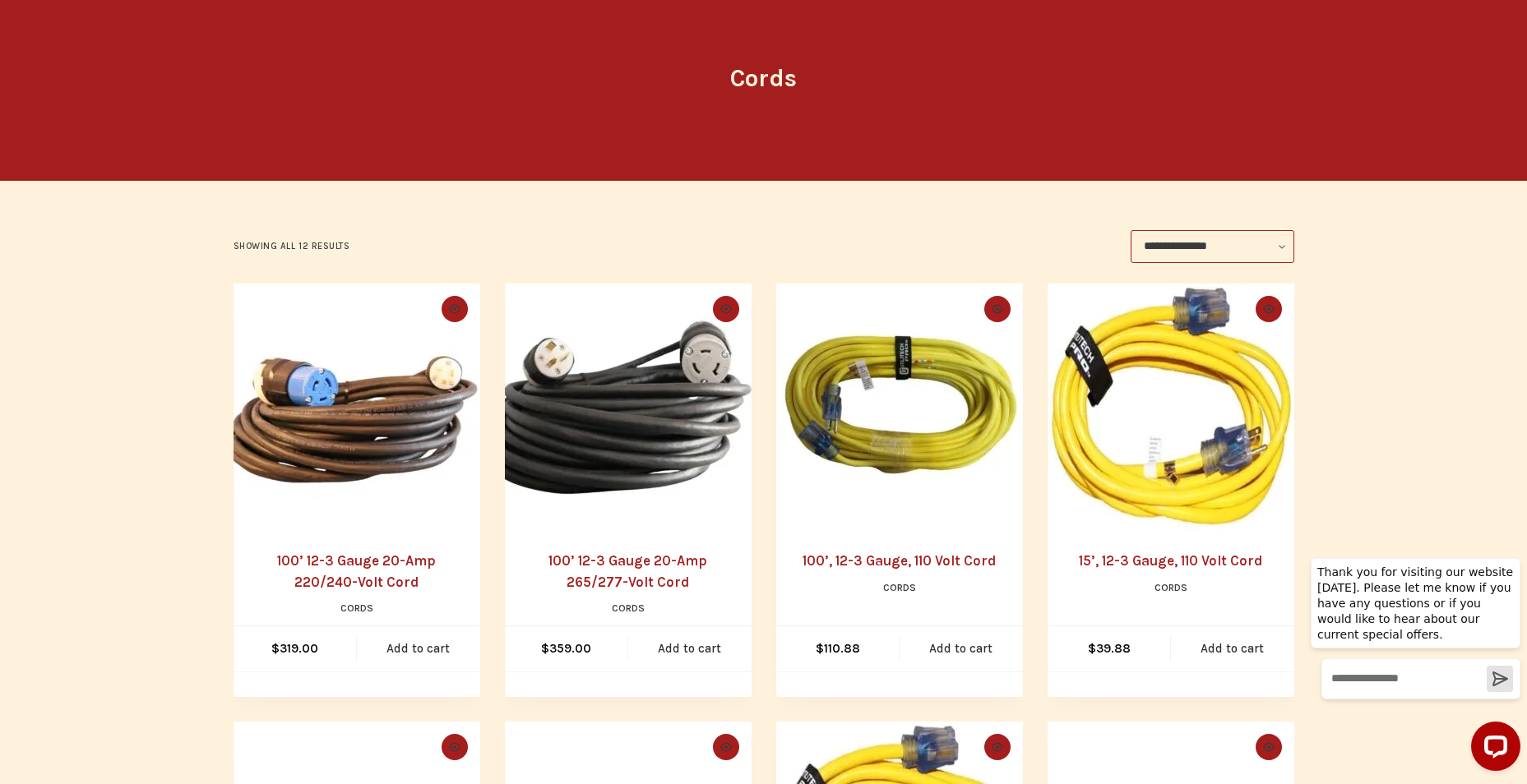
drag, startPoint x: 1503, startPoint y: 0, endPoint x: 1070, endPoint y: 103, distance: 445.1
click at [1070, 103] on header "Cords" at bounding box center [764, 78] width 617 height 205
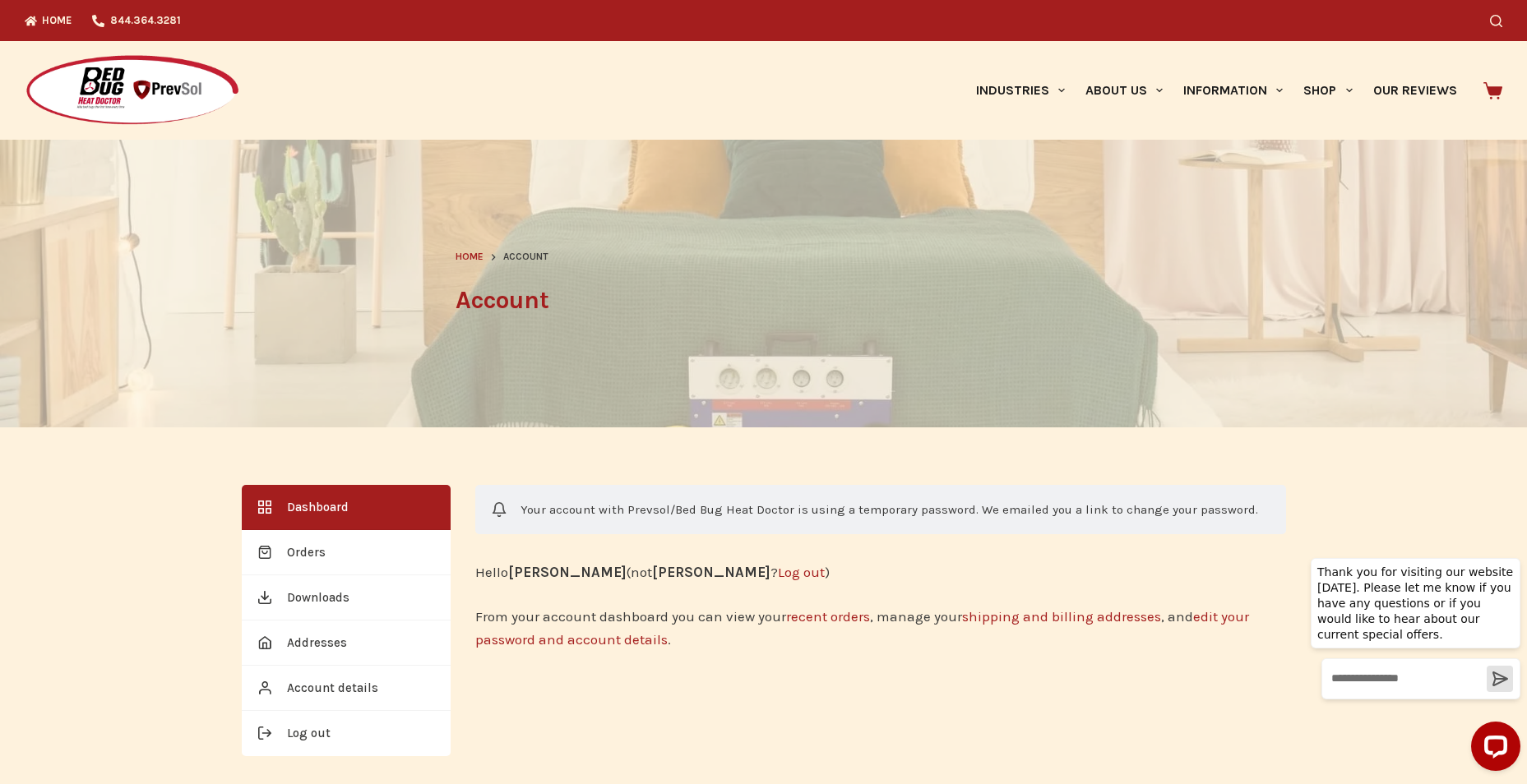
click at [828, 614] on link "recent orders" at bounding box center [828, 616] width 84 height 16
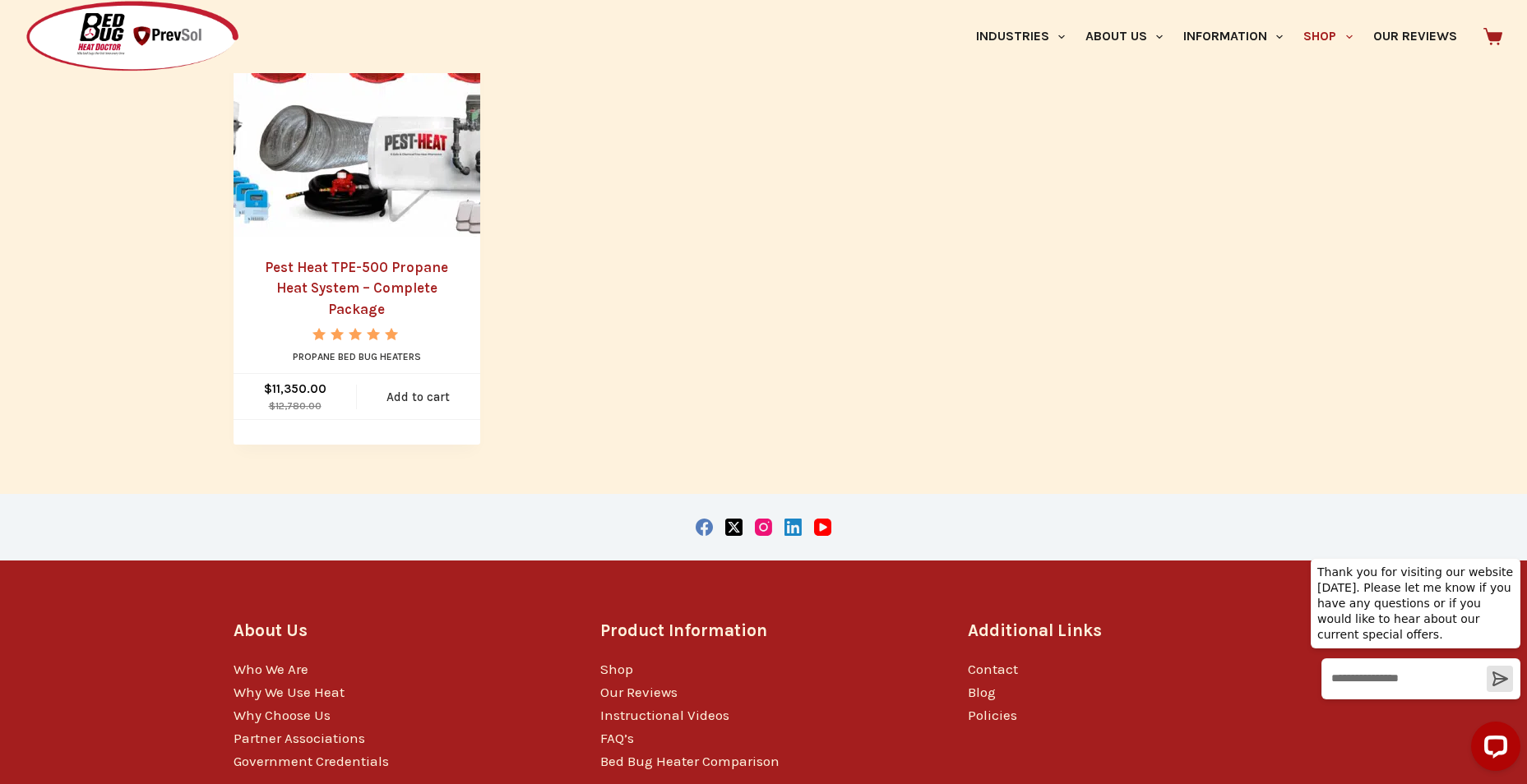
scroll to position [1437, 0]
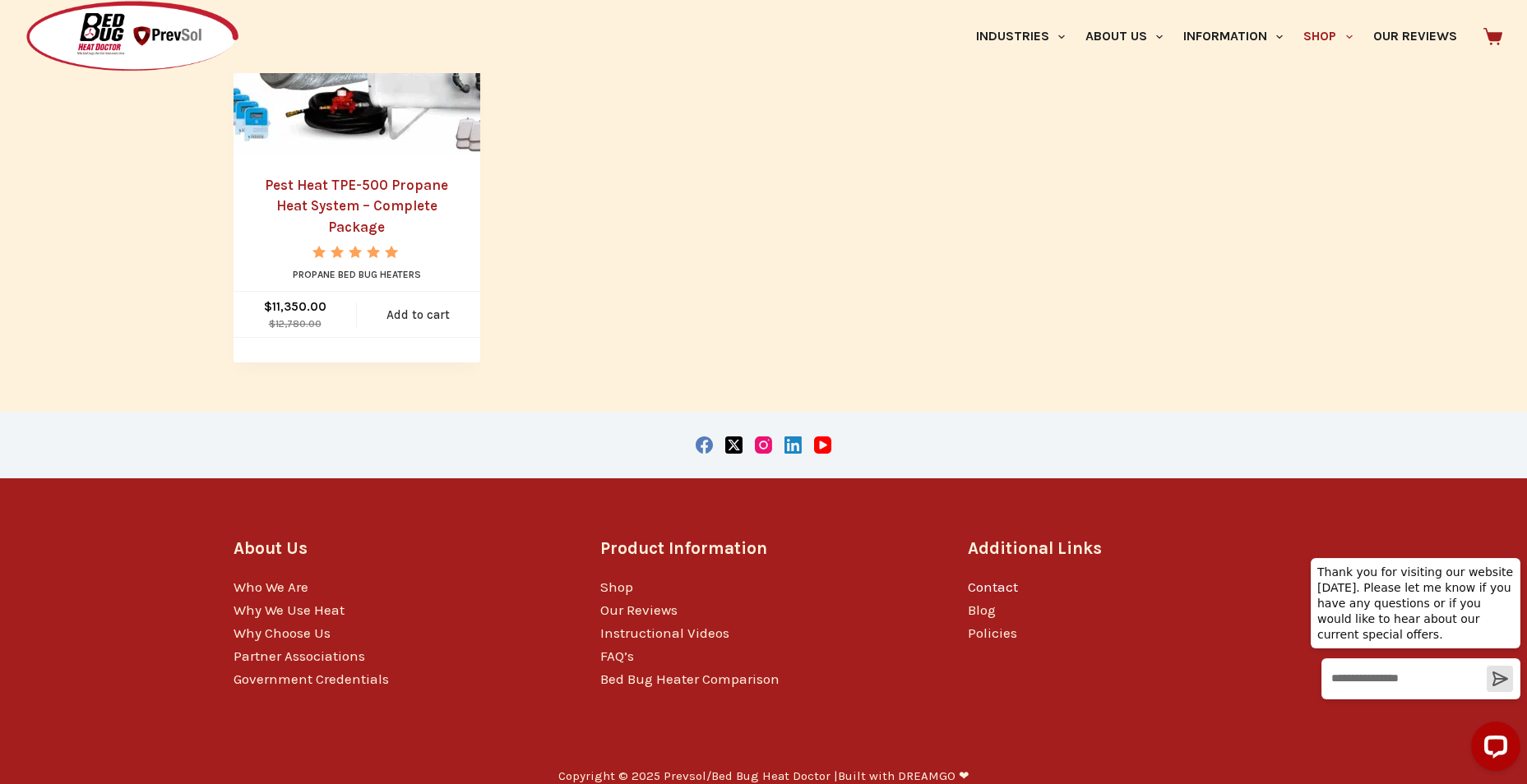
click at [1002, 579] on link "Contact" at bounding box center [992, 586] width 50 height 16
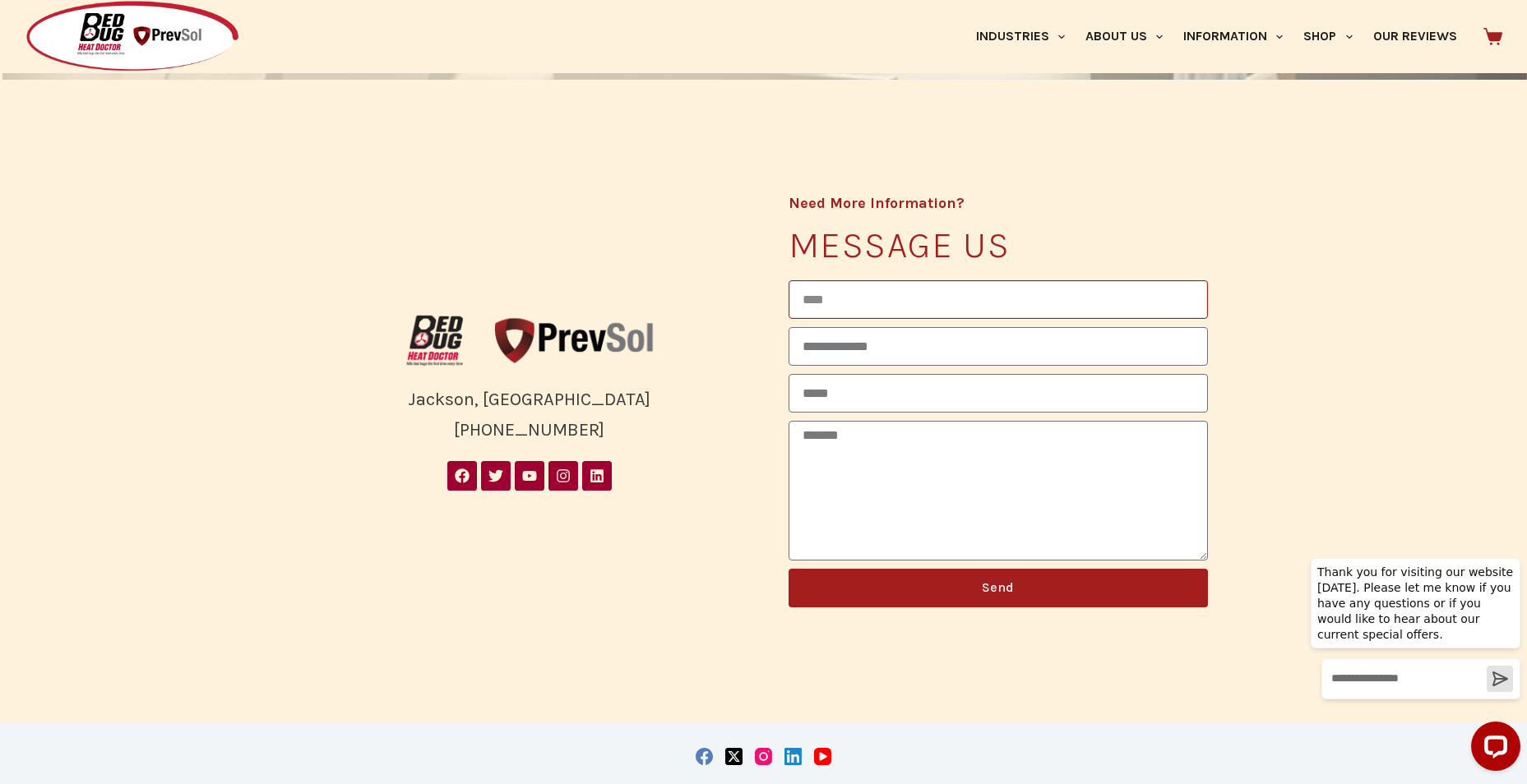
click at [888, 301] on input "Name" at bounding box center [998, 299] width 419 height 39
type input "**********"
click at [886, 454] on textarea "Message" at bounding box center [998, 491] width 419 height 140
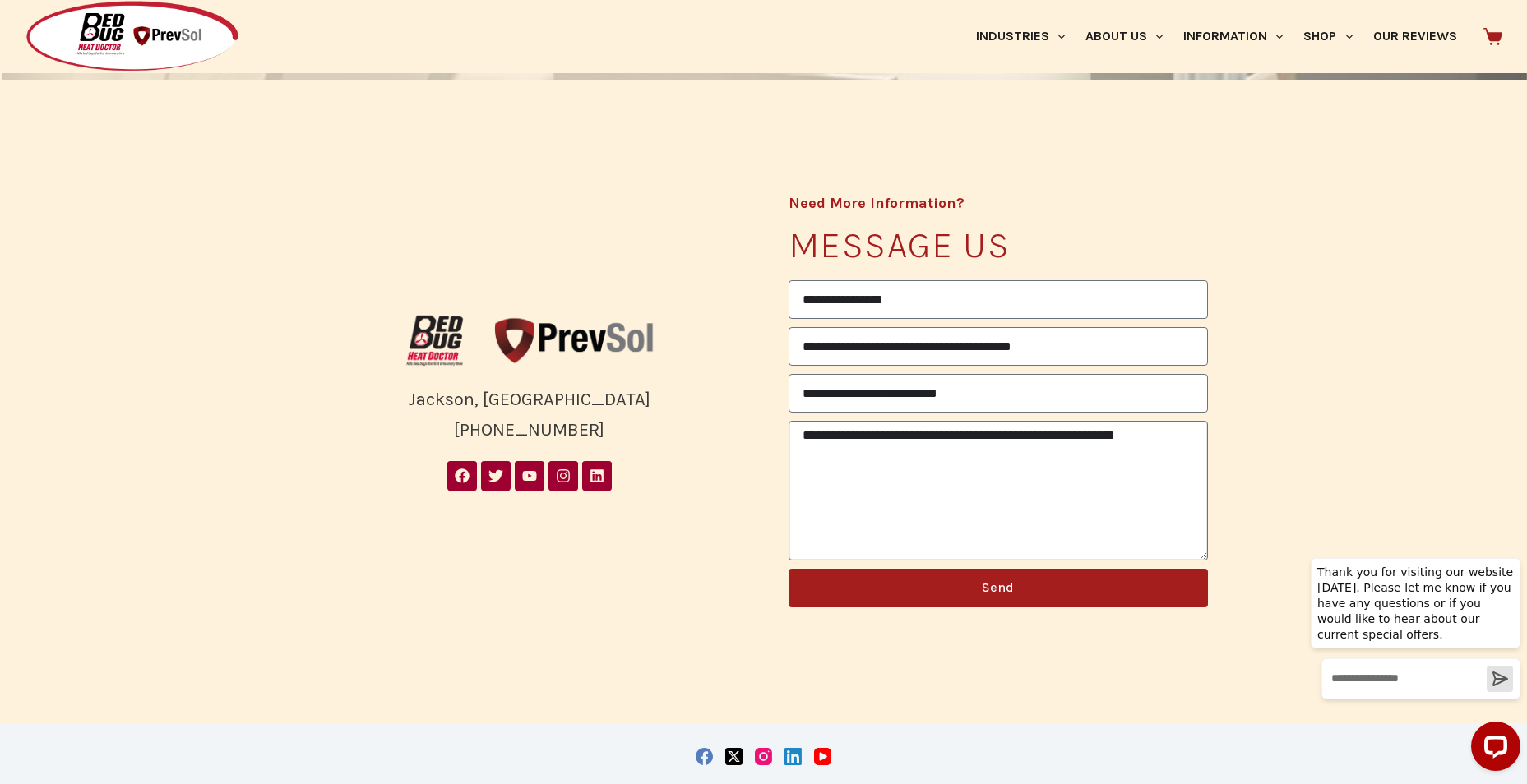
type textarea "**********"
click at [956, 585] on span "Send" at bounding box center [998, 588] width 370 height 13
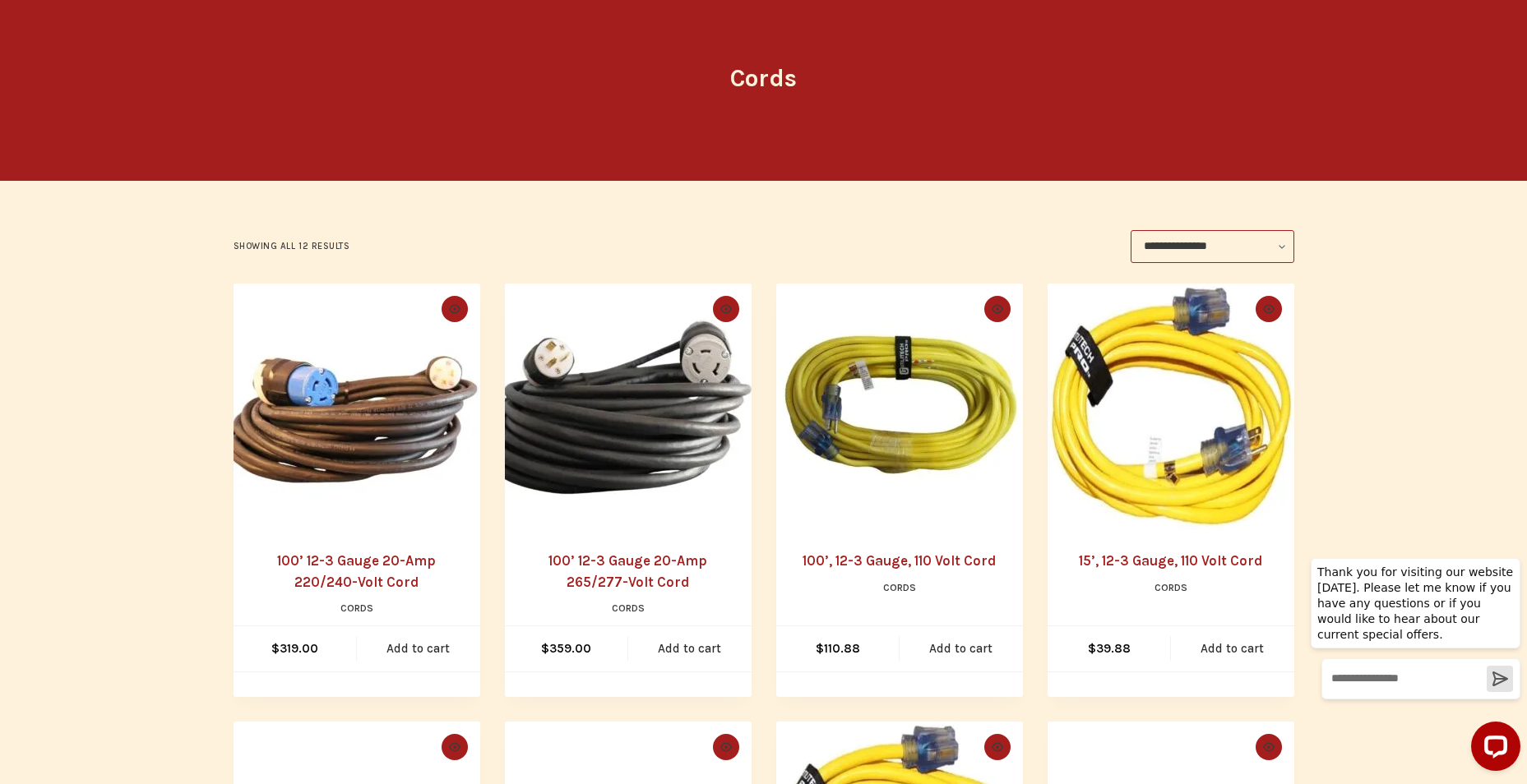
click at [361, 457] on img "100’ 12-3 Gauge 20-Amp 220/240-Volt Cord" at bounding box center [357, 407] width 247 height 247
click at [359, 566] on link "100’ 12-3 Gauge 20-Amp 220/240-Volt Cord" at bounding box center [357, 571] width 159 height 38
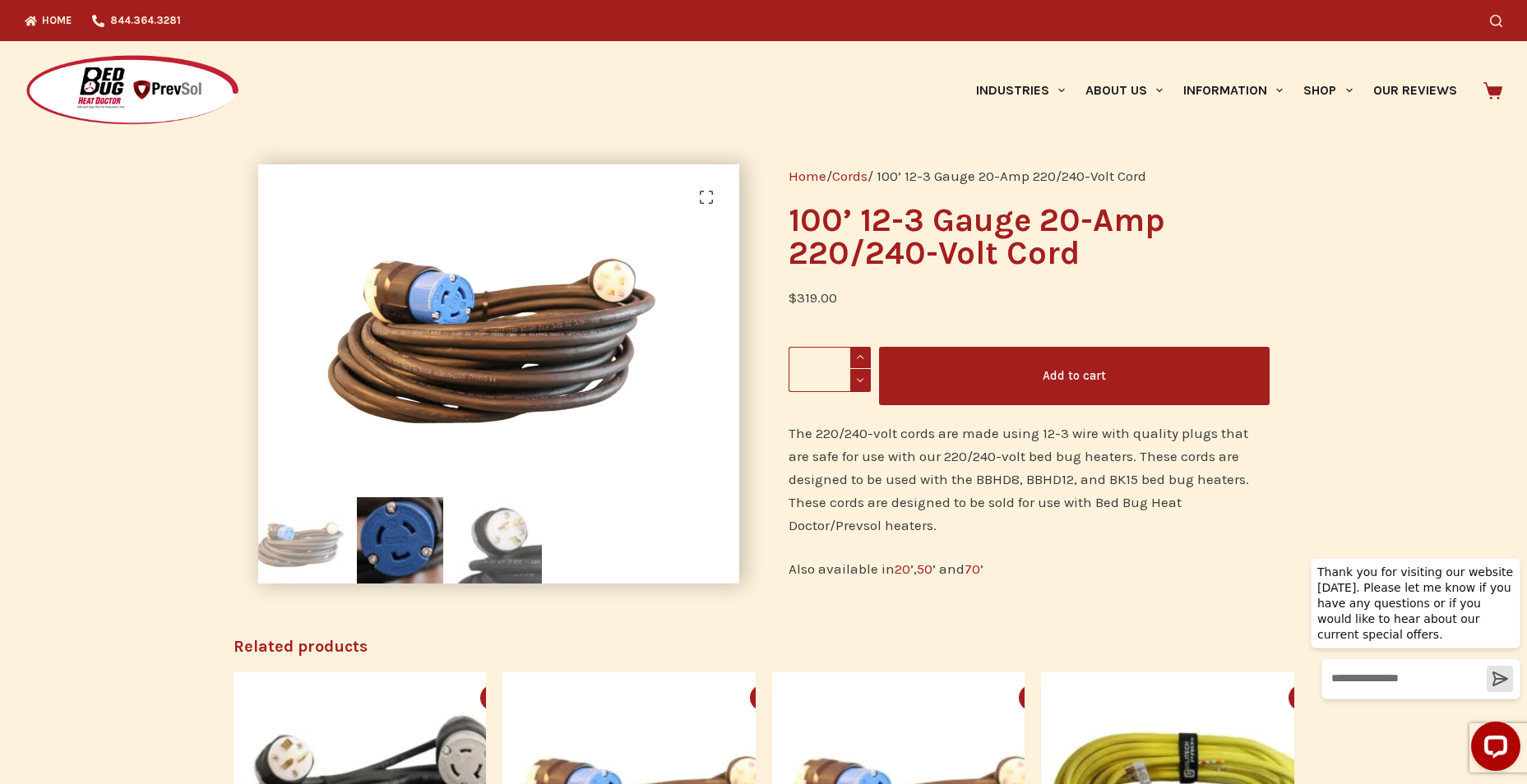
click at [501, 530] on img at bounding box center [499, 540] width 86 height 86
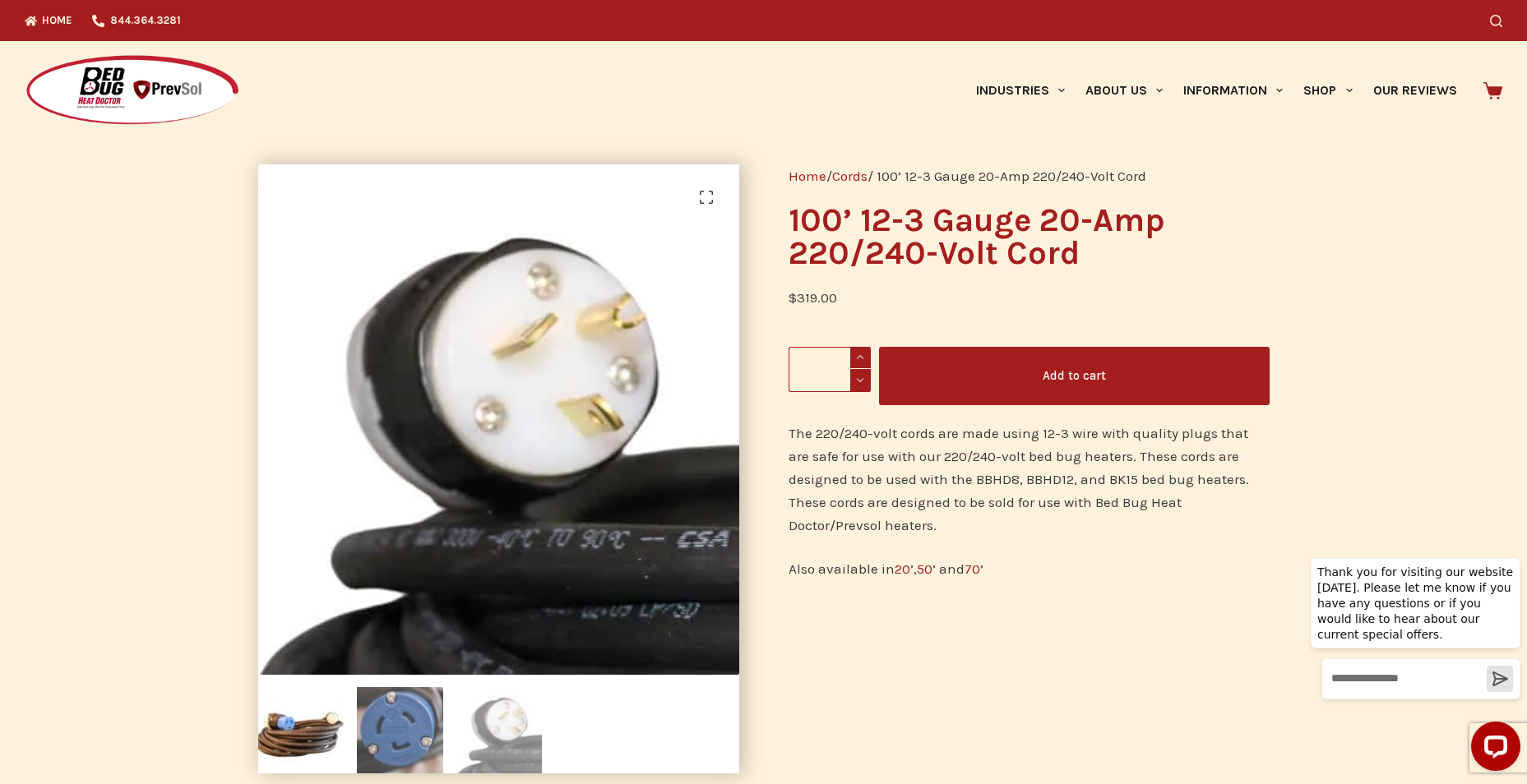
click at [391, 721] on img at bounding box center [399, 730] width 86 height 86
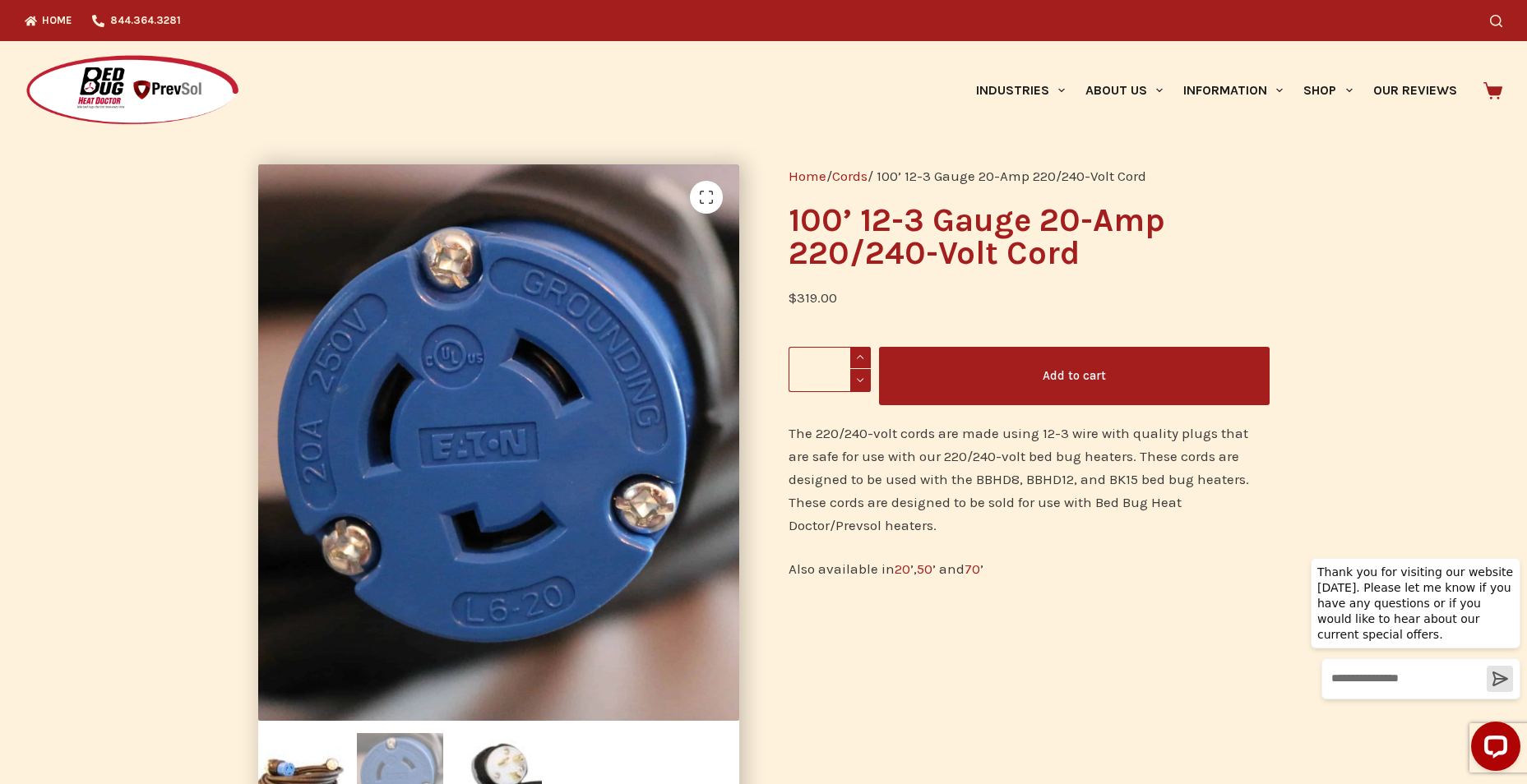
click at [1024, 633] on div "Home / Cords / 100’ 12-3 Gauge 20-Amp 220/240-Volt Cord 100’ 12-3 Gauge 20-Amp …" at bounding box center [1029, 492] width 531 height 705
click at [1437, 683] on input "Write a message…" at bounding box center [1421, 679] width 198 height 40
click at [1391, 683] on input "Write a message…" at bounding box center [1421, 679] width 198 height 40
click at [1499, 741] on icon "Open LiveChat chat widget" at bounding box center [1497, 745] width 16 height 10
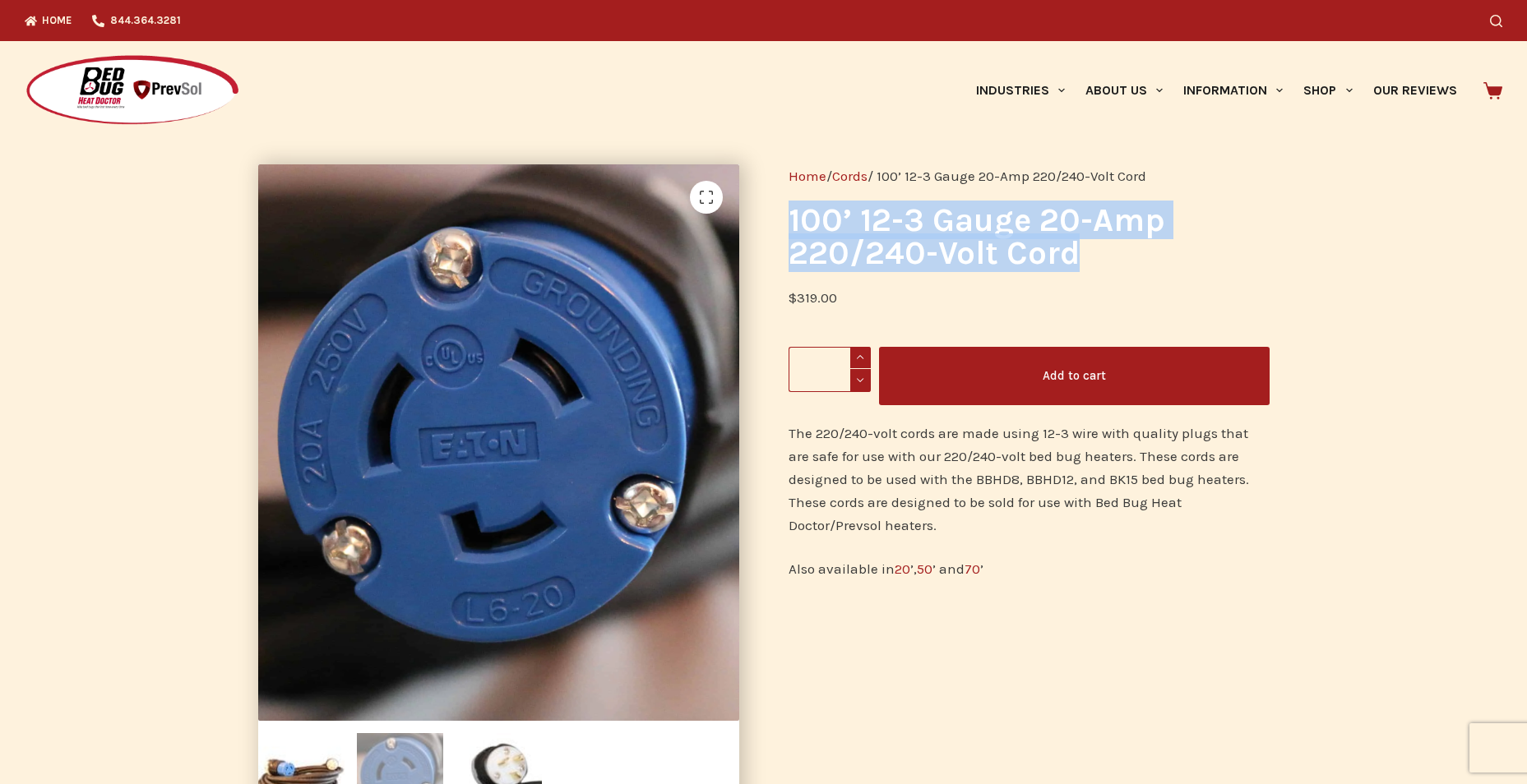
drag, startPoint x: 1096, startPoint y: 260, endPoint x: 794, endPoint y: 235, distance: 303.0
click at [794, 235] on h1 "100’ 12-3 Gauge 20-Amp 220/240-Volt Cord" at bounding box center [1029, 237] width 482 height 66
drag, startPoint x: 1162, startPoint y: 173, endPoint x: 886, endPoint y: 184, distance: 276.2
click at [886, 184] on nav "Home / Cords / 100’ 12-3 Gauge 20-Amp 220/240-Volt Cord" at bounding box center [1029, 176] width 482 height 23
copy nav "100’ 12-3 Gauge 20-Amp 220/240-Volt Cord"
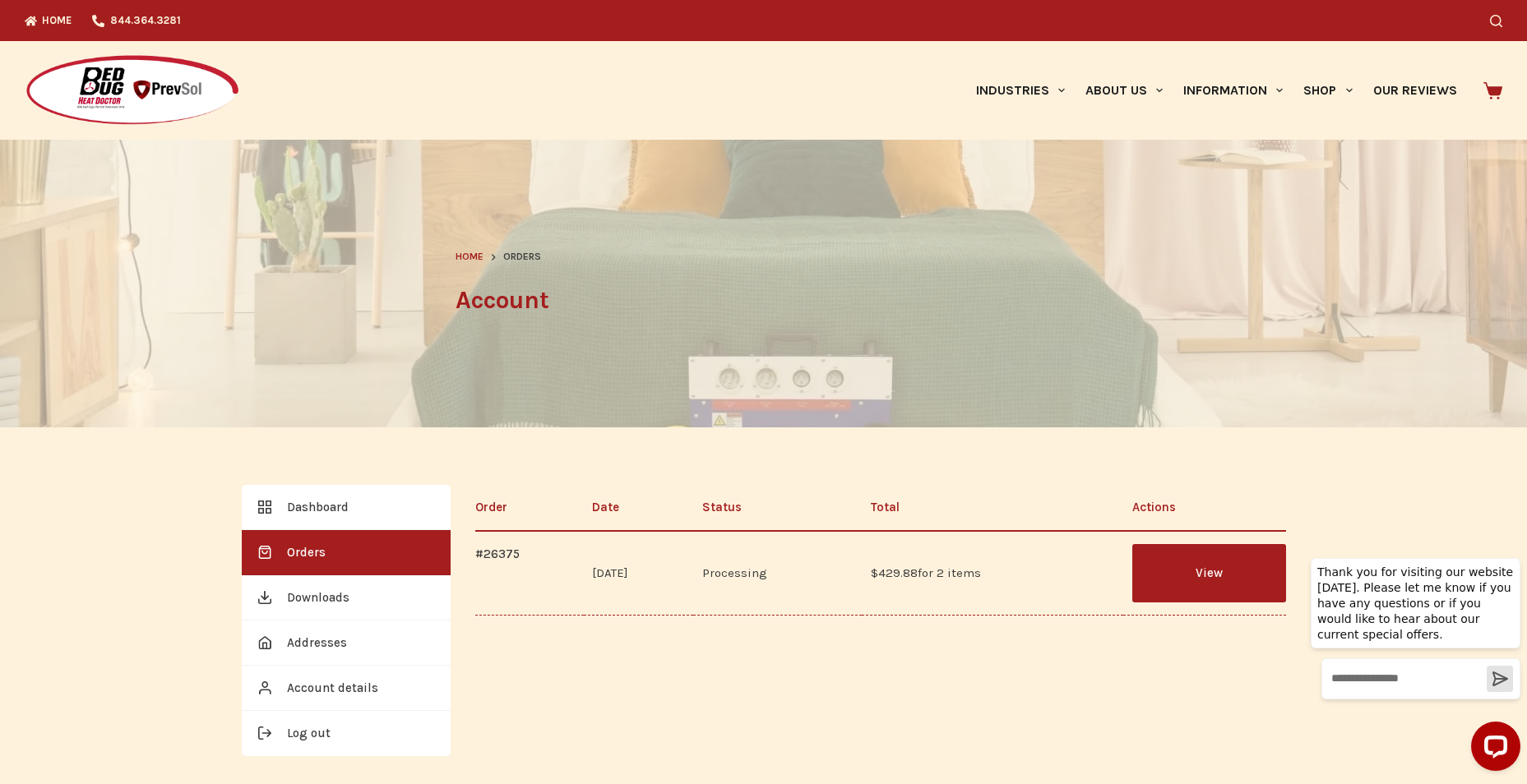
click at [1181, 576] on link "View" at bounding box center [1209, 574] width 154 height 59
